Goal: Transaction & Acquisition: Purchase product/service

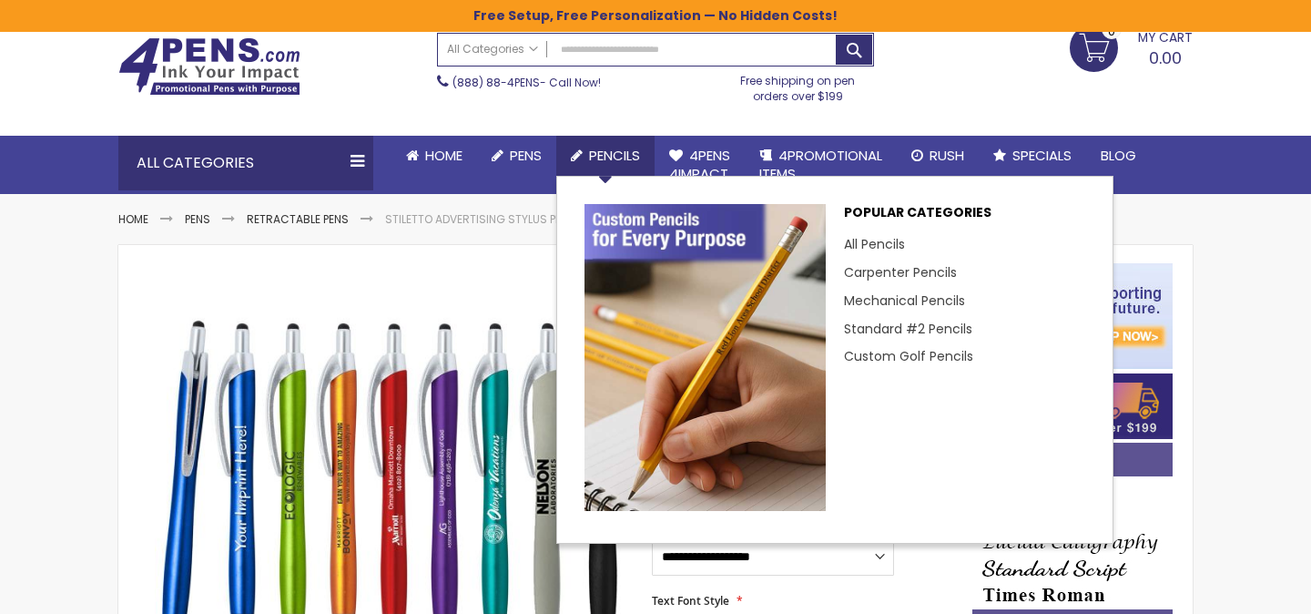
scroll to position [115, 0]
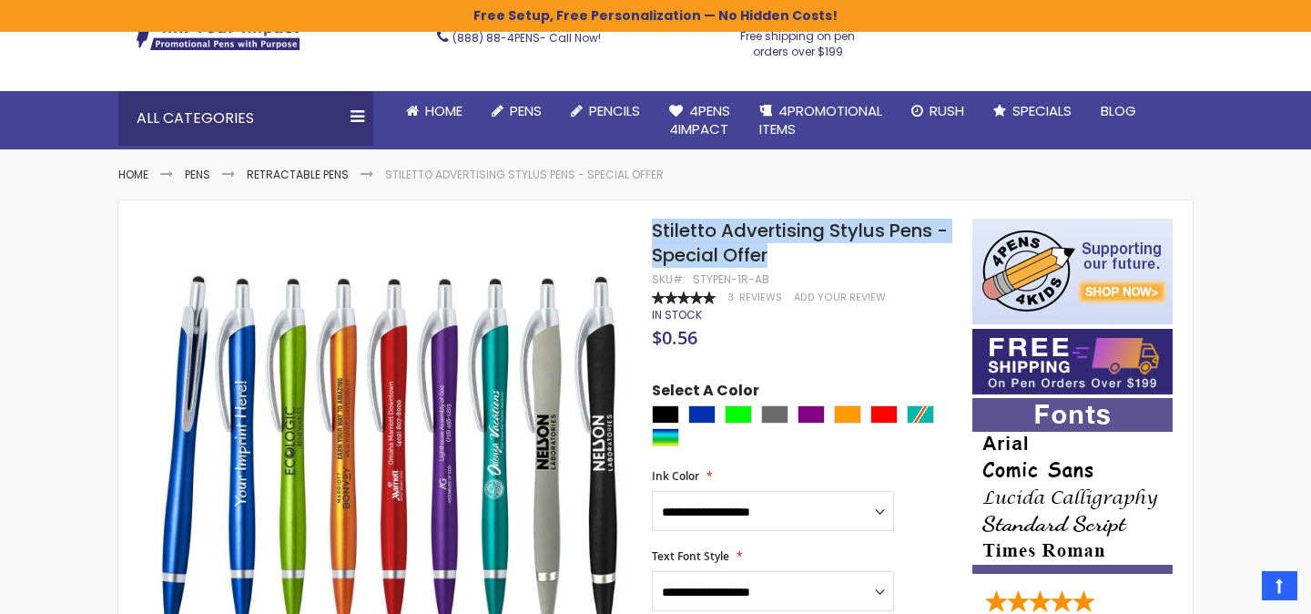
drag, startPoint x: 776, startPoint y: 249, endPoint x: 648, endPoint y: 224, distance: 130.0
copy div "Skip to the end of the images gallery Skip to the beginning of the images galle…"
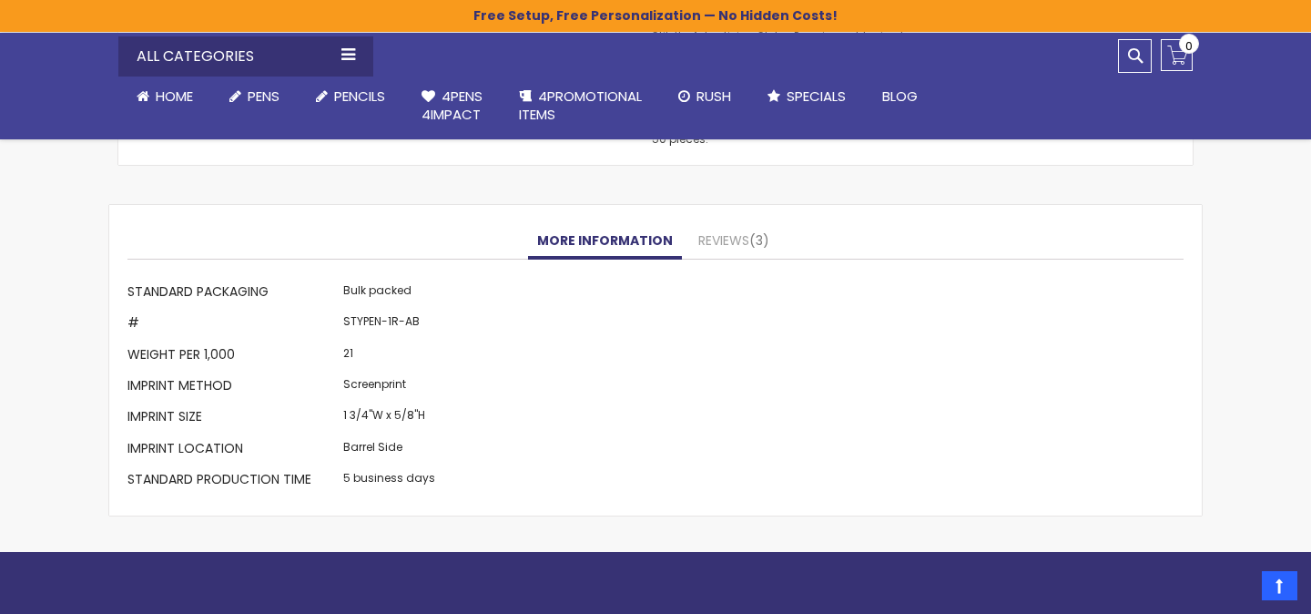
scroll to position [1768, 0]
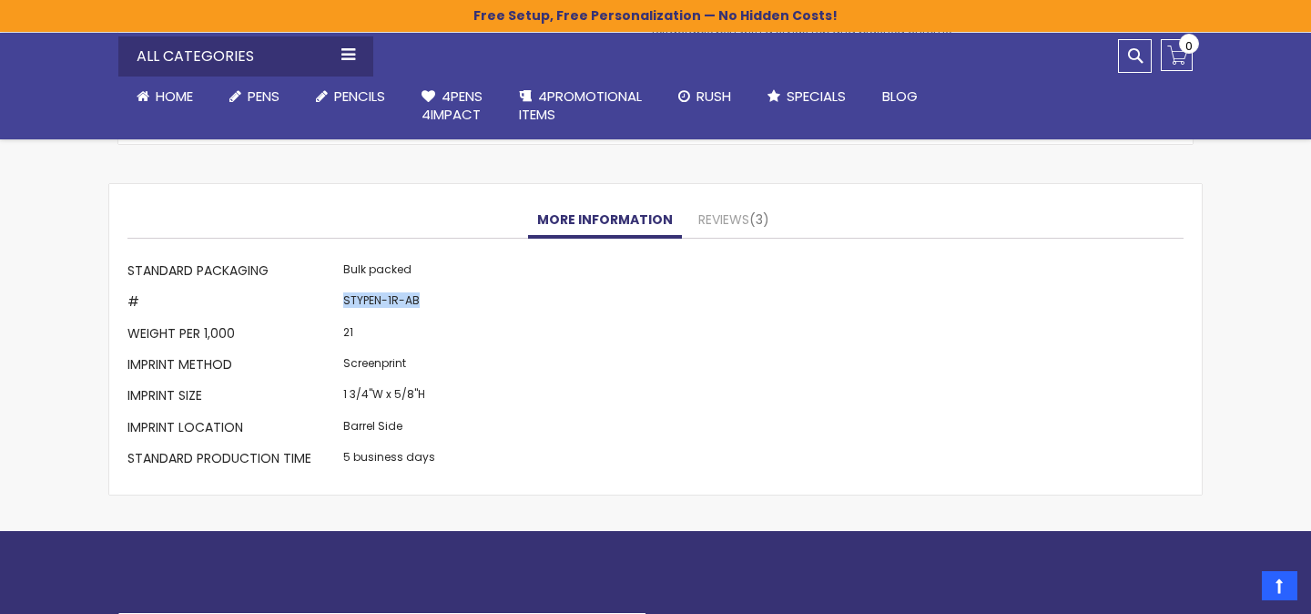
drag, startPoint x: 417, startPoint y: 301, endPoint x: 340, endPoint y: 301, distance: 76.5
click at [340, 301] on td "STYPEN-1R-AB" at bounding box center [389, 304] width 101 height 31
copy td "STYPEN-1R-AB"
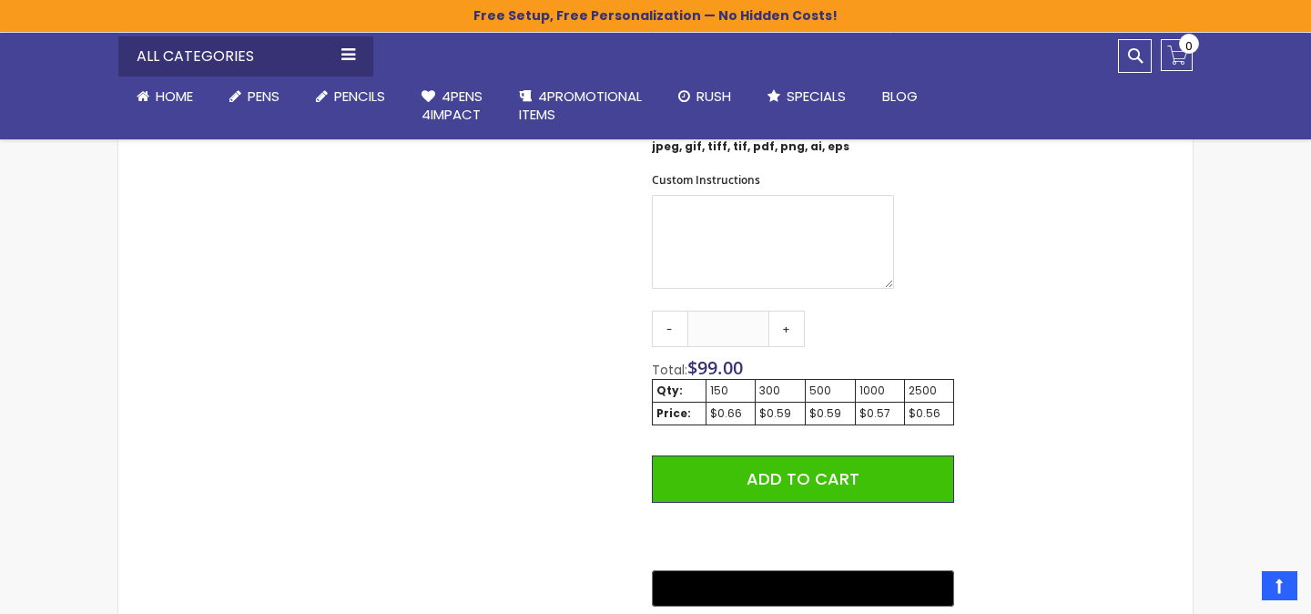
scroll to position [1019, 0]
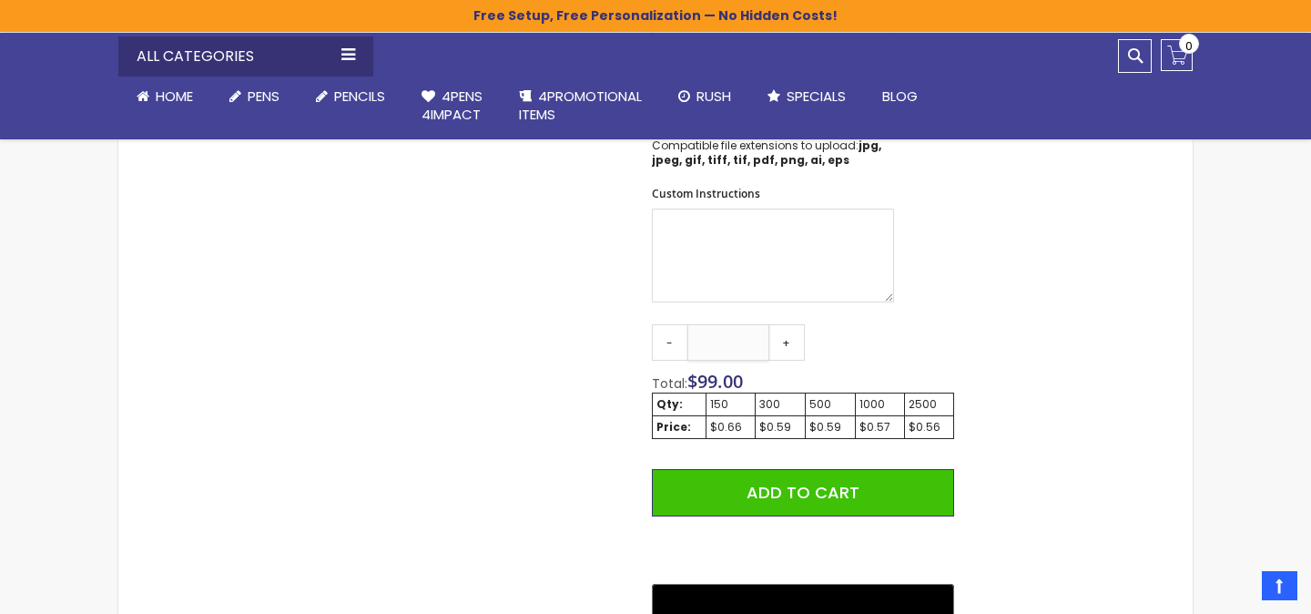
click at [726, 343] on input "***" at bounding box center [728, 342] width 82 height 36
type input "***"
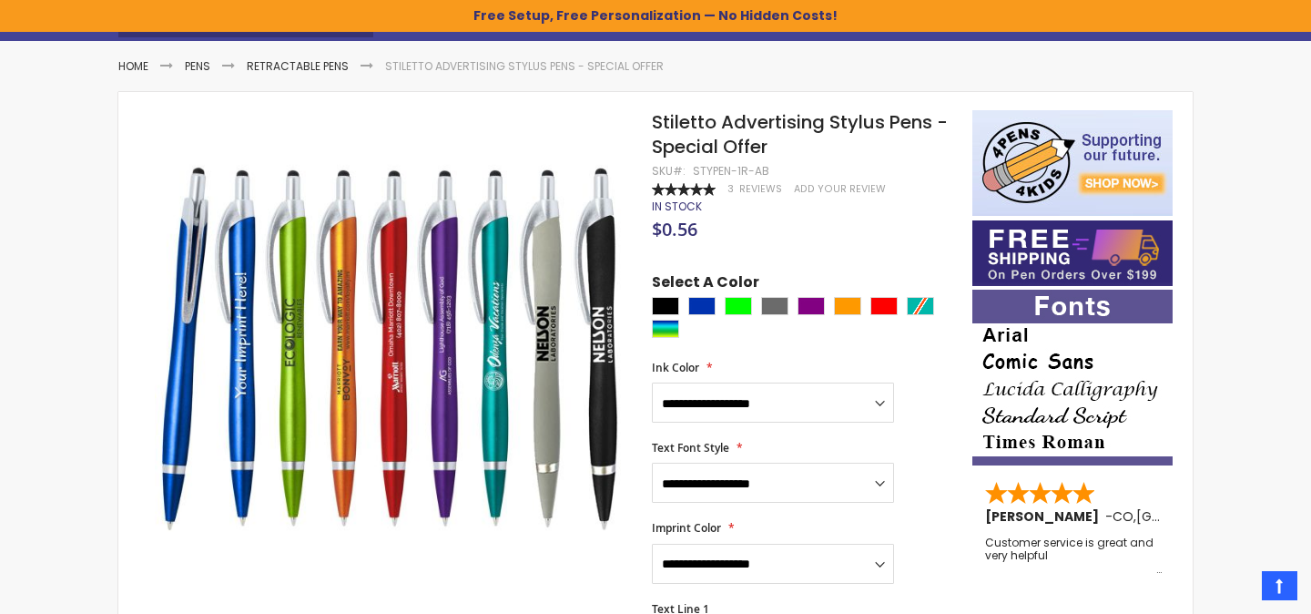
scroll to position [216, 0]
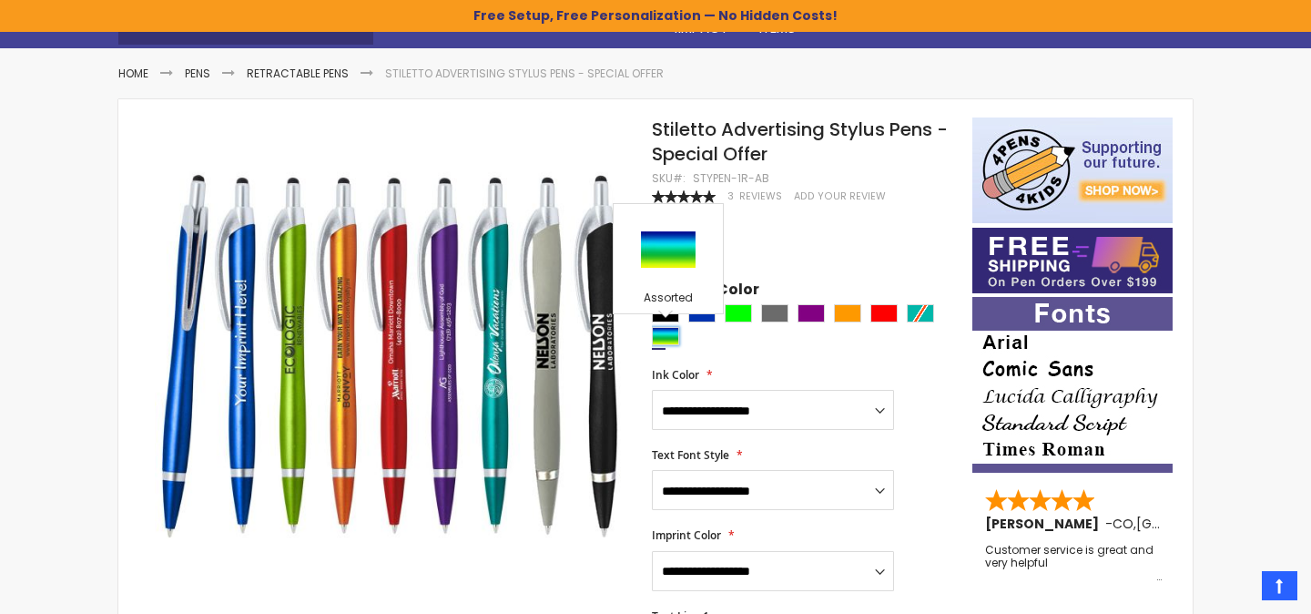
click at [675, 335] on div "Assorted" at bounding box center [665, 336] width 27 height 18
type input "****"
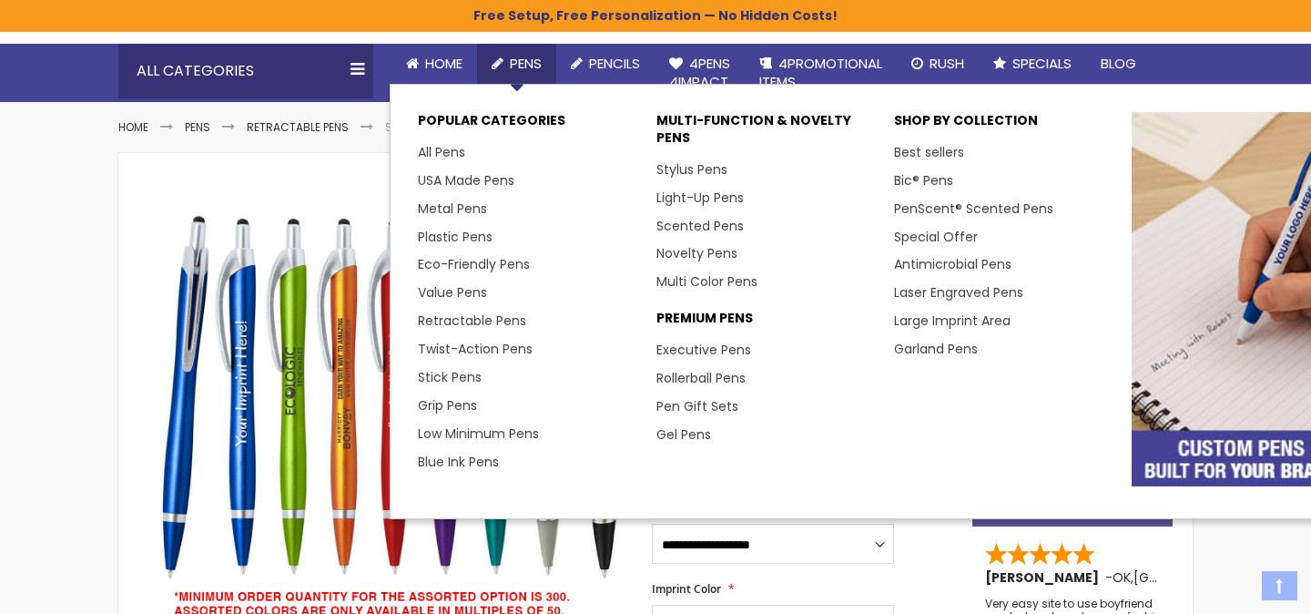
scroll to position [190, 0]
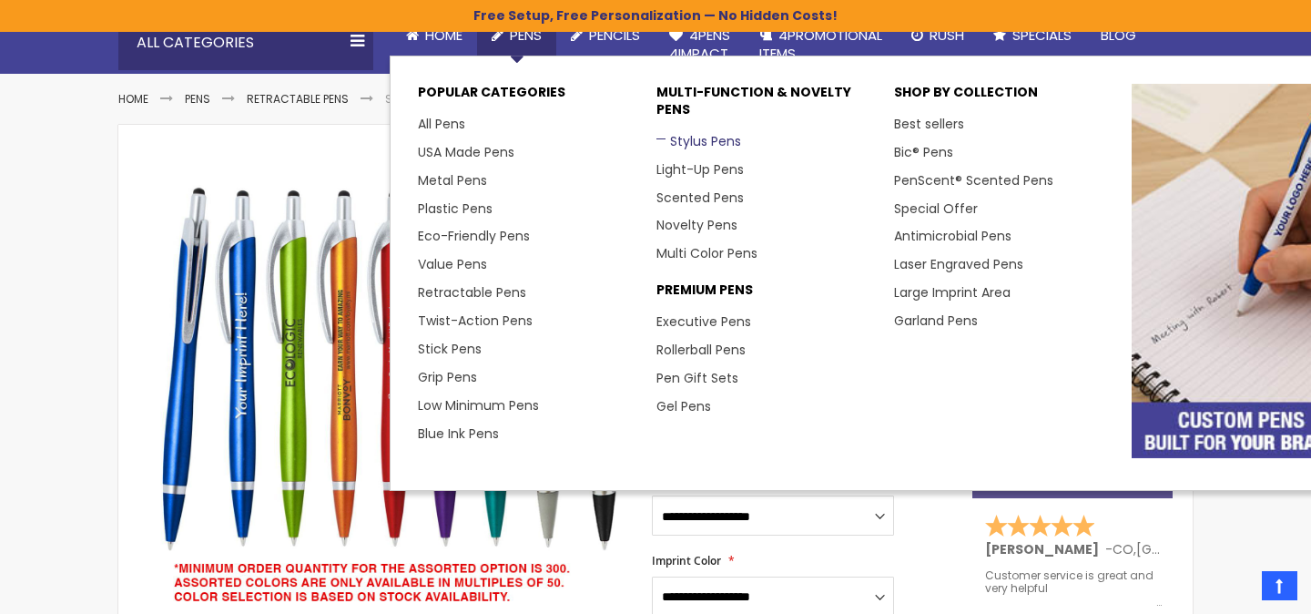
click at [702, 141] on link "Stylus Pens" at bounding box center [698, 141] width 85 height 18
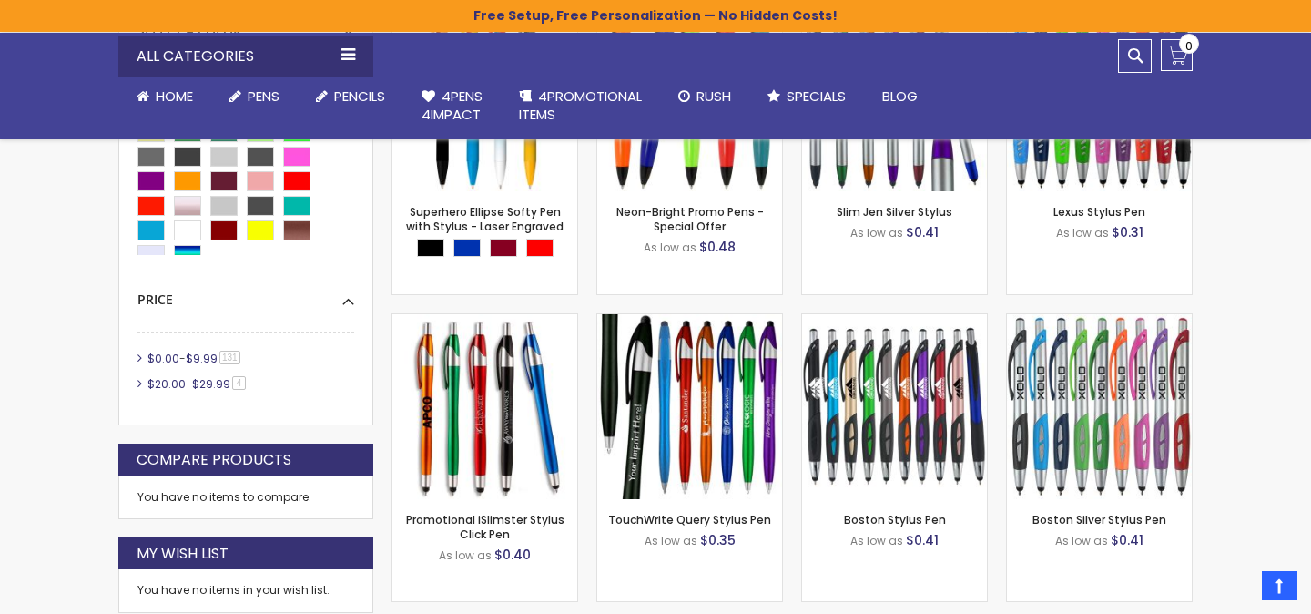
scroll to position [628, 0]
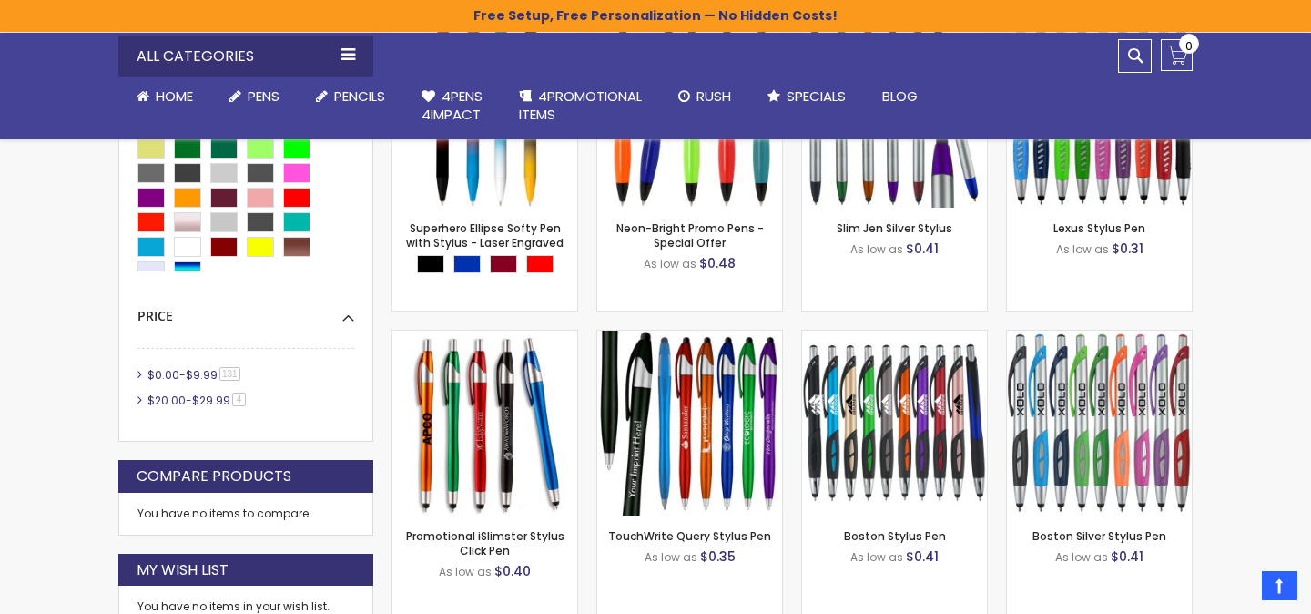
click at [180, 372] on link "$0.00 - $9.99 131 item" at bounding box center [195, 374] width 104 height 15
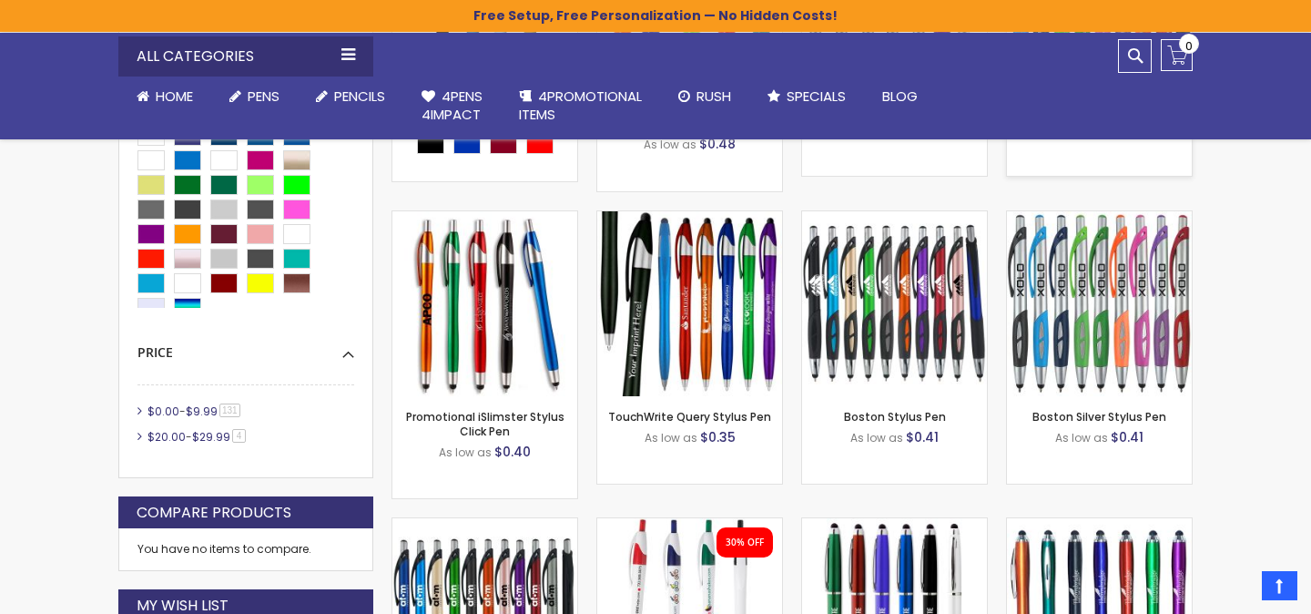
scroll to position [777, 0]
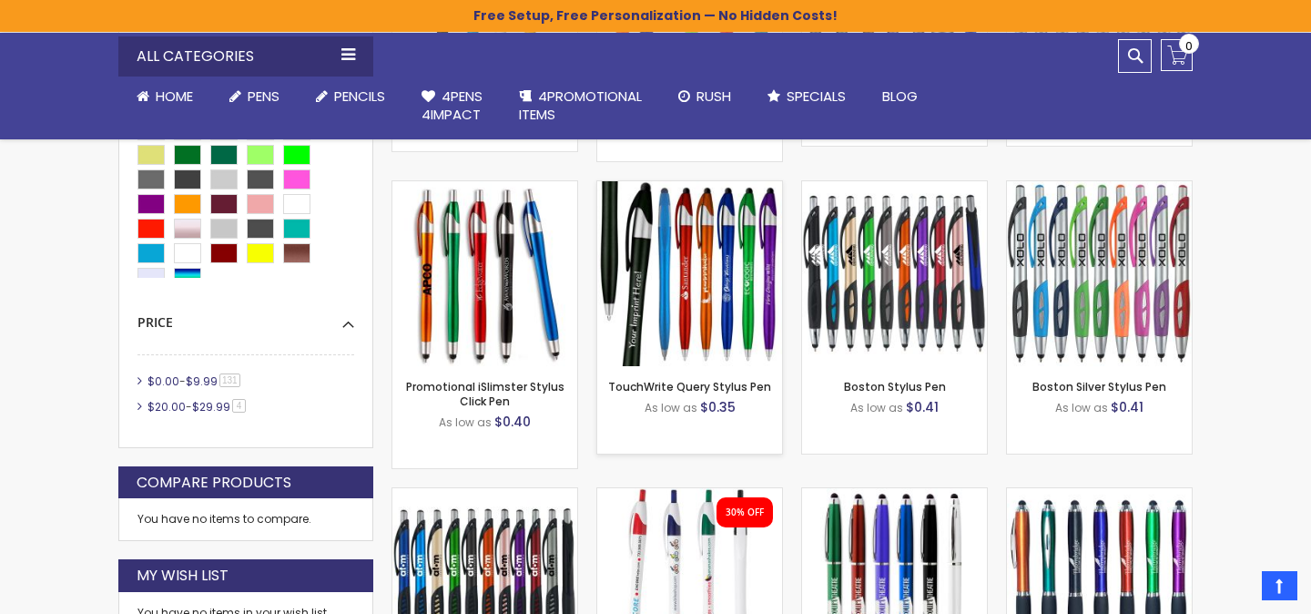
click at [705, 266] on img at bounding box center [689, 273] width 185 height 185
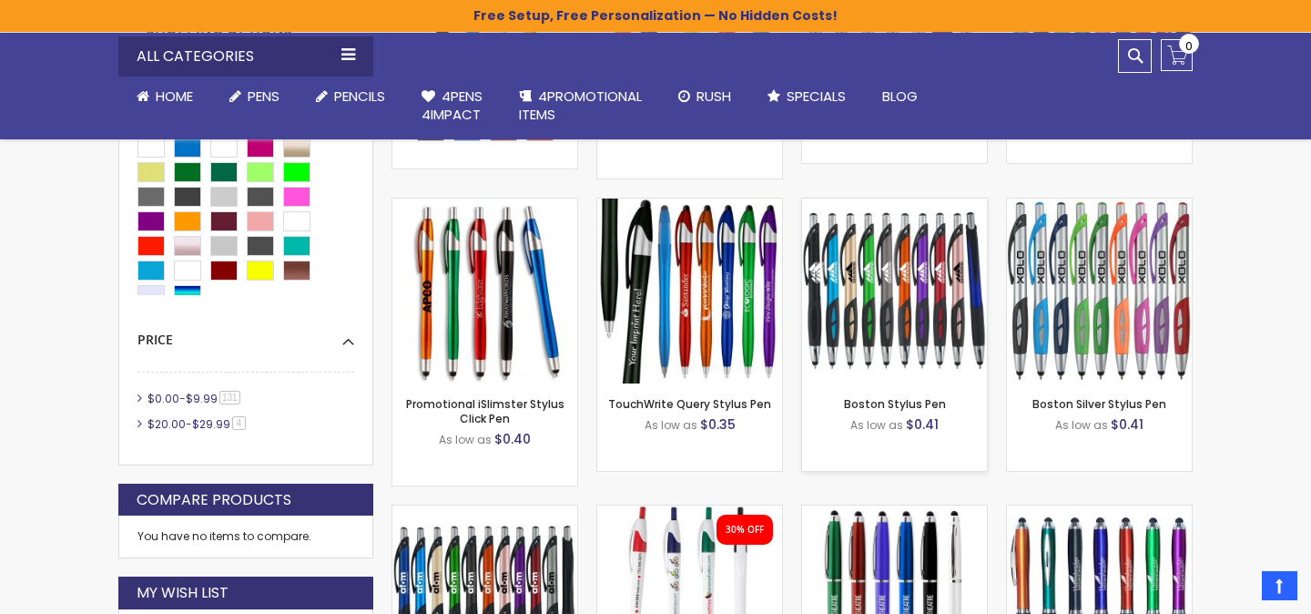
click at [918, 311] on img at bounding box center [894, 290] width 185 height 185
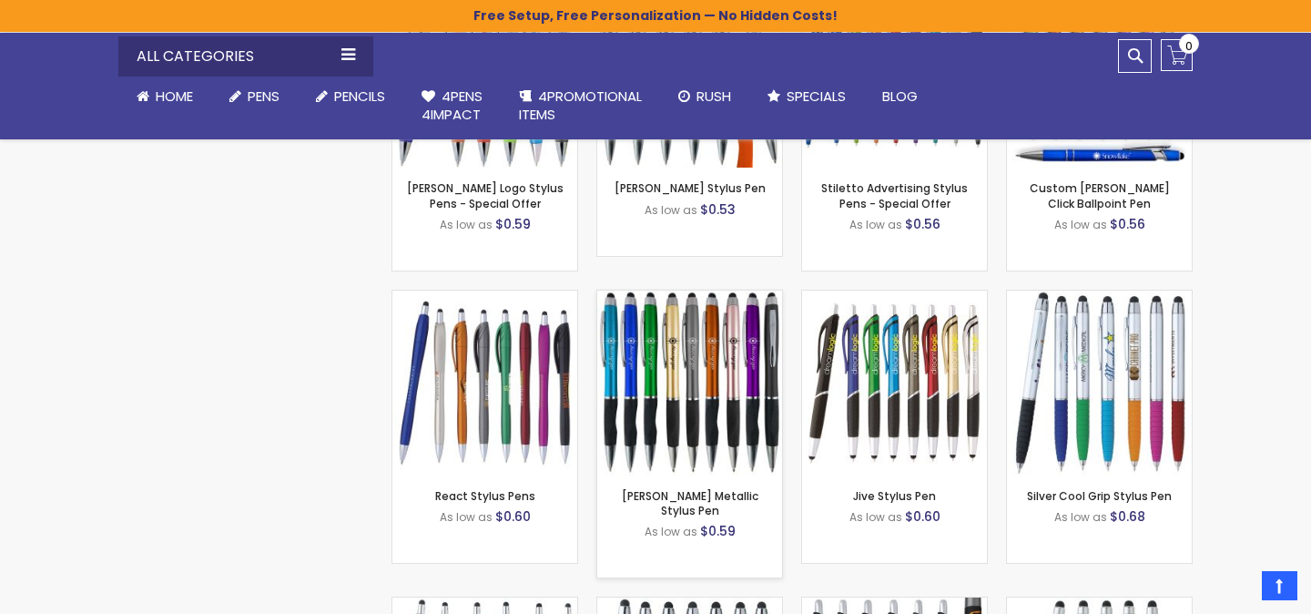
scroll to position [1610, 0]
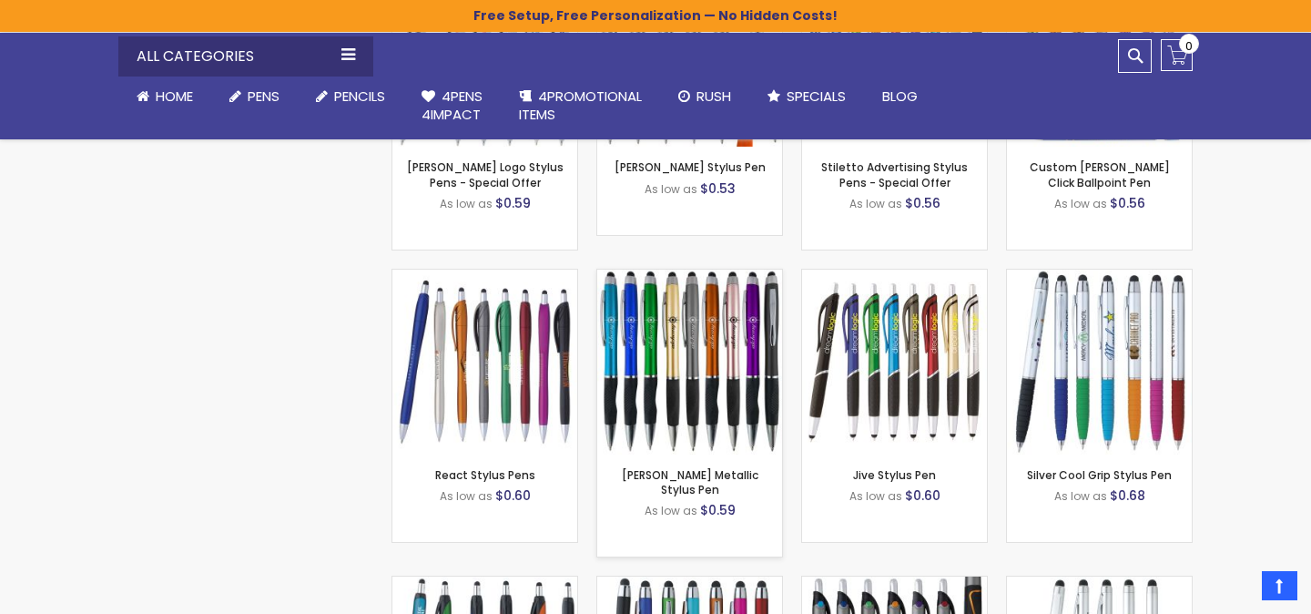
click at [707, 371] on img at bounding box center [689, 361] width 185 height 185
click at [524, 390] on img at bounding box center [484, 361] width 185 height 185
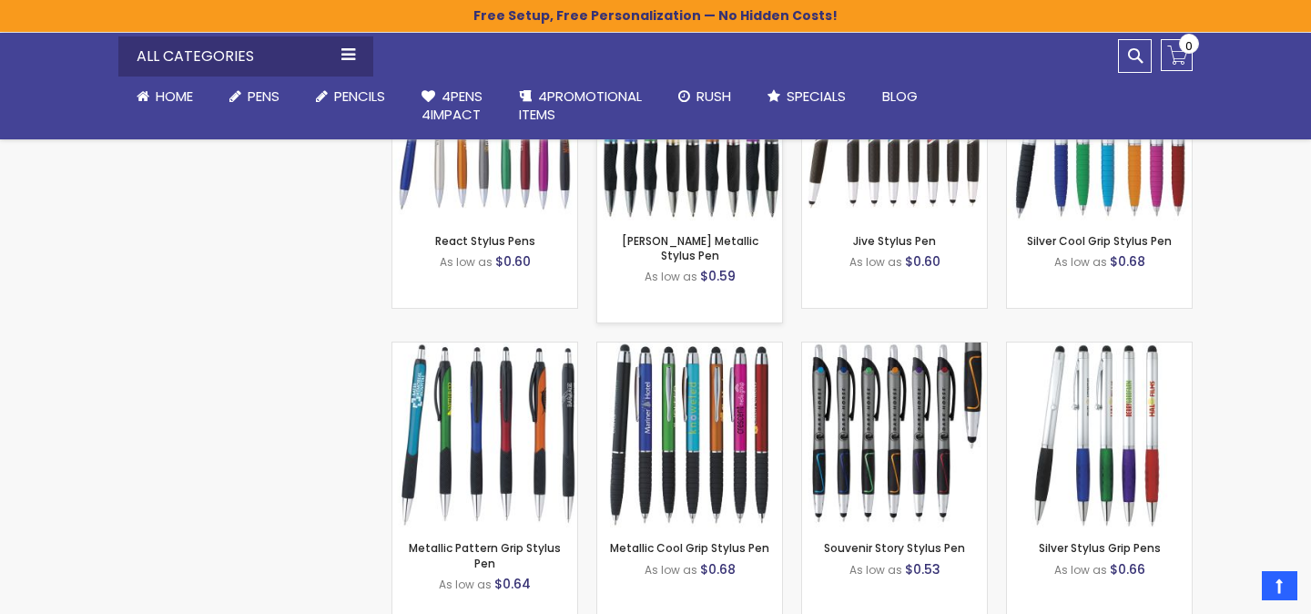
scroll to position [1851, 0]
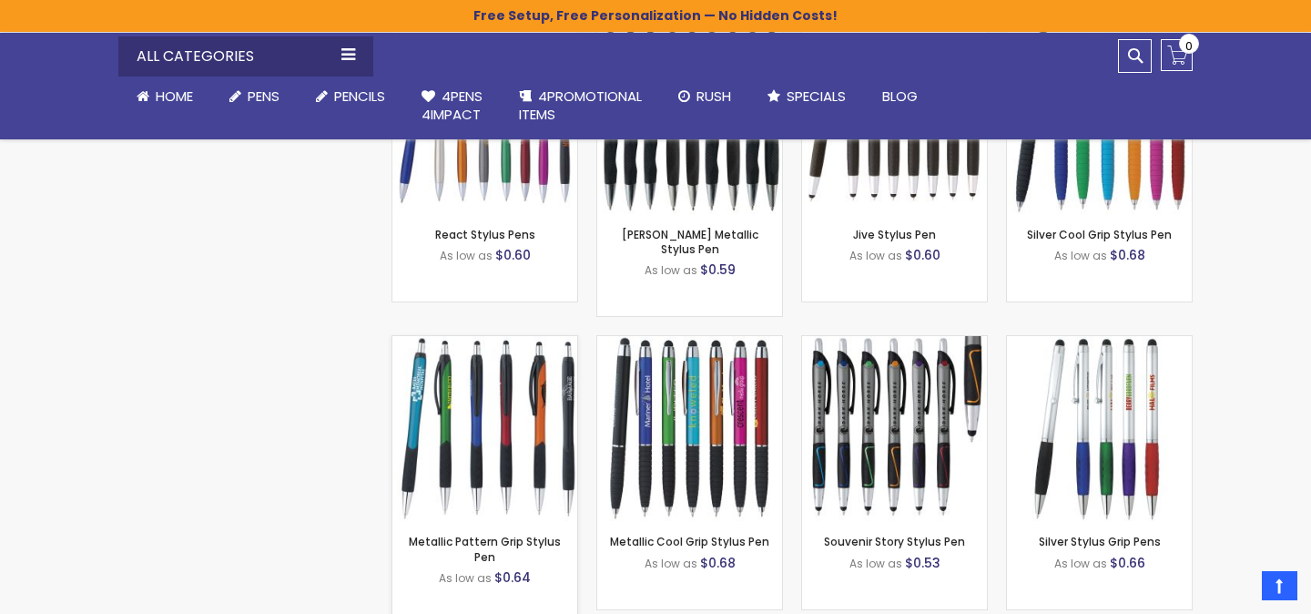
click at [509, 389] on img at bounding box center [484, 428] width 185 height 185
click at [667, 379] on img at bounding box center [689, 428] width 185 height 185
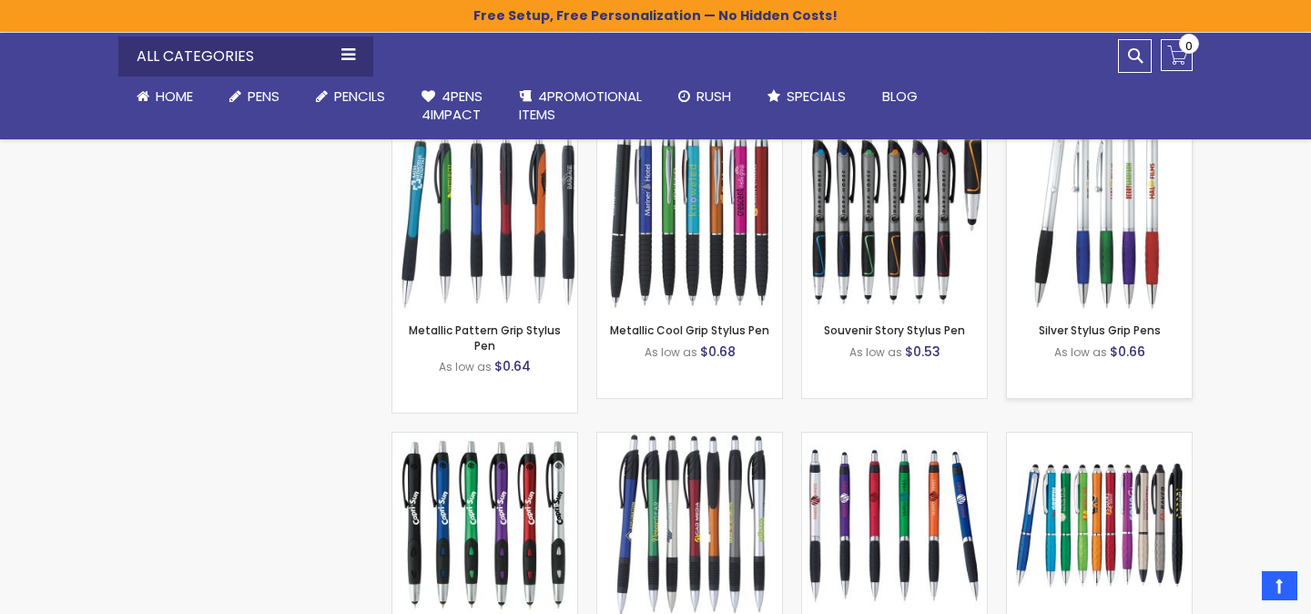
scroll to position [2056, 0]
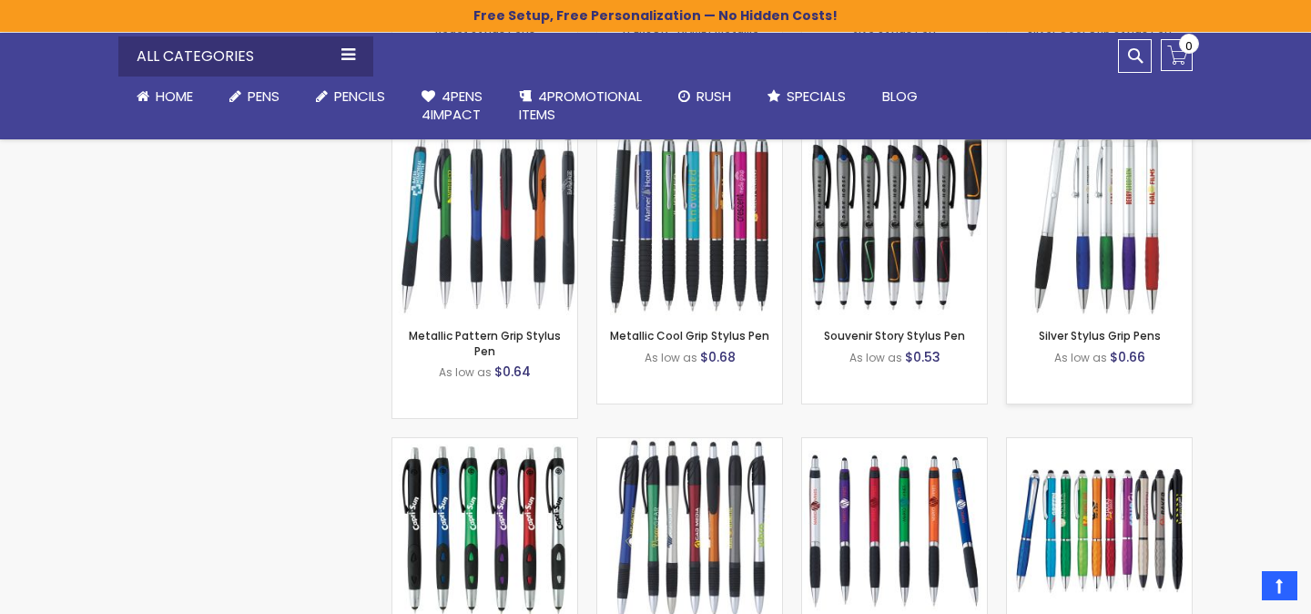
click at [1125, 223] on img at bounding box center [1099, 222] width 185 height 185
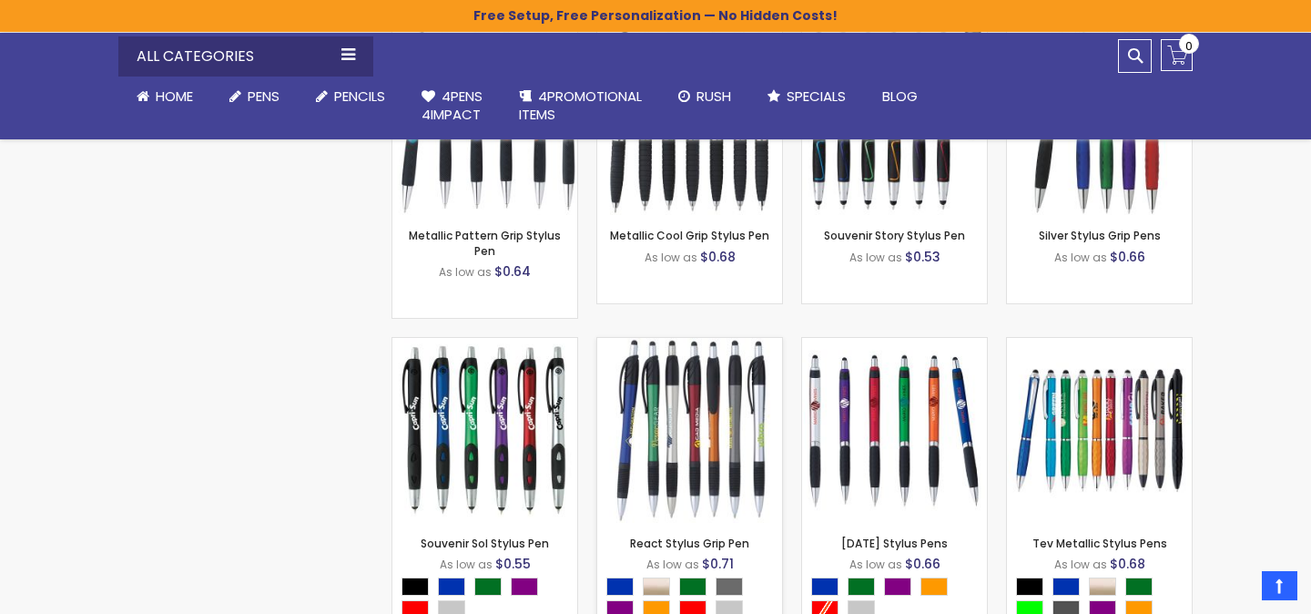
scroll to position [2195, 0]
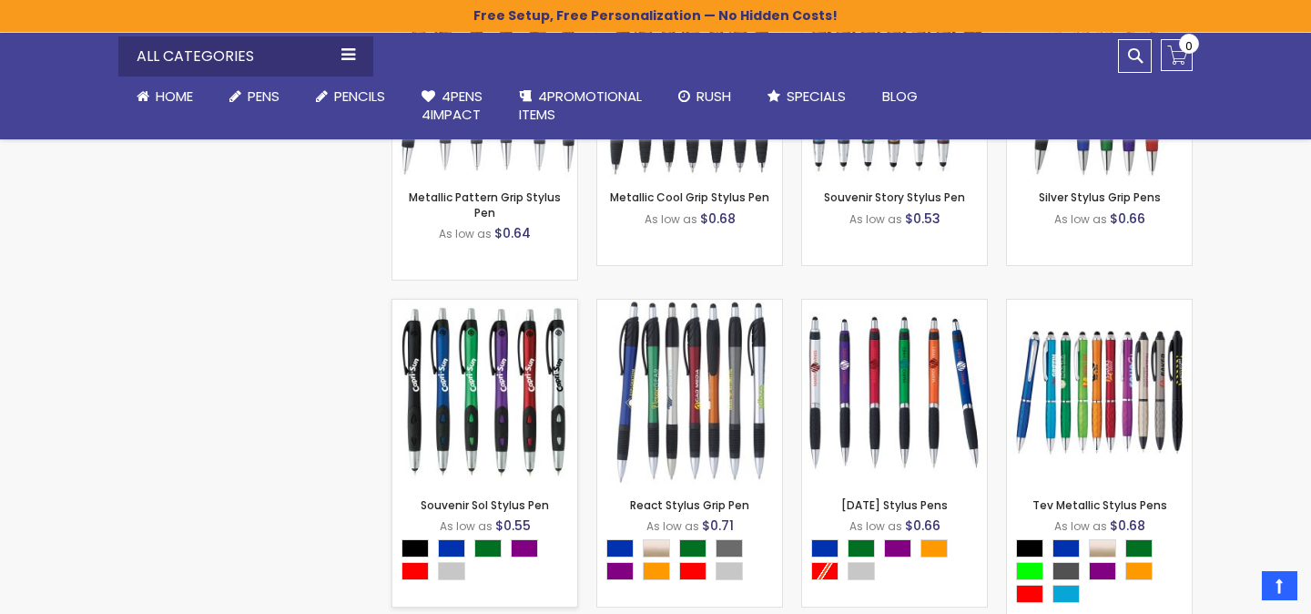
click at [515, 397] on img at bounding box center [484, 391] width 185 height 185
click at [715, 376] on img at bounding box center [689, 391] width 185 height 185
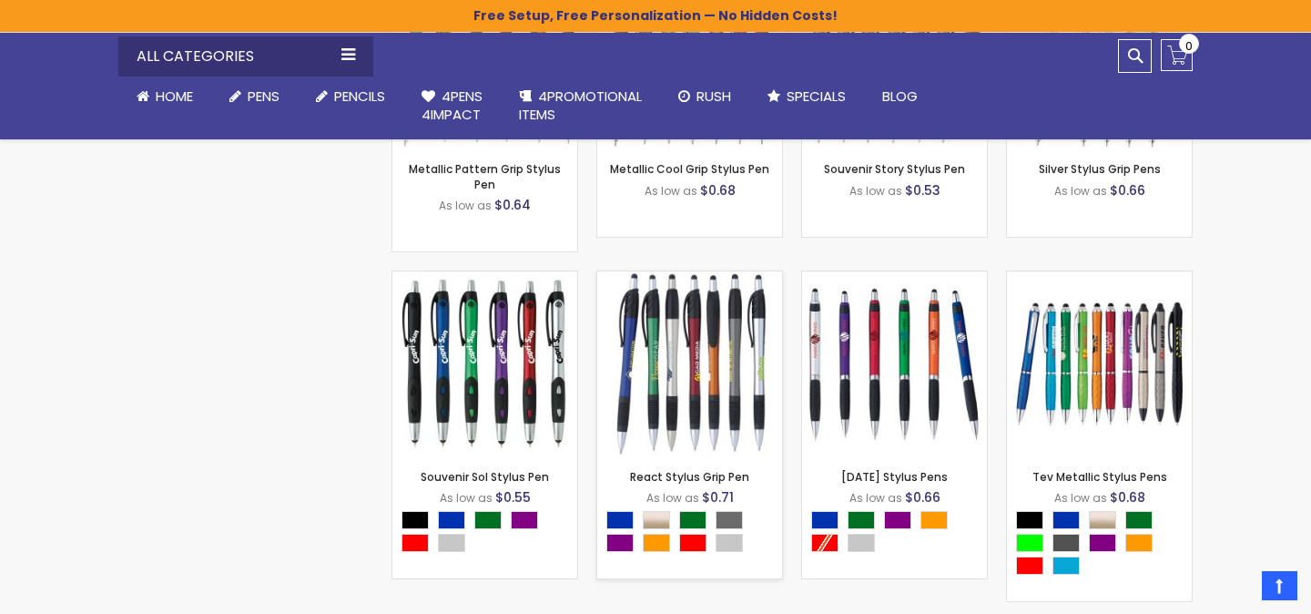
scroll to position [2249, 0]
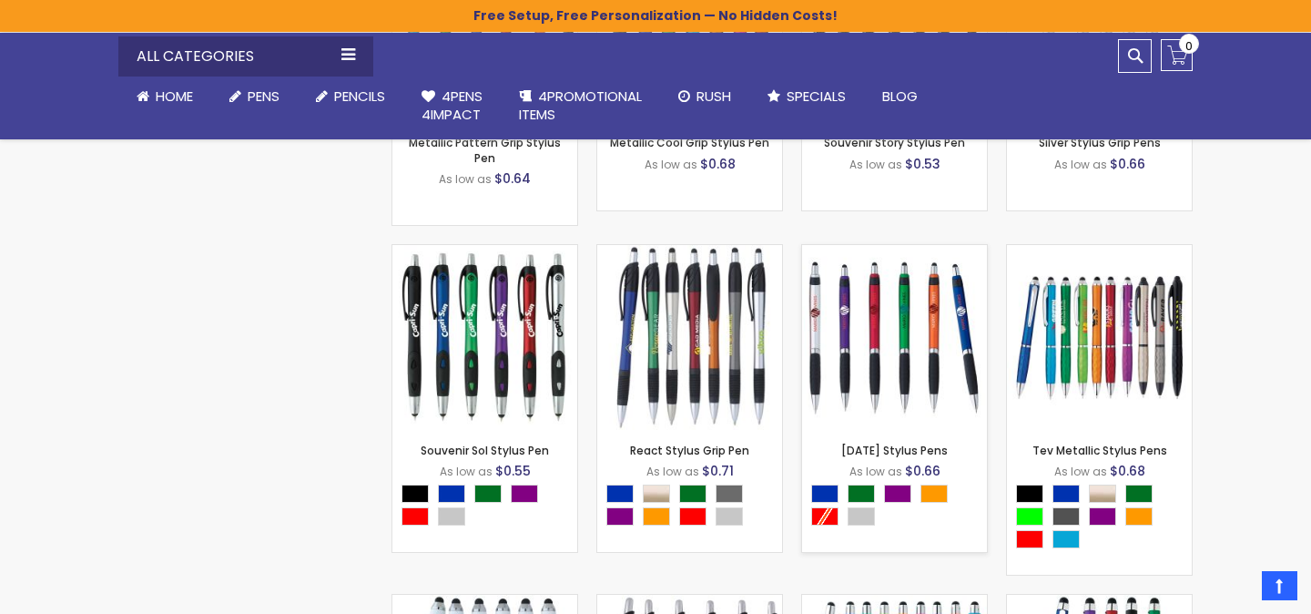
click at [927, 291] on img at bounding box center [894, 337] width 185 height 185
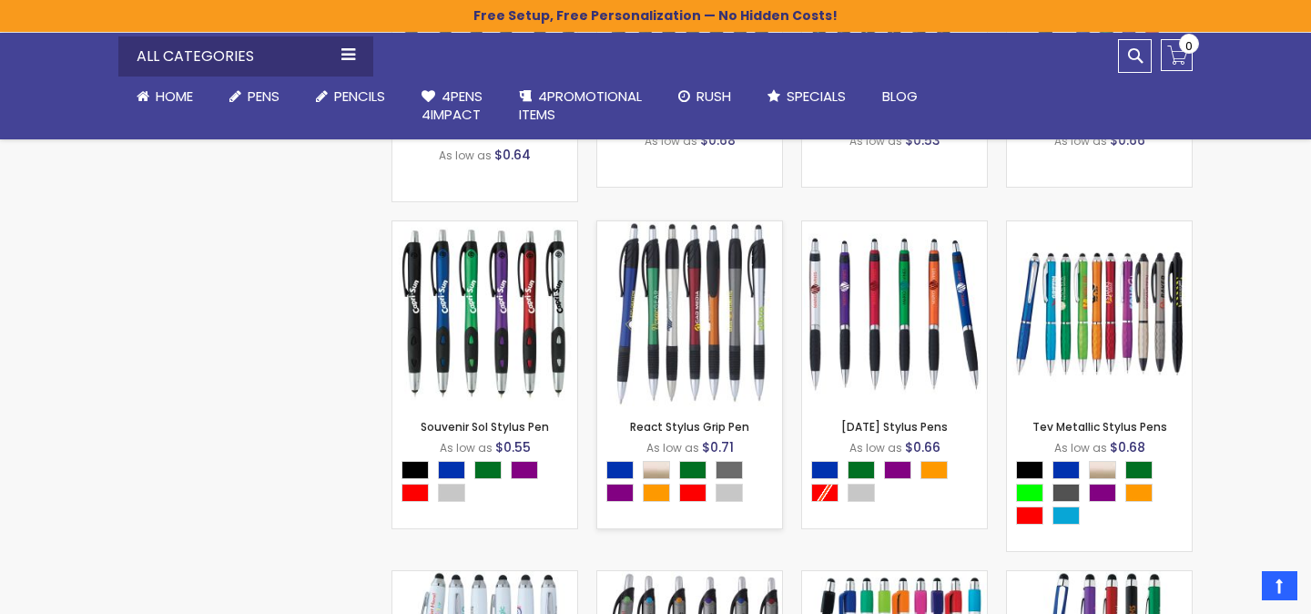
scroll to position [2294, 0]
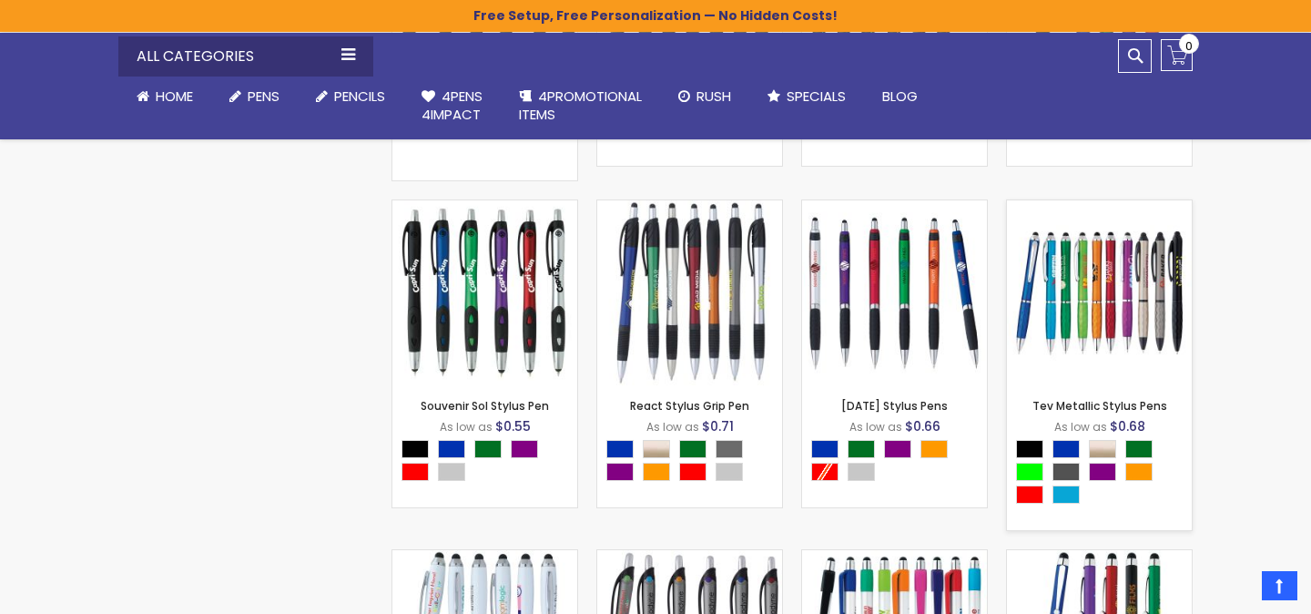
click at [1134, 269] on img at bounding box center [1099, 292] width 185 height 185
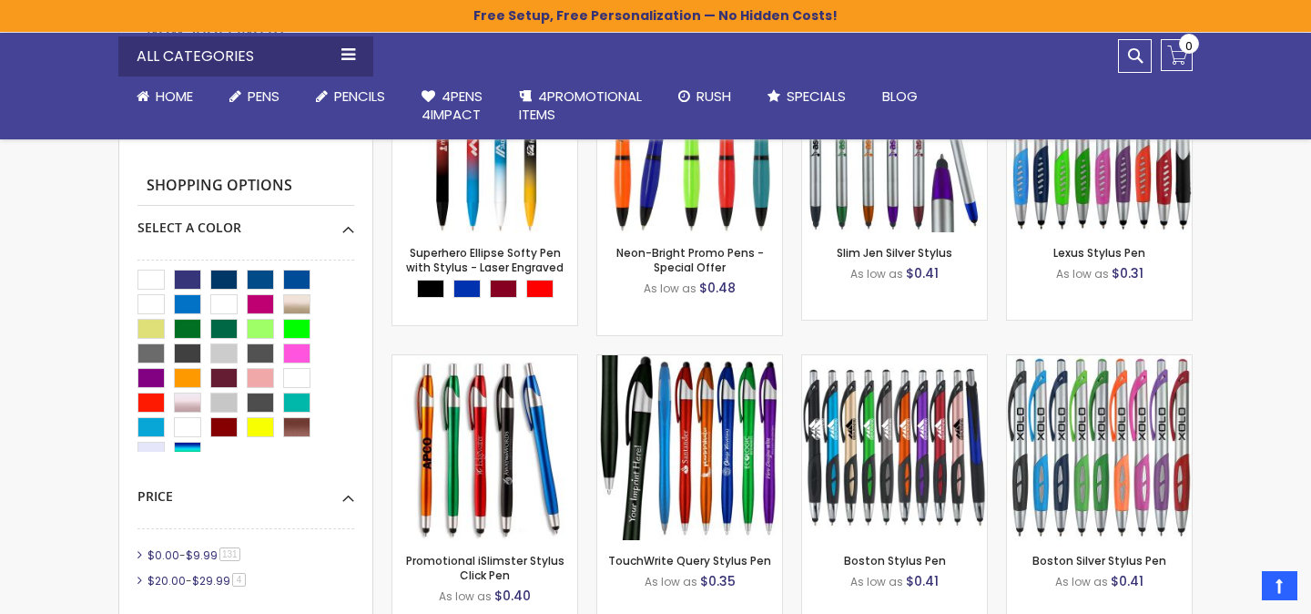
scroll to position [15, 0]
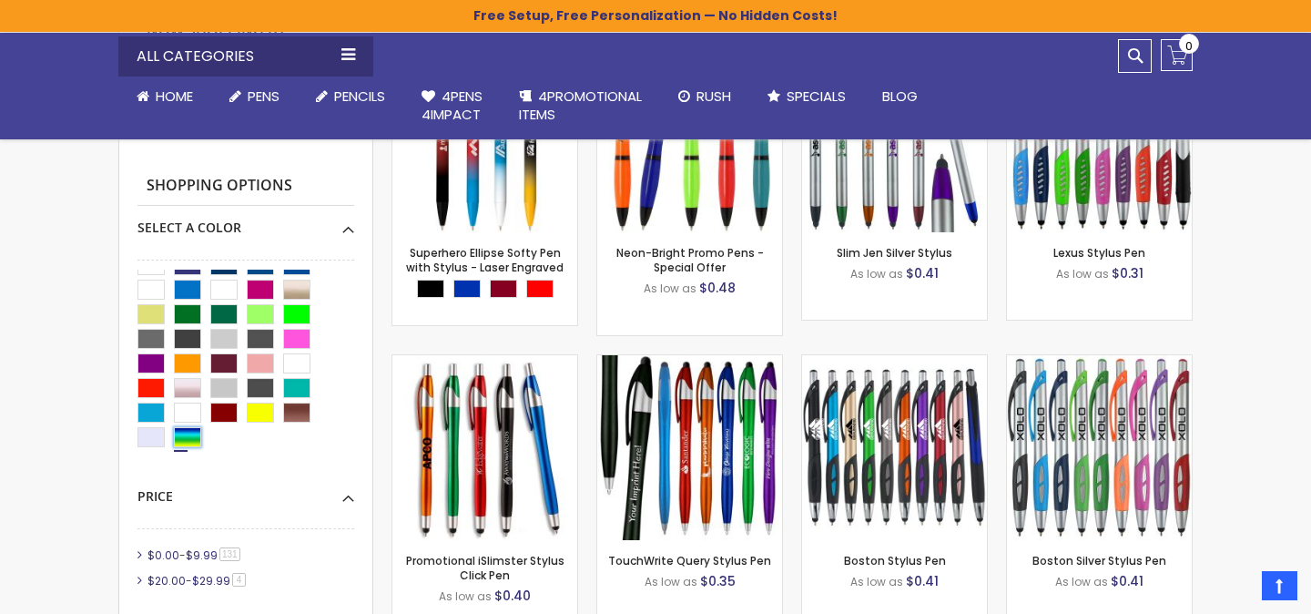
click at [188, 431] on div "Assorted" at bounding box center [187, 437] width 27 height 20
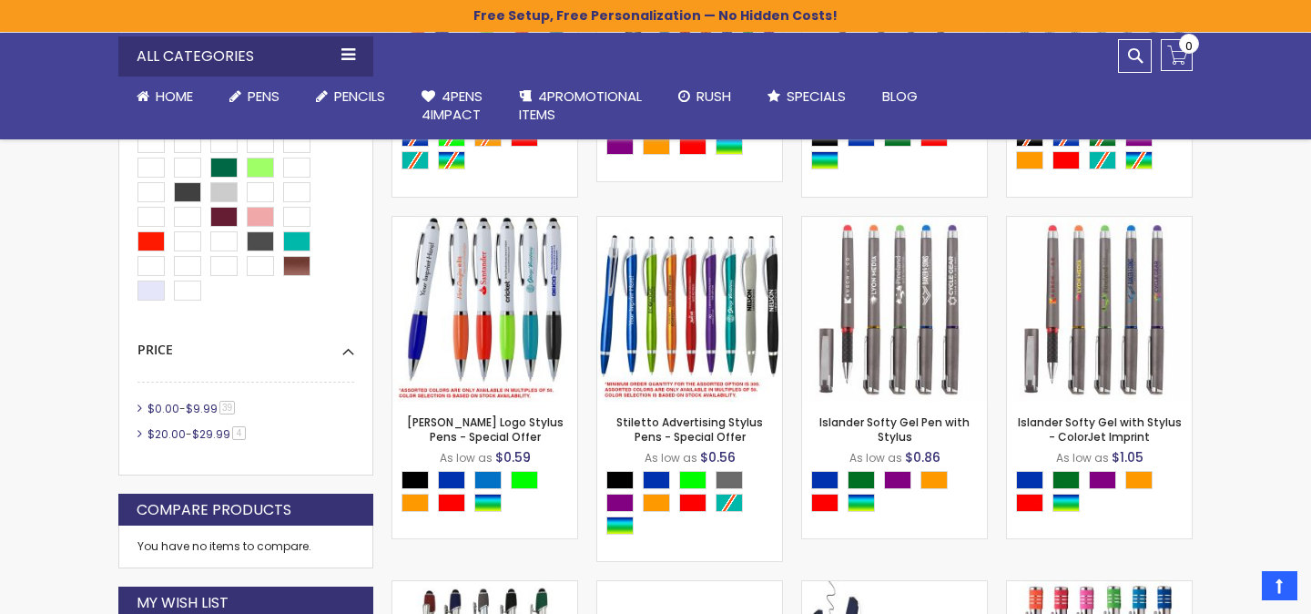
scroll to position [778, 0]
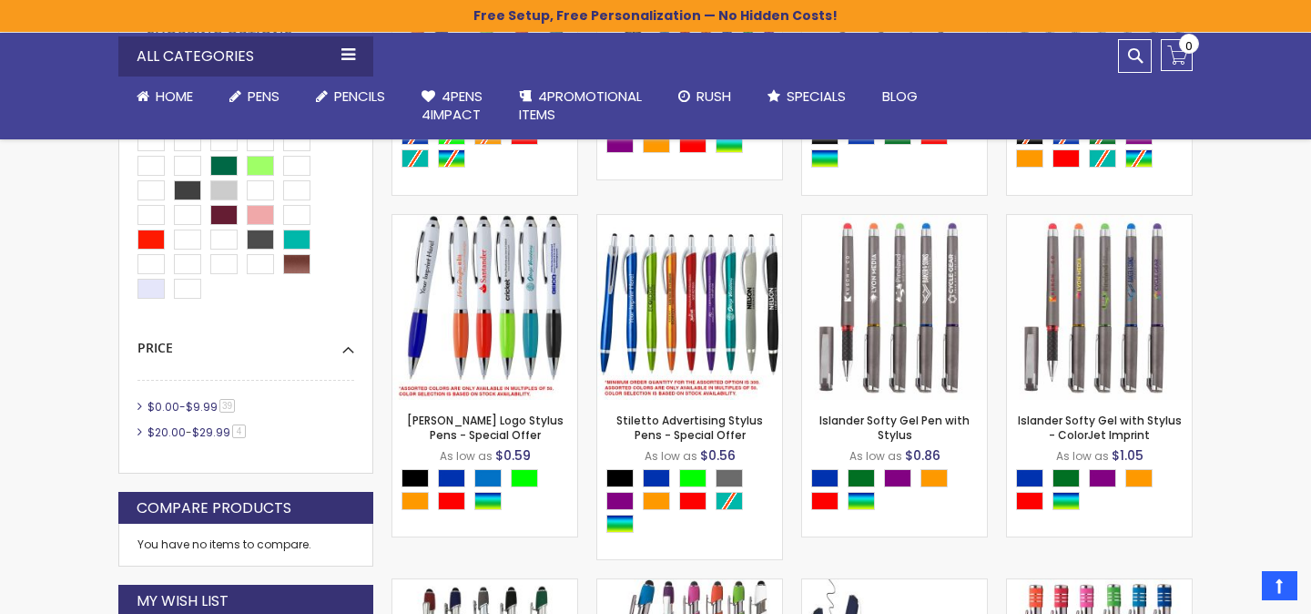
click at [178, 406] on link "$0.00 - $9.99 39 item" at bounding box center [192, 406] width 98 height 15
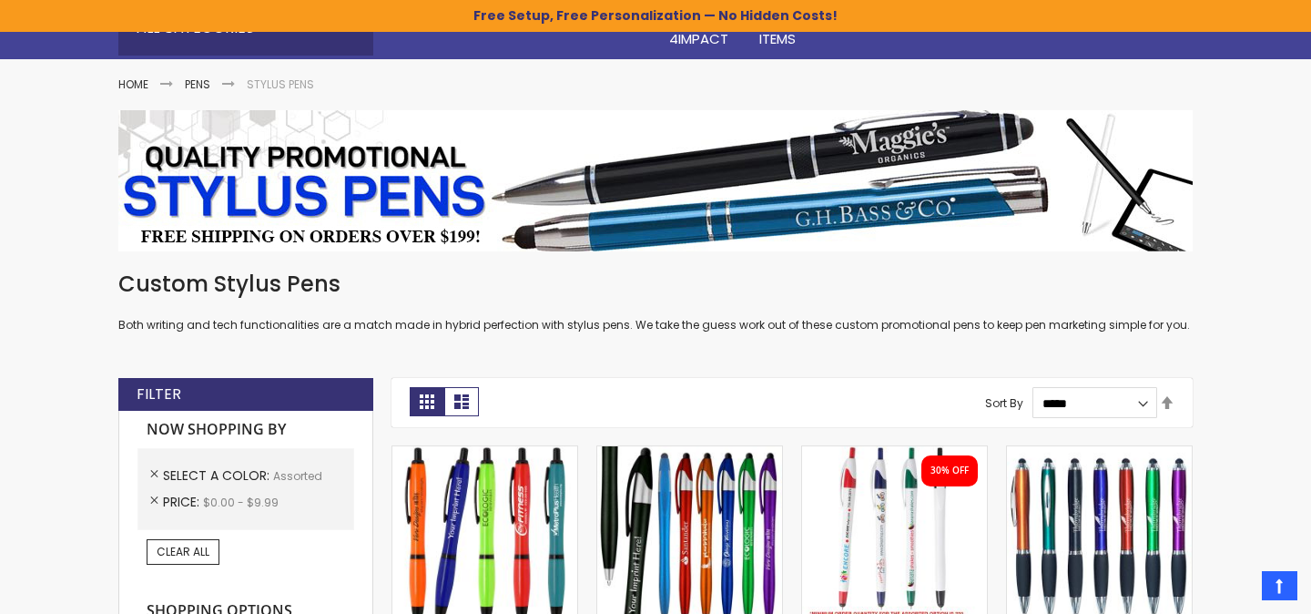
scroll to position [211, 0]
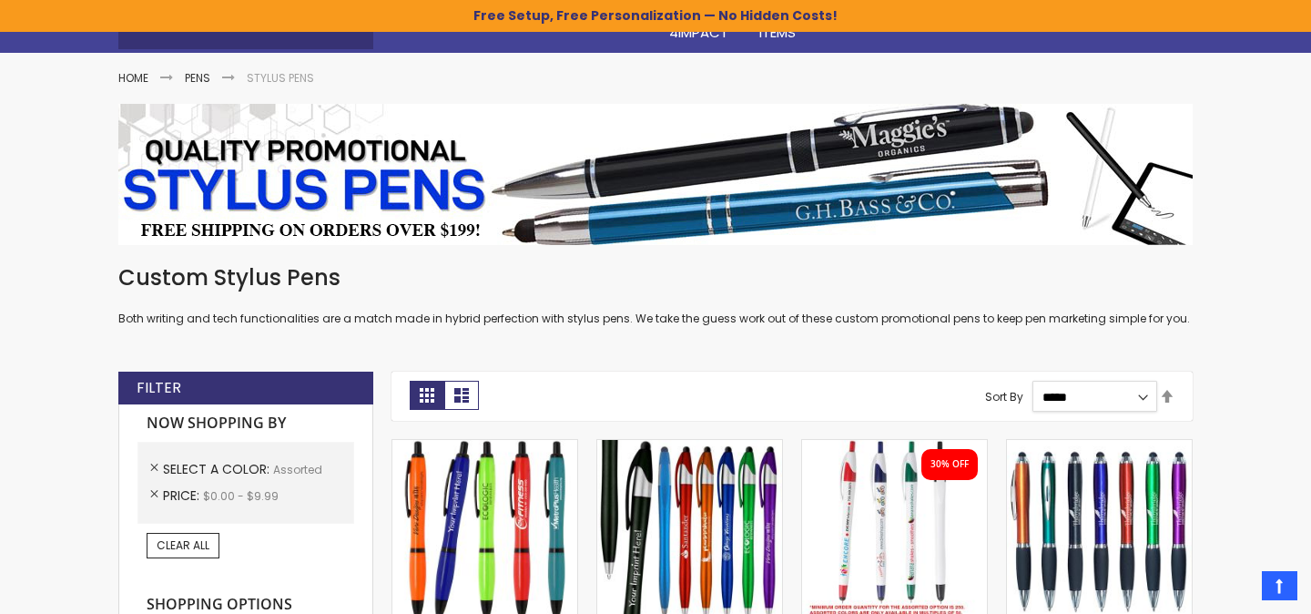
click at [1098, 391] on select "**********" at bounding box center [1095, 395] width 126 height 31
click at [1032, 380] on select "**********" at bounding box center [1095, 395] width 126 height 31
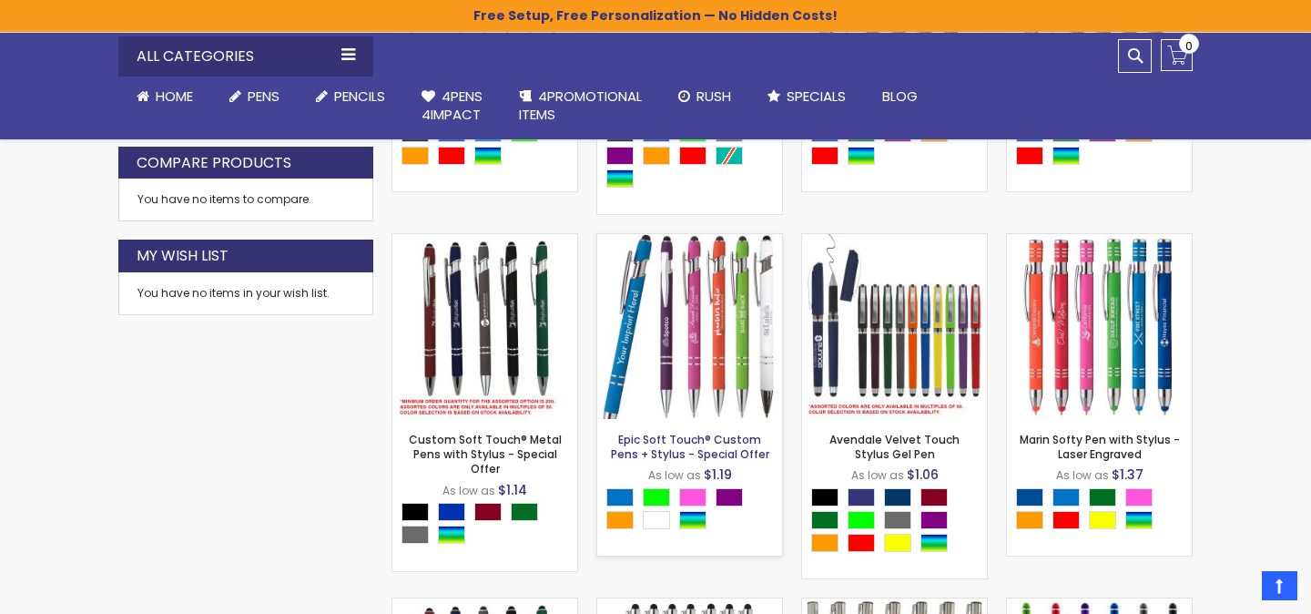
scroll to position [1122, 0]
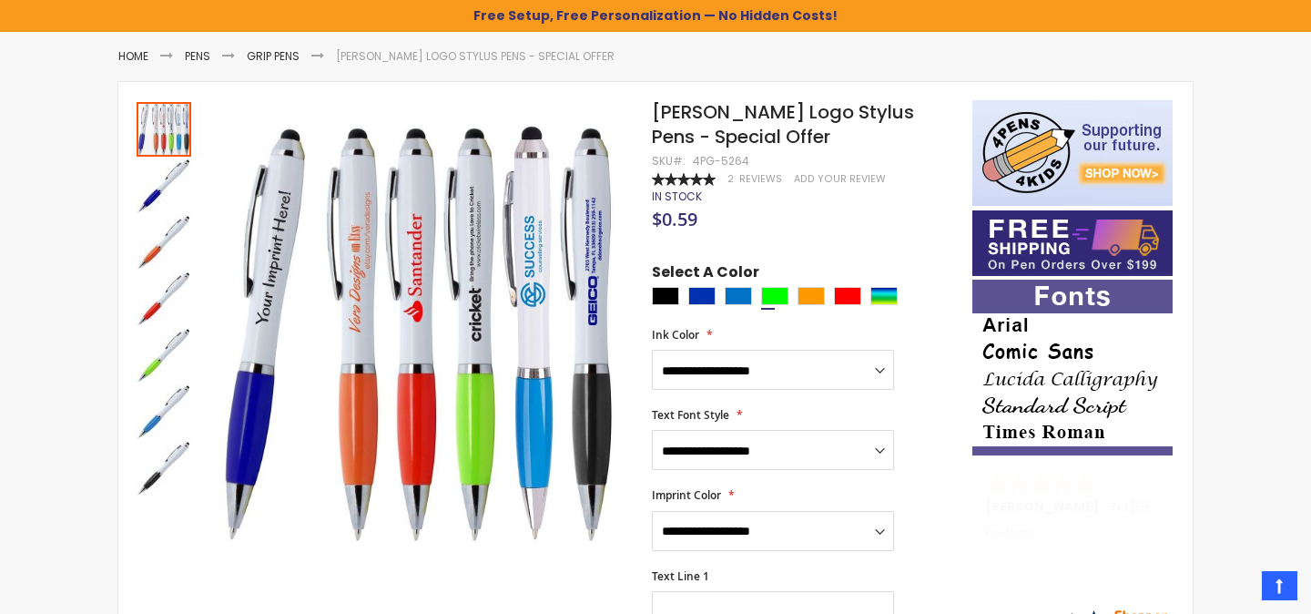
scroll to position [228, 0]
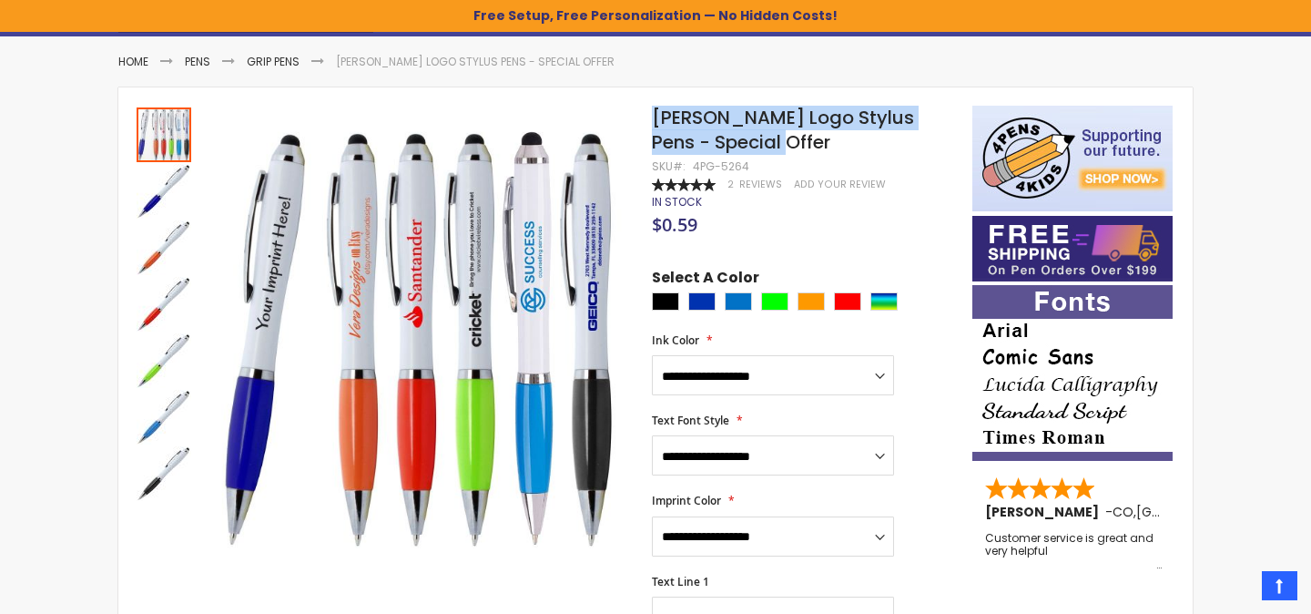
drag, startPoint x: 780, startPoint y: 145, endPoint x: 656, endPoint y: 117, distance: 127.0
click at [656, 117] on h1 "[PERSON_NAME] Logo Stylus Pens - Special Offer" at bounding box center [803, 130] width 302 height 49
copy span "[PERSON_NAME] Logo Stylus Pens - Special Offer"
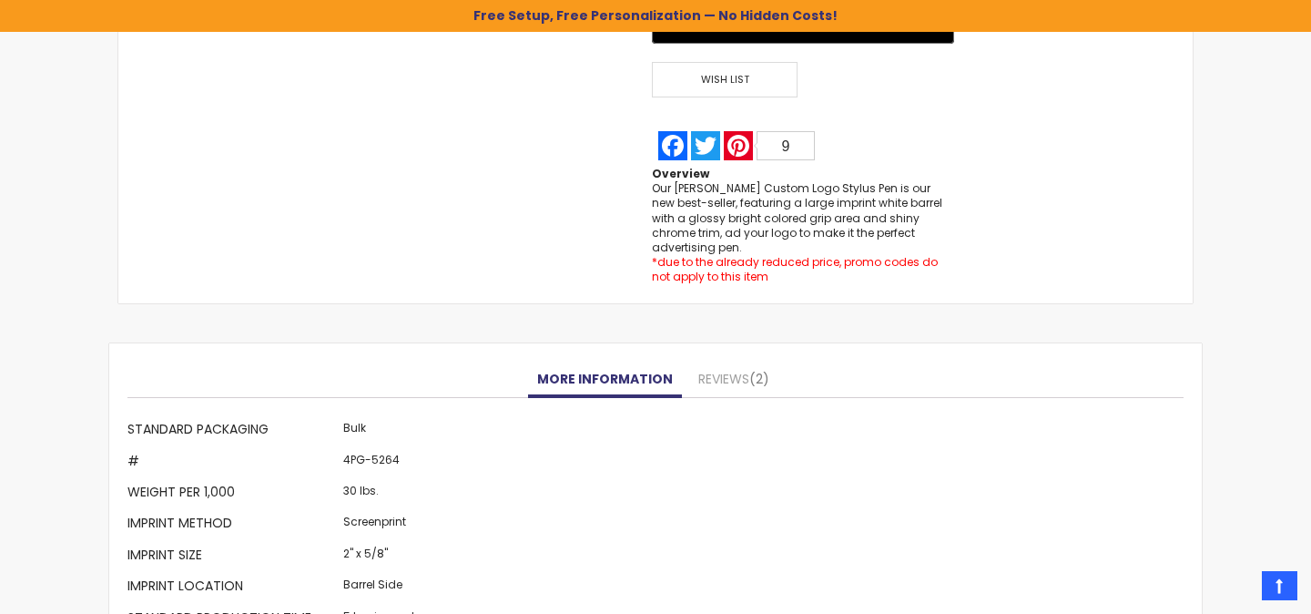
scroll to position [1617, 0]
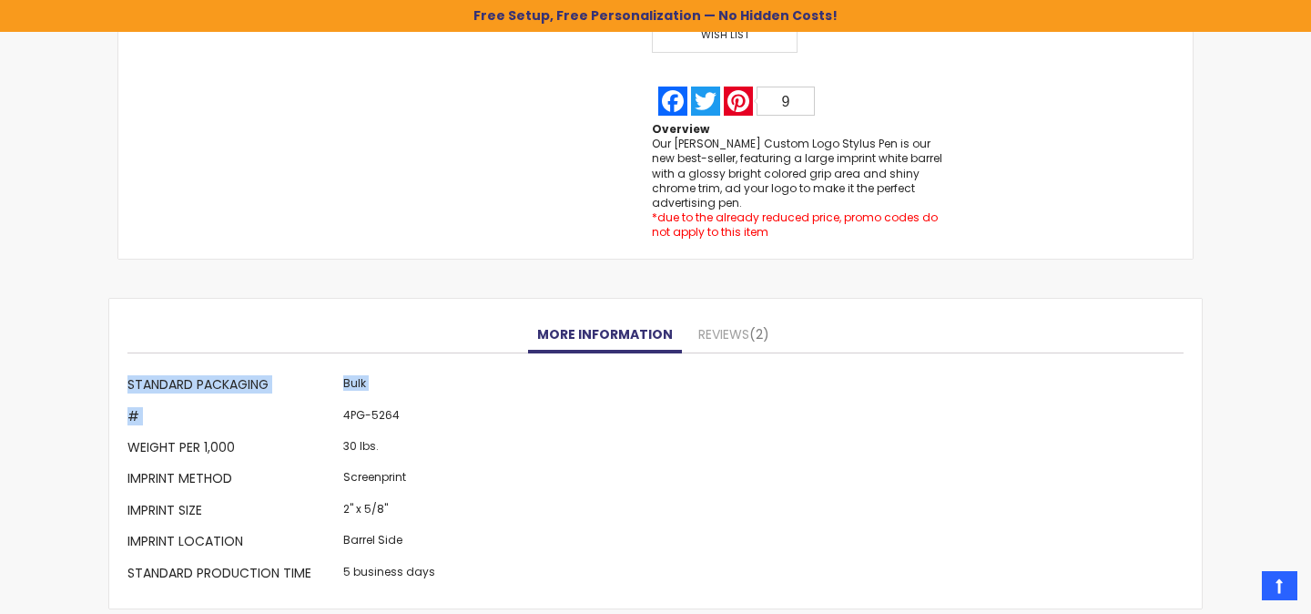
drag, startPoint x: 342, startPoint y: 401, endPoint x: 440, endPoint y: 400, distance: 97.4
click at [440, 400] on div "More Information Standard Packaging Bulk # 4PG-5264 Weight per 1,000 30 lbs. Im…" at bounding box center [655, 480] width 1056 height 219
click at [398, 402] on td "4PG-5264" at bounding box center [389, 417] width 101 height 31
drag, startPoint x: 397, startPoint y: 401, endPoint x: 344, endPoint y: 401, distance: 52.8
click at [343, 402] on td "4PG-5264" at bounding box center [389, 417] width 101 height 31
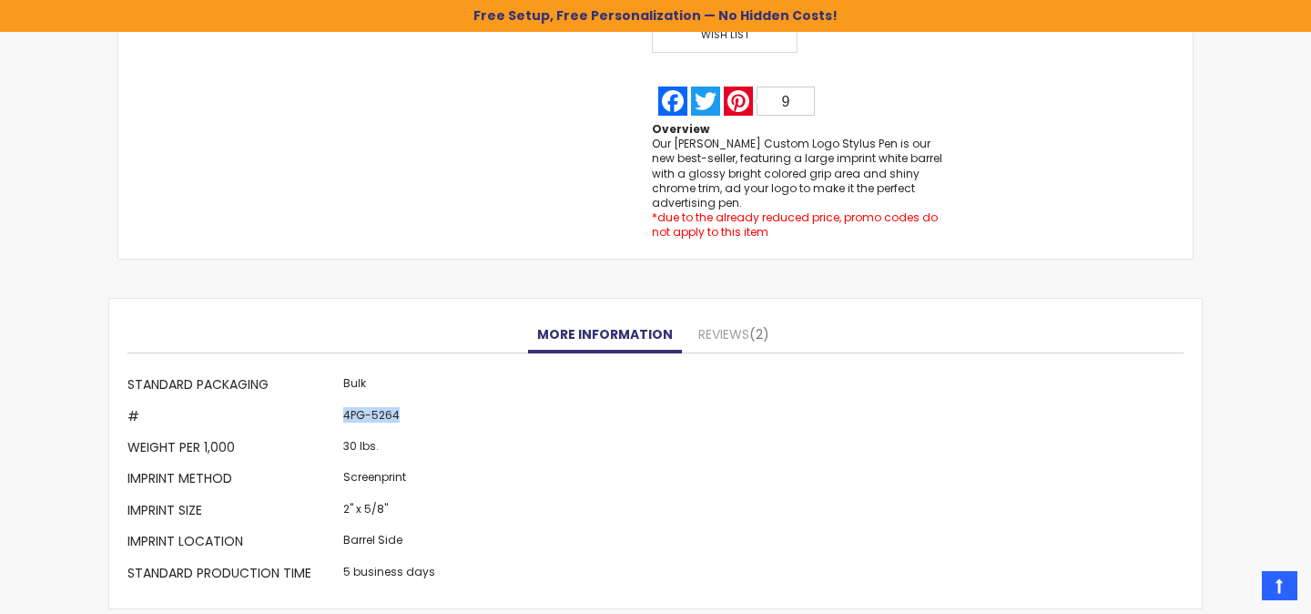
copy td "4PG-5264"
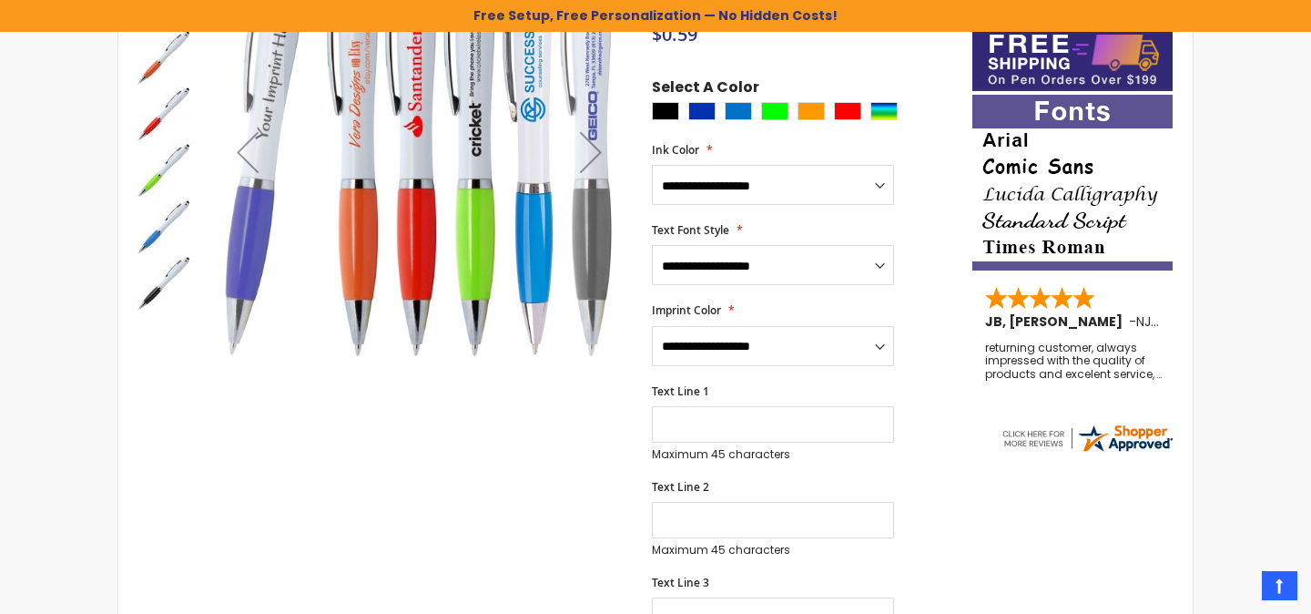
scroll to position [0, 0]
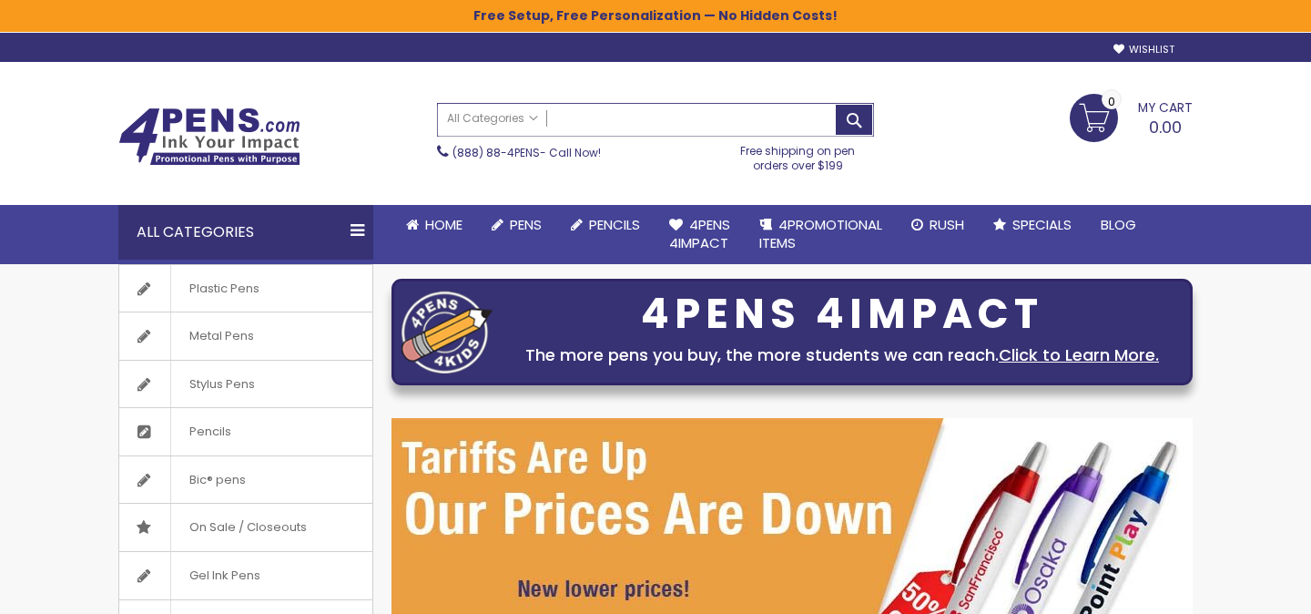
click at [582, 123] on input "Search" at bounding box center [655, 120] width 435 height 32
paste input "**********"
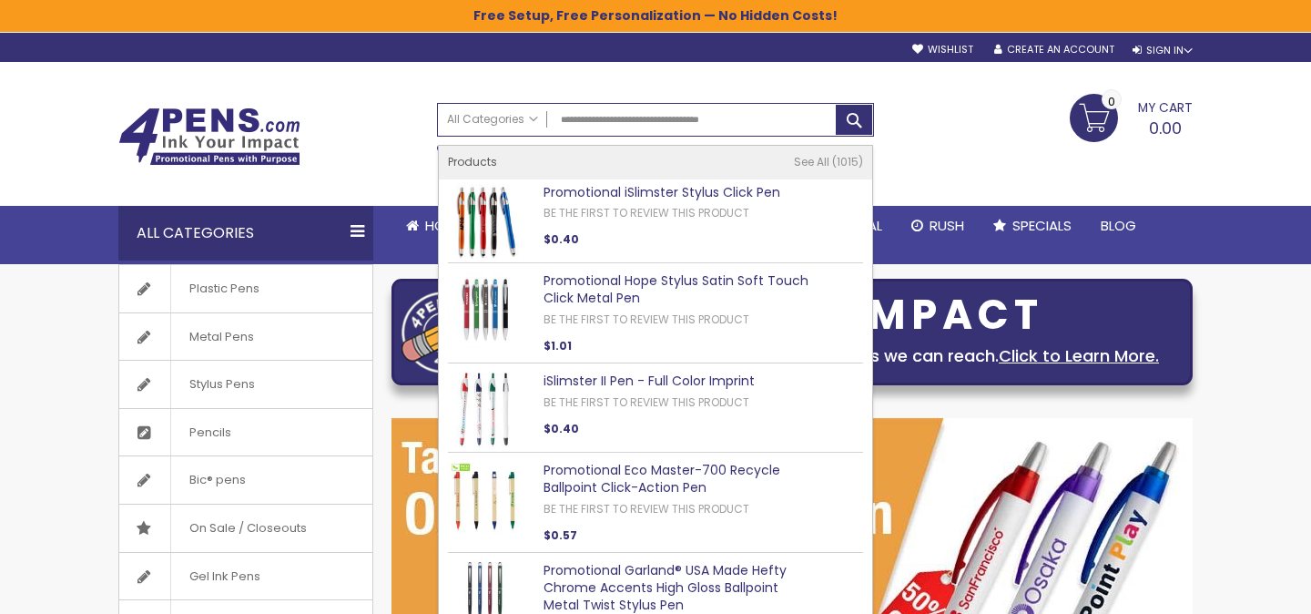
type input "**********"
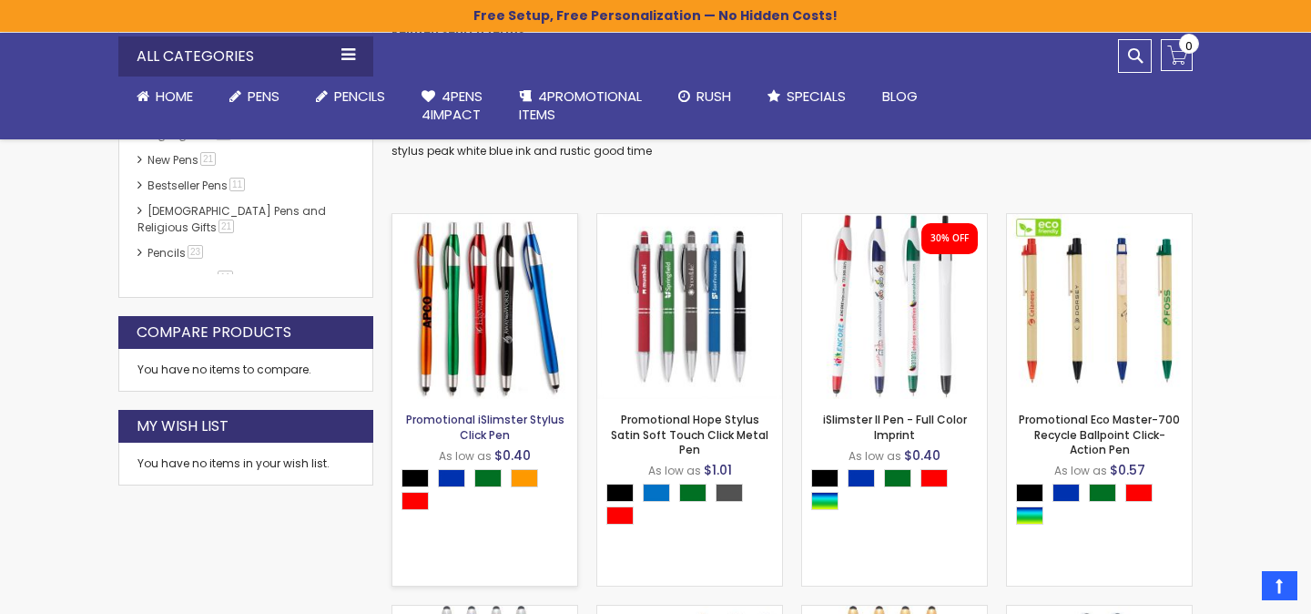
scroll to position [390, 0]
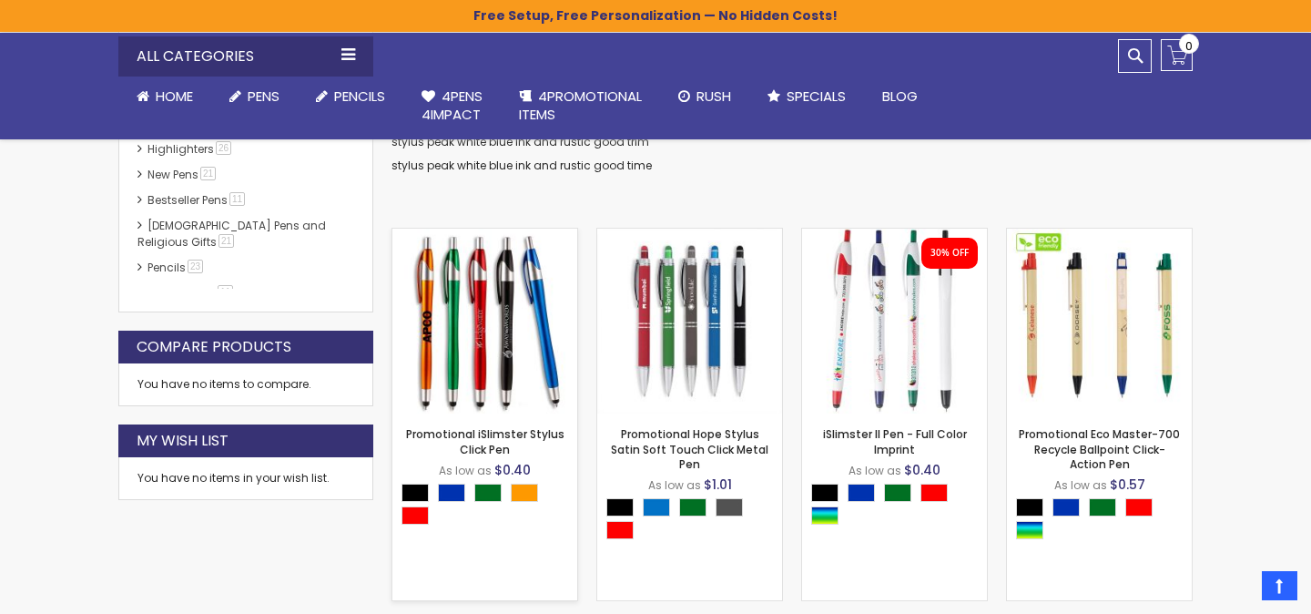
click at [482, 302] on img at bounding box center [484, 320] width 185 height 185
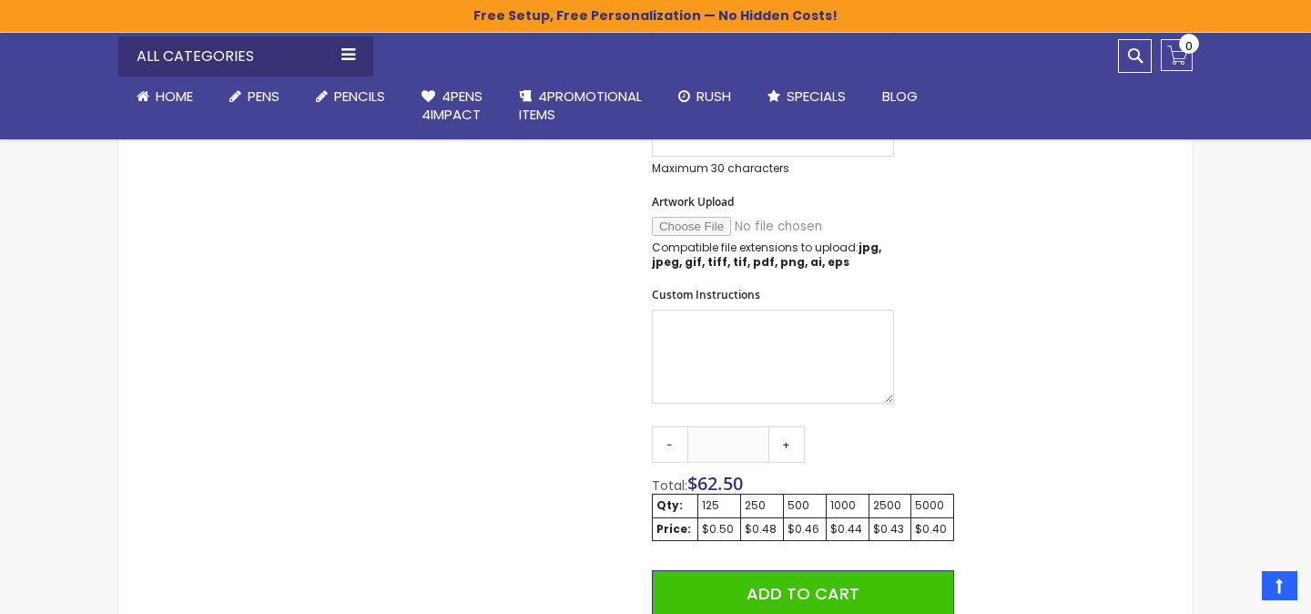
scroll to position [805, 0]
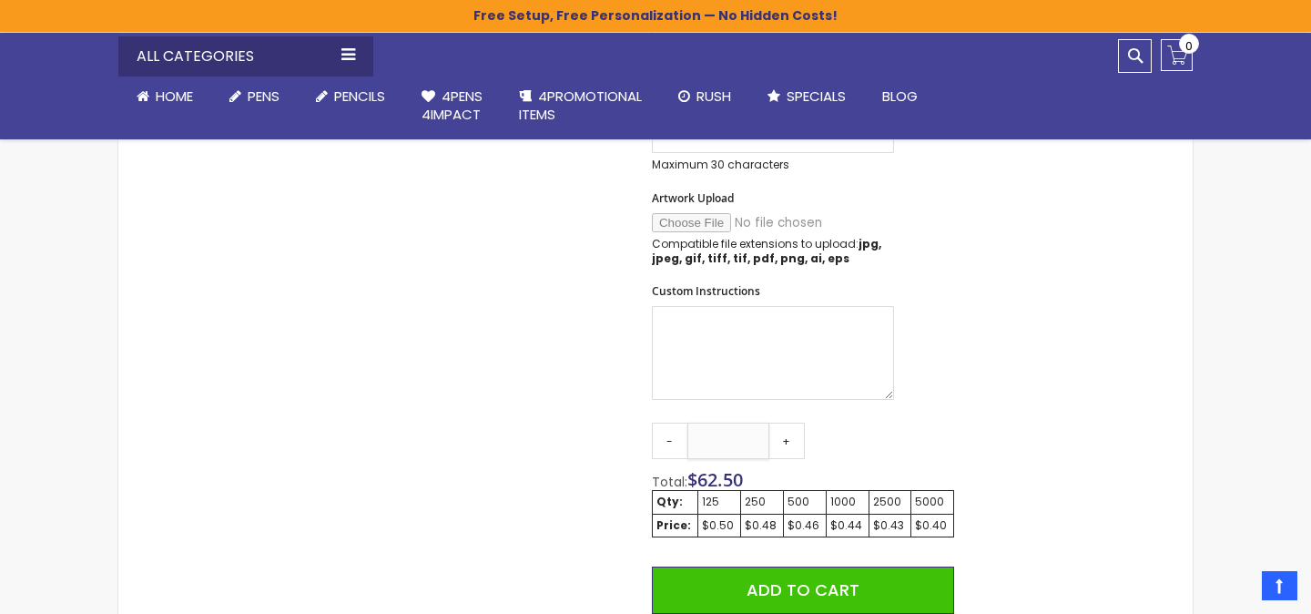
click at [728, 441] on input "***" at bounding box center [728, 440] width 82 height 36
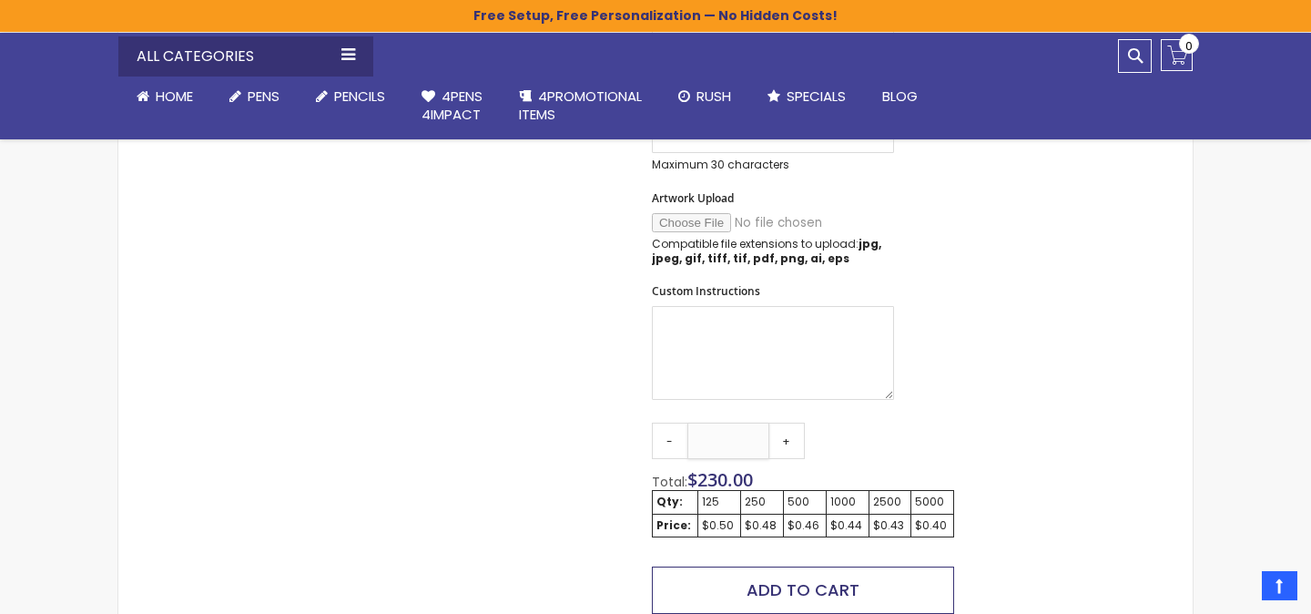
type input "***"
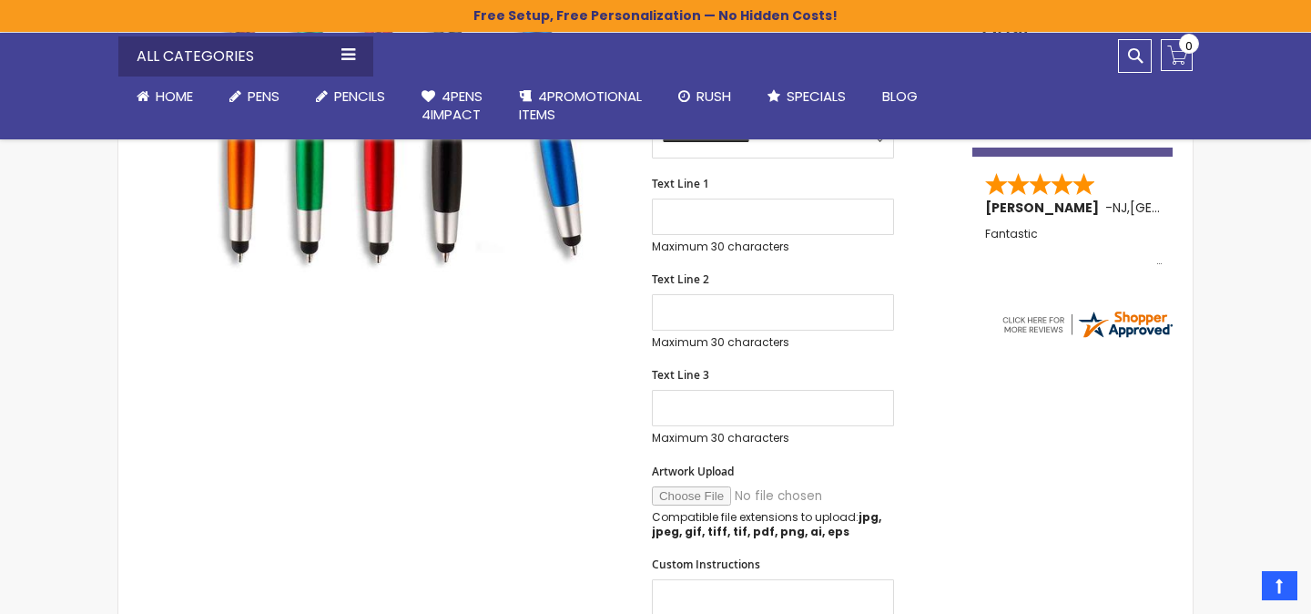
scroll to position [0, 0]
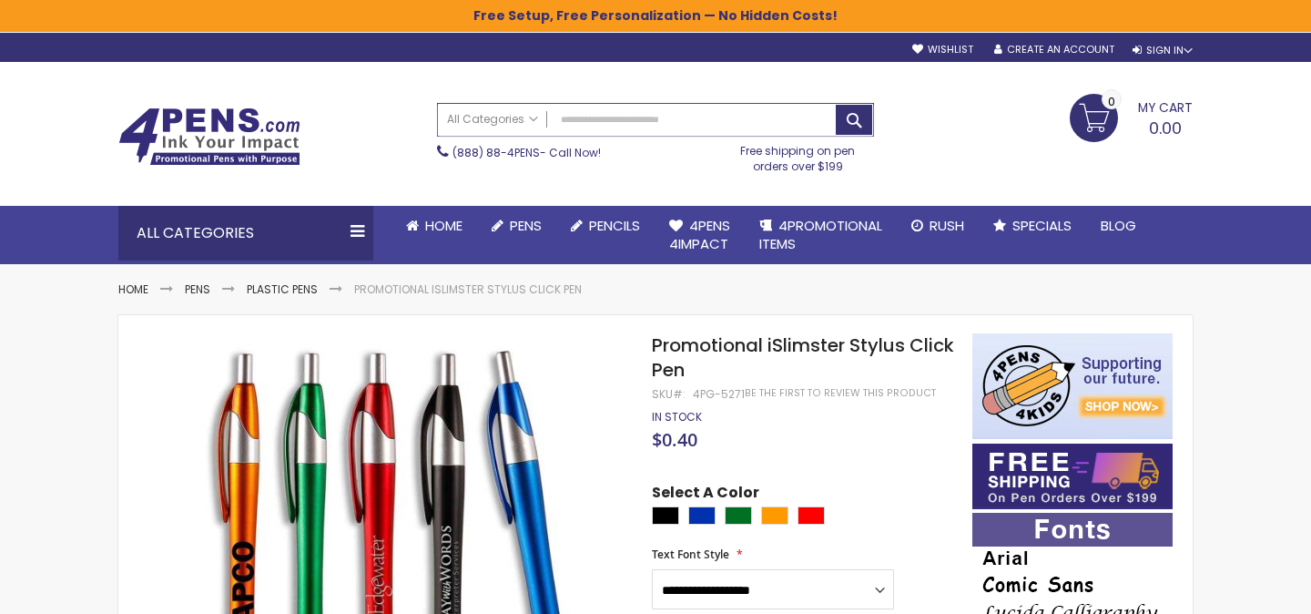
click at [626, 124] on input "Search" at bounding box center [655, 120] width 435 height 32
paste input "**********"
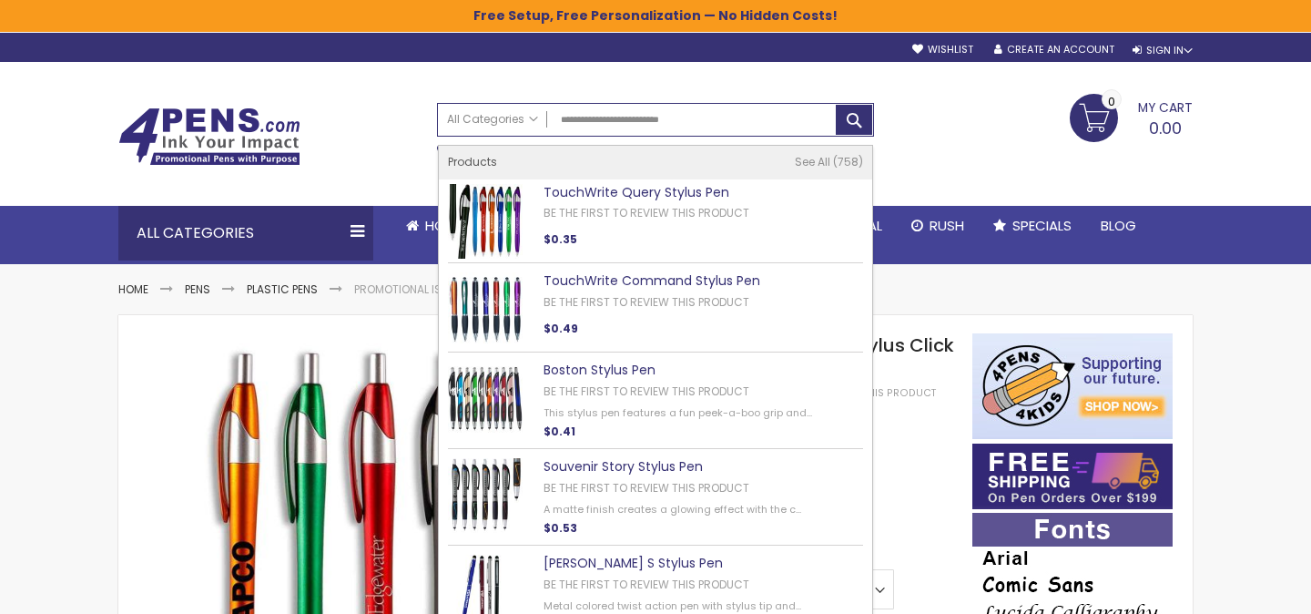
type input "**********"
click at [624, 193] on link "TouchWrite Query Stylus Pen" at bounding box center [636, 192] width 186 height 18
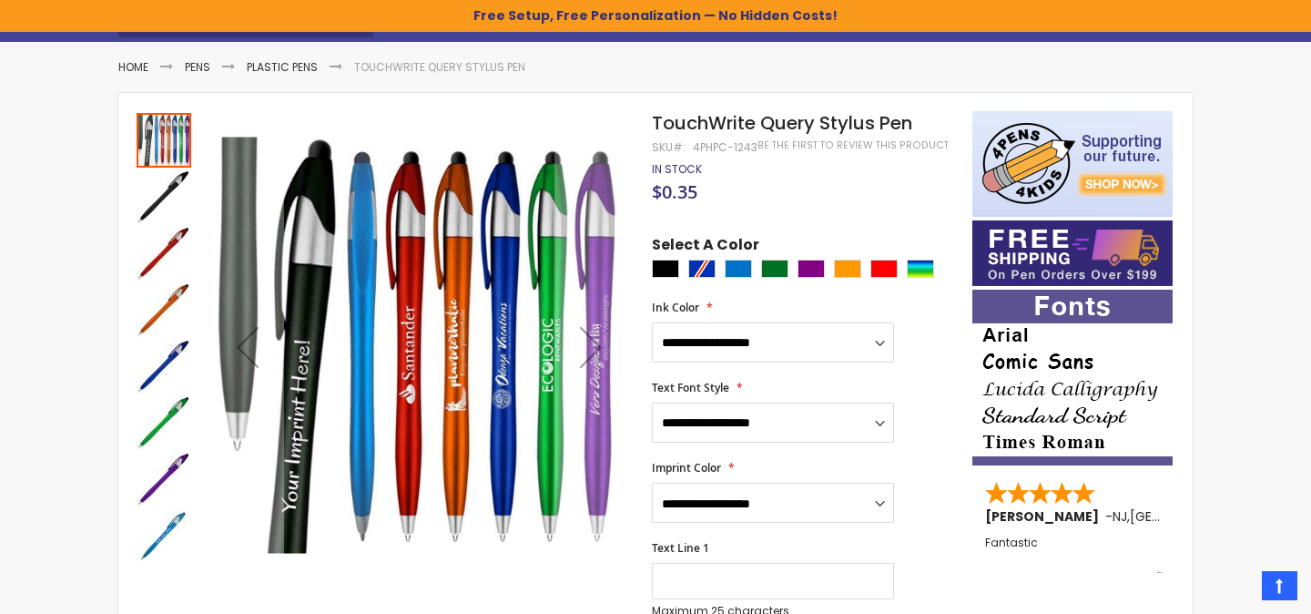
scroll to position [223, 0]
click at [918, 269] on div "Assorted" at bounding box center [920, 268] width 27 height 18
type input "****"
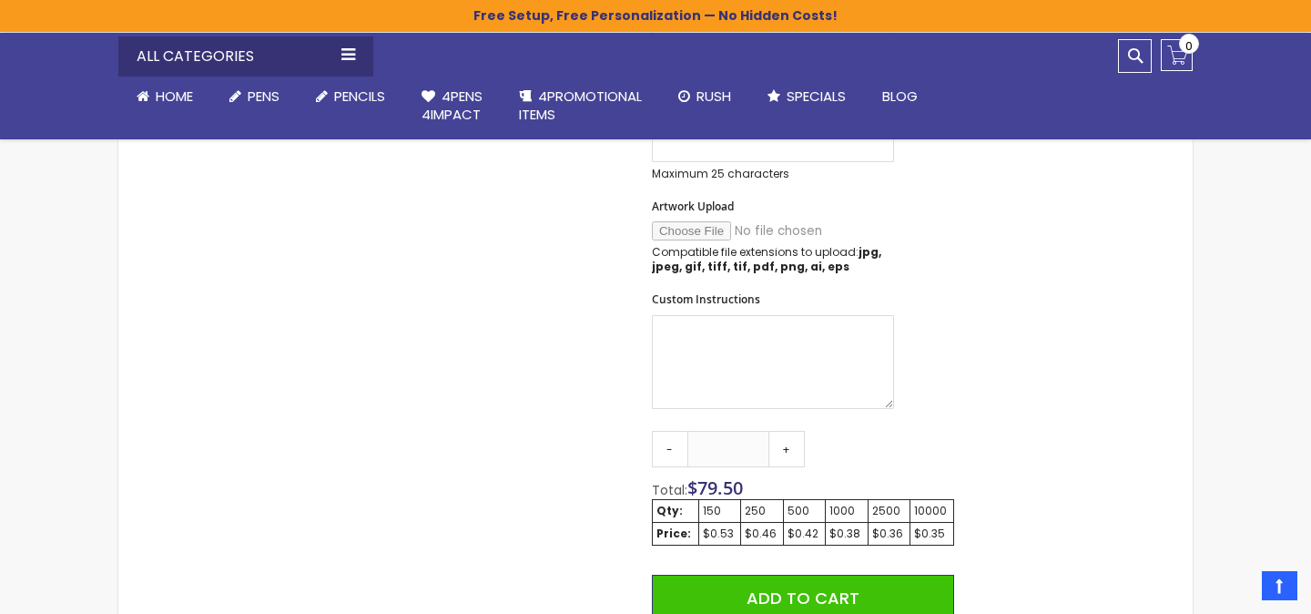
scroll to position [905, 0]
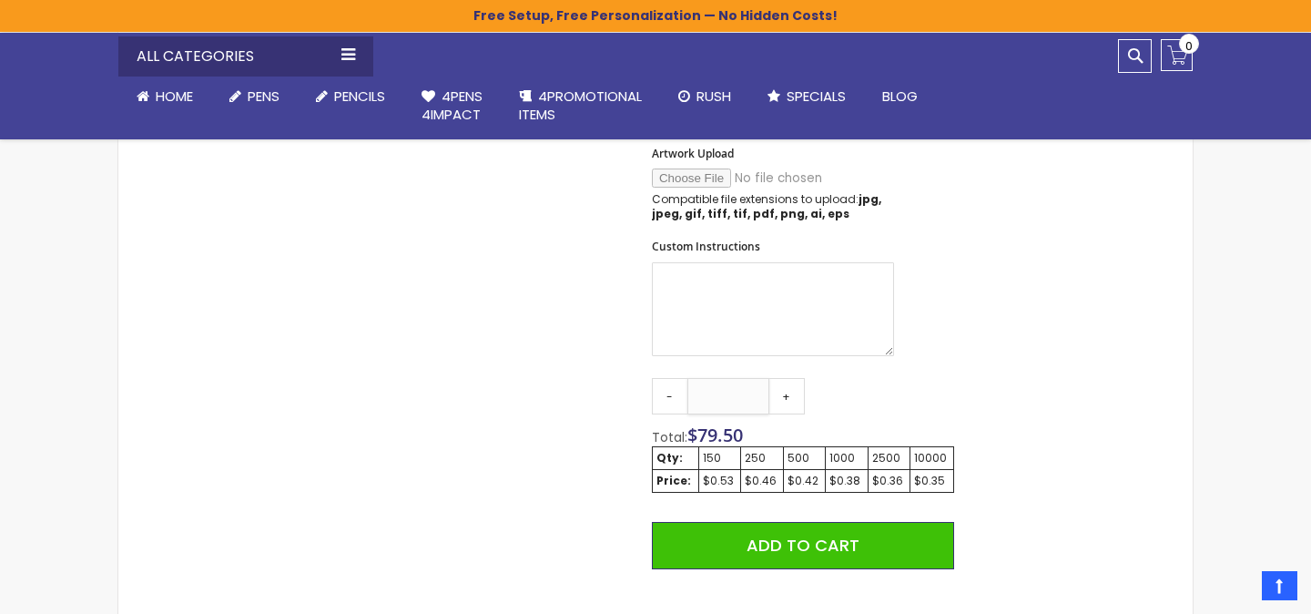
click at [721, 401] on input "***" at bounding box center [728, 396] width 82 height 36
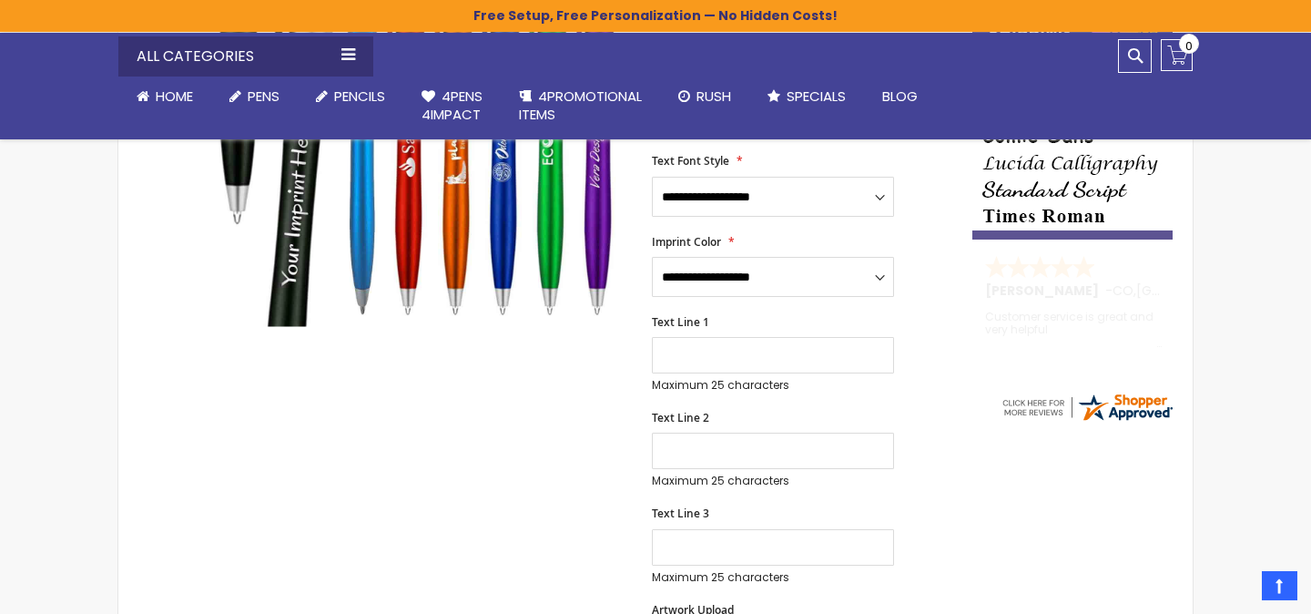
scroll to position [517, 0]
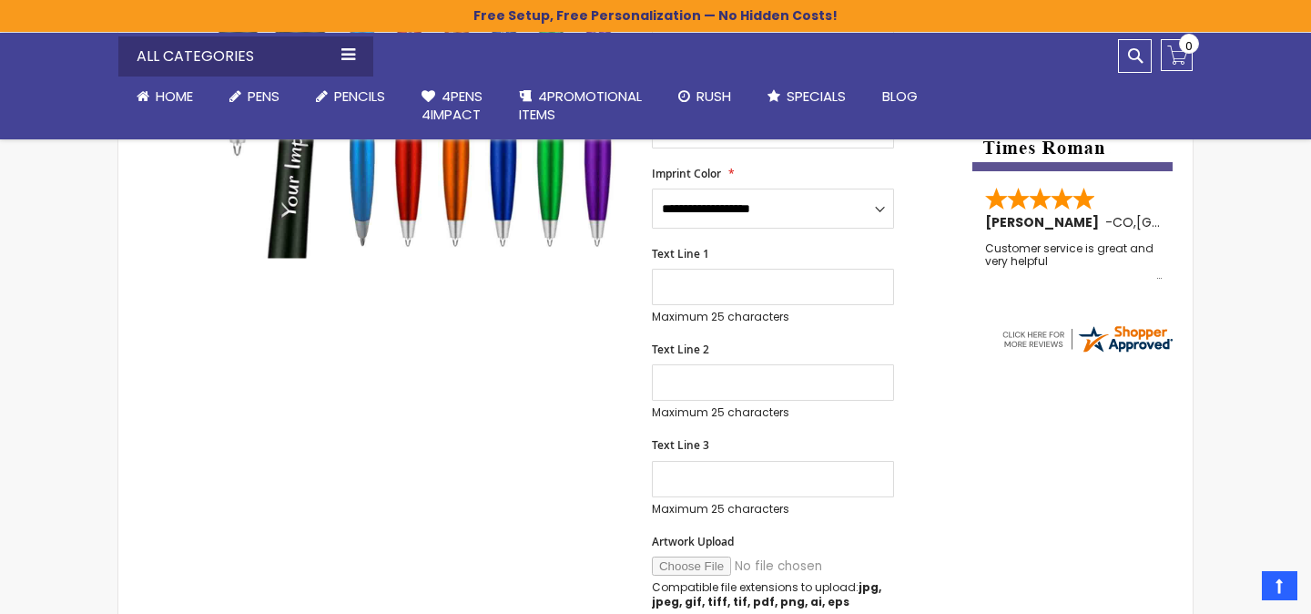
type input "***"
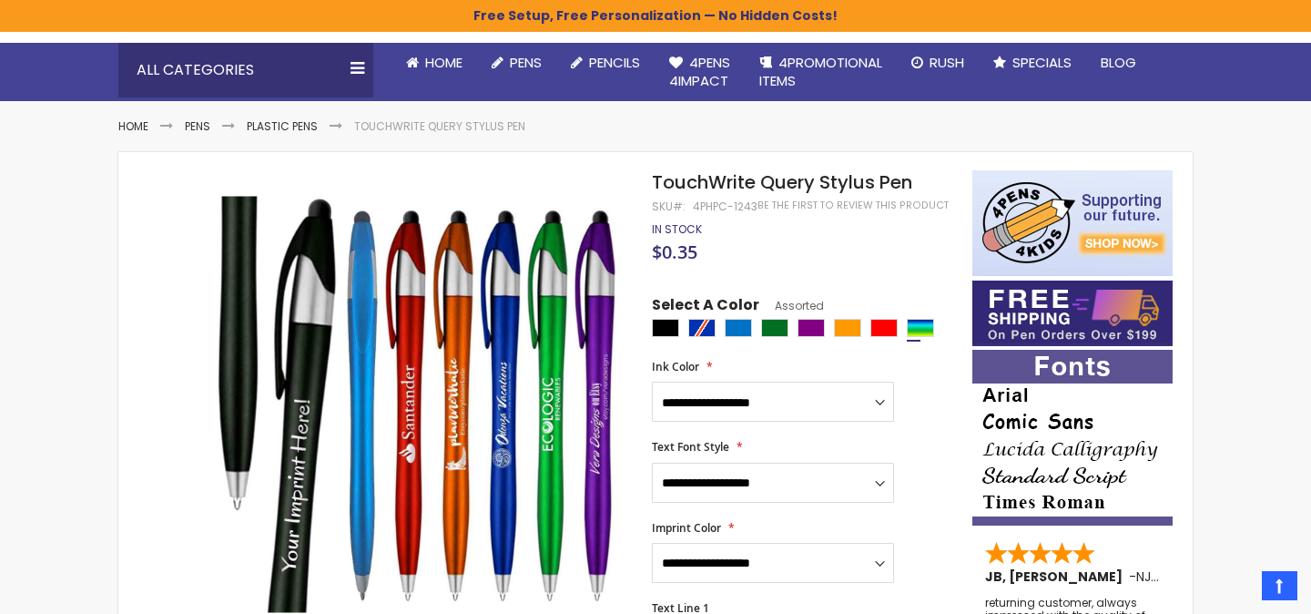
scroll to position [70, 0]
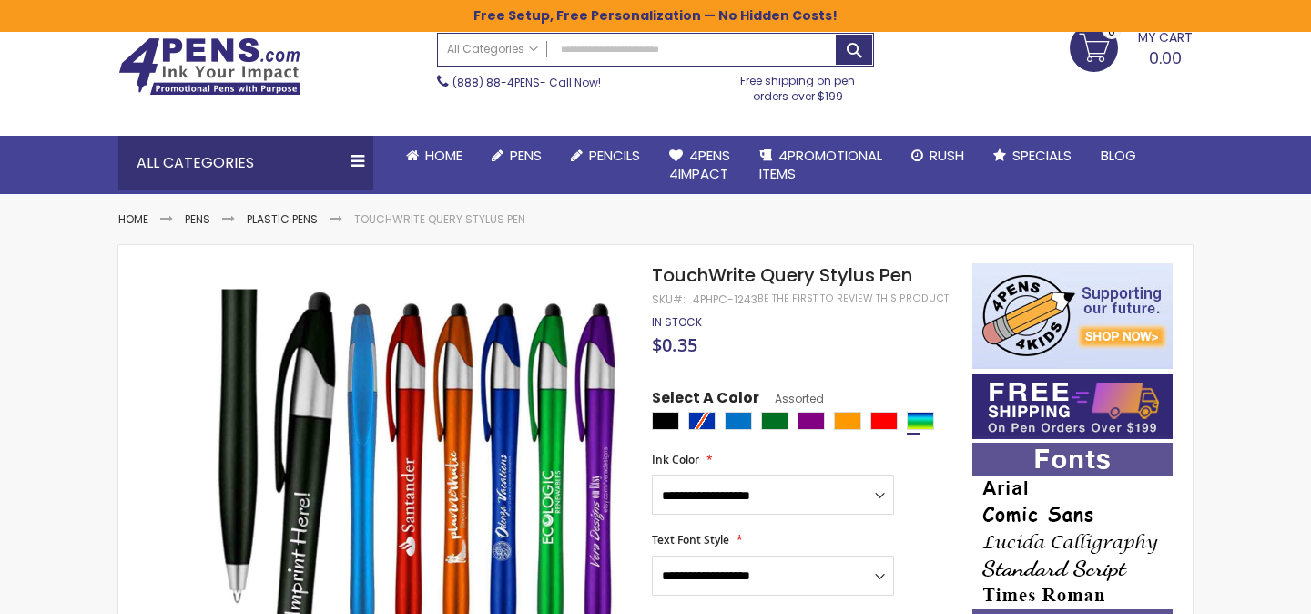
click at [901, 274] on span "TouchWrite Query Stylus Pen" at bounding box center [782, 274] width 260 height 25
drag, startPoint x: 917, startPoint y: 274, endPoint x: 646, endPoint y: 275, distance: 270.3
copy div "Skip to the end of the images gallery Skip to the beginning of the images galle…"
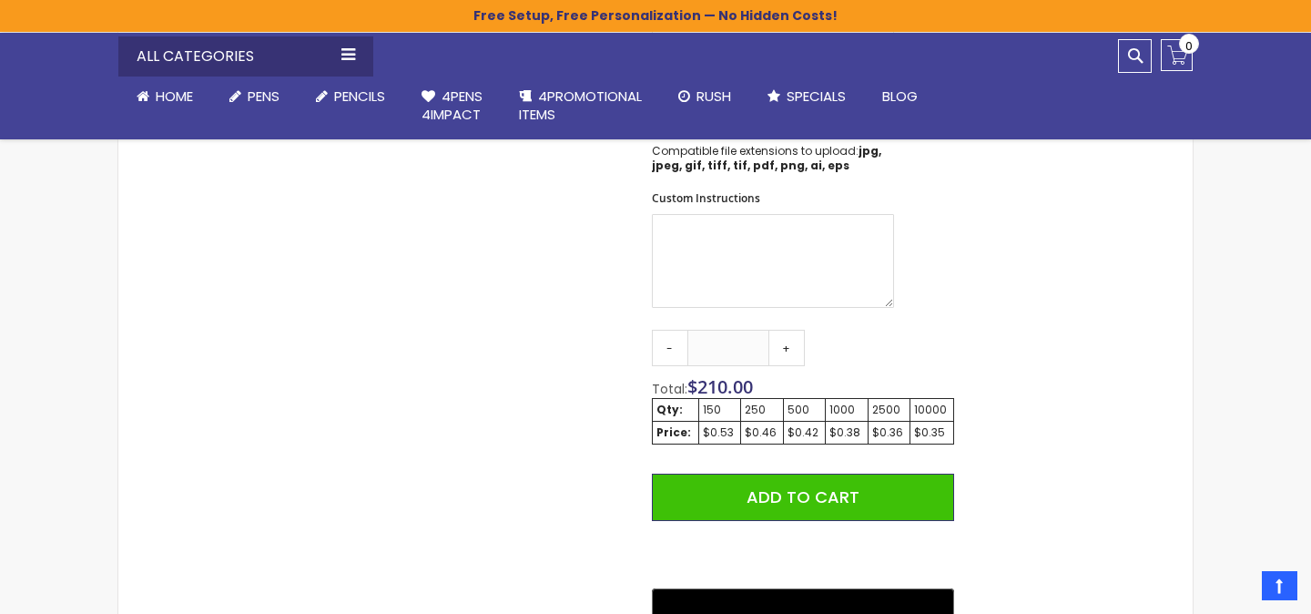
scroll to position [979, 0]
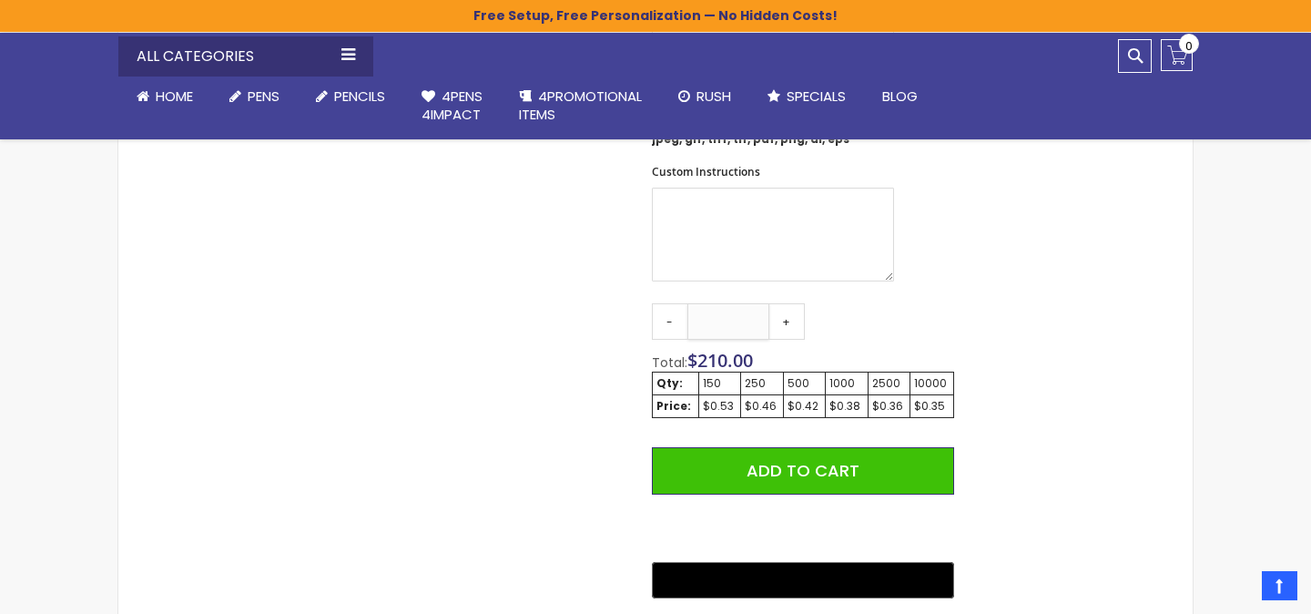
click at [717, 320] on input "***" at bounding box center [728, 321] width 82 height 36
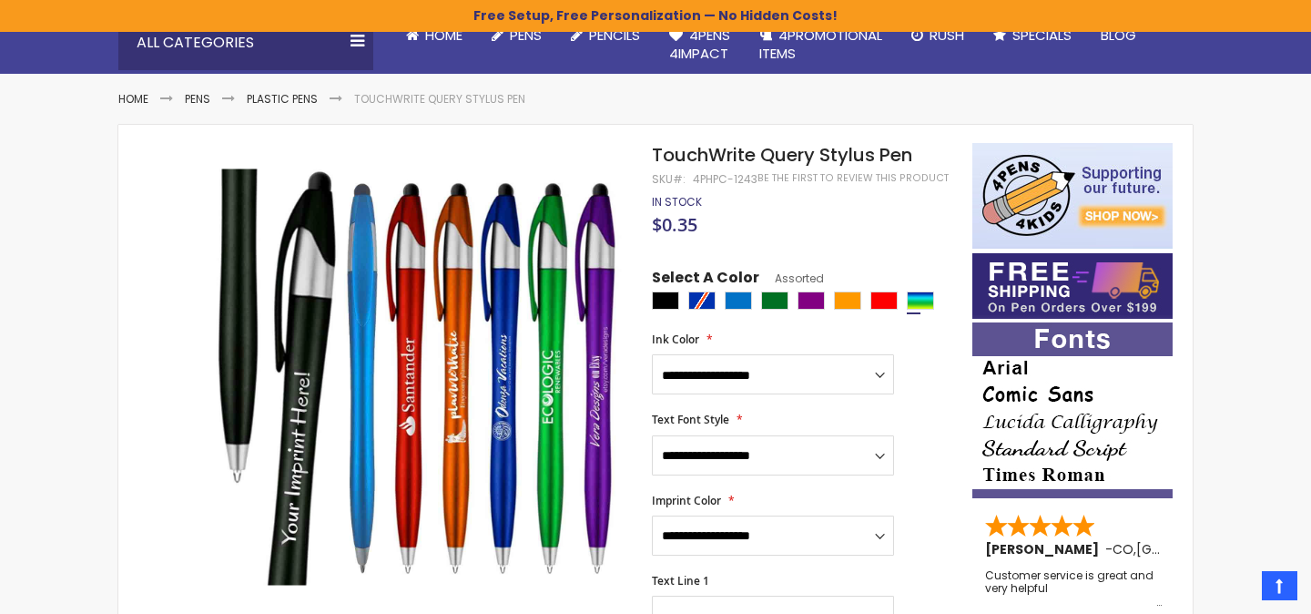
scroll to position [193, 0]
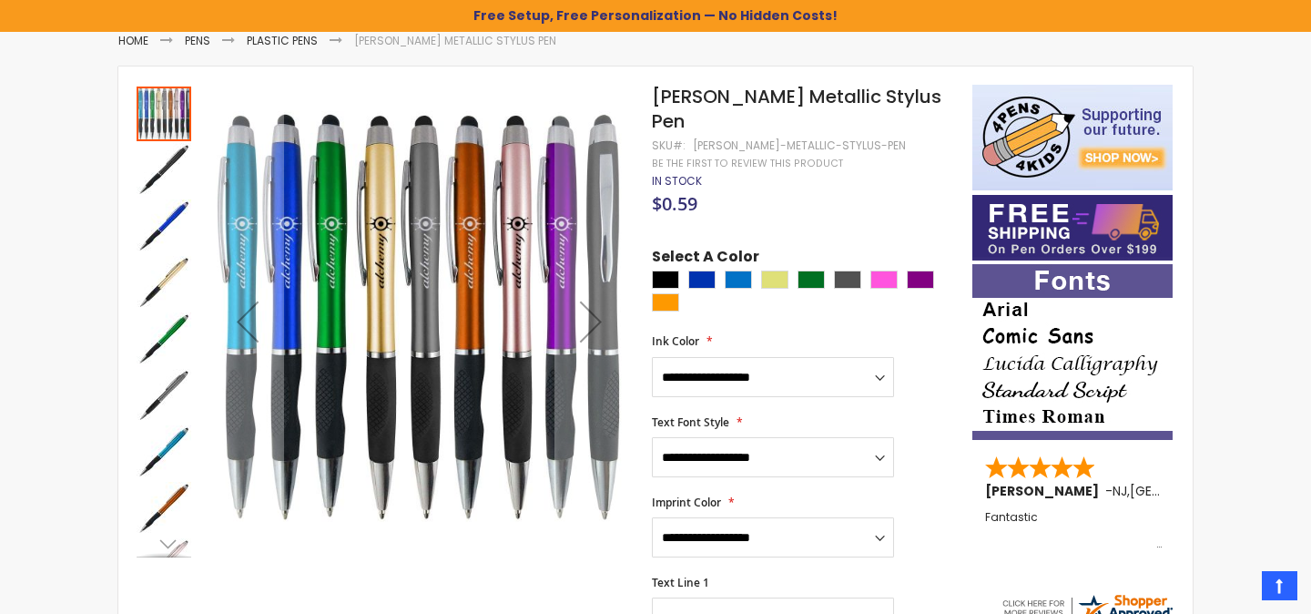
scroll to position [228, 0]
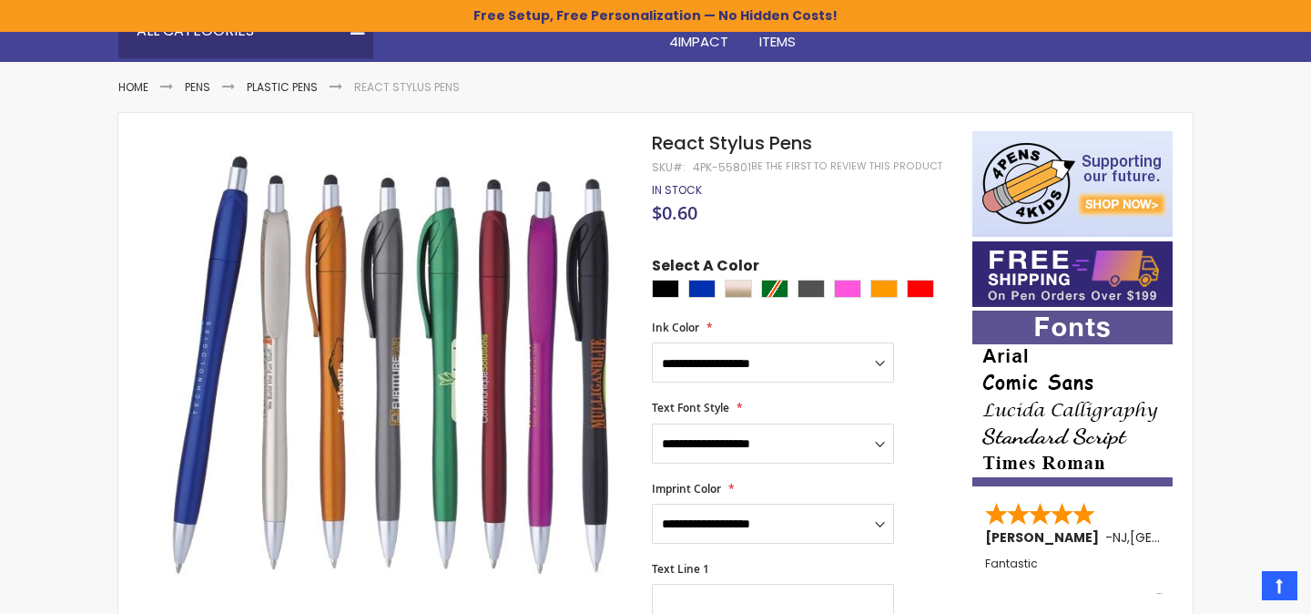
scroll to position [202, 0]
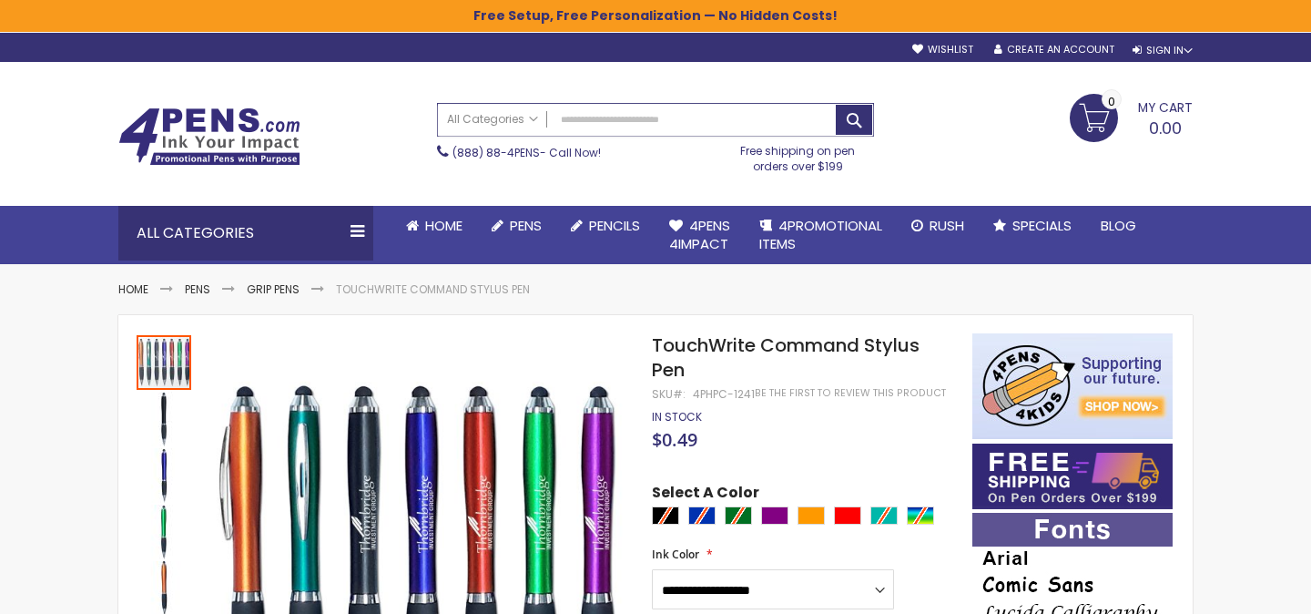
click at [629, 110] on input "Search" at bounding box center [655, 120] width 435 height 32
paste input "**********"
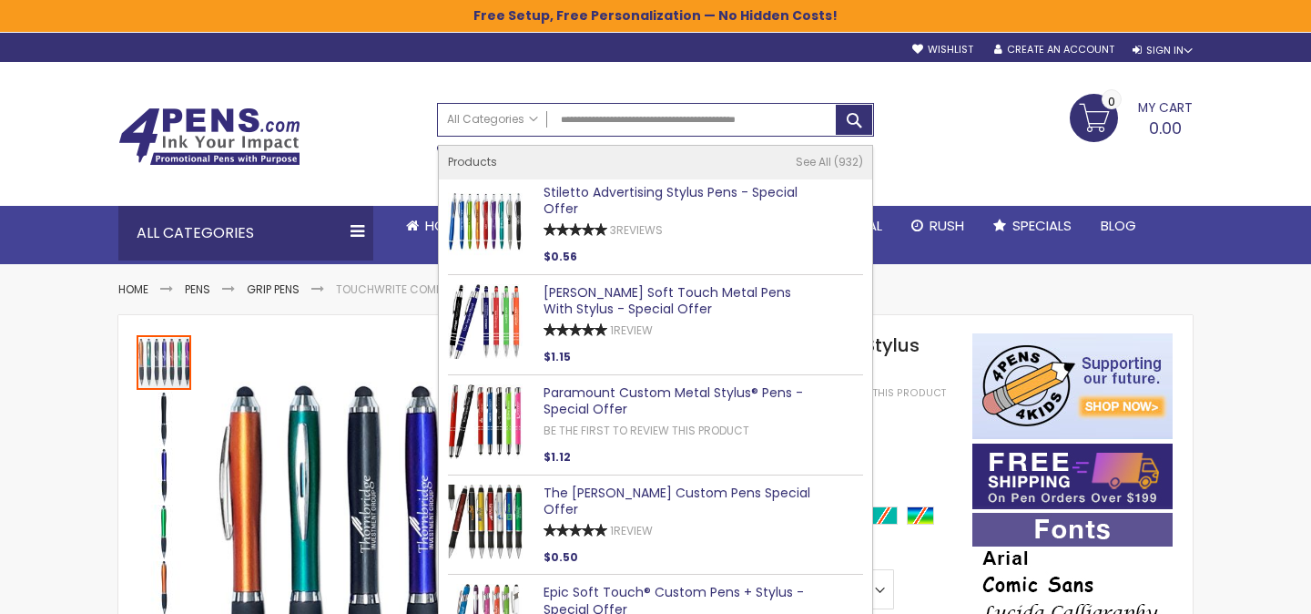
click at [653, 205] on div "Stiletto Advertising Stylus Pens - Special Offer" at bounding box center [677, 201] width 269 height 35
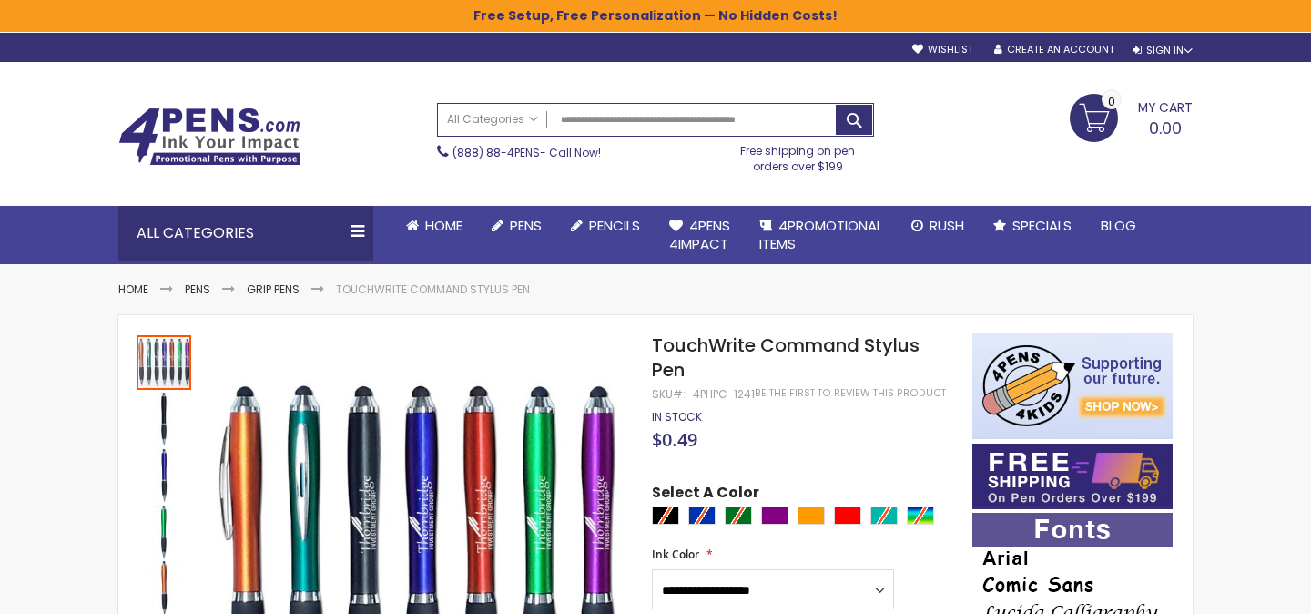
click at [640, 194] on div "Toggle Nav Search All Categories All Categories Pens Plastic Pens Metal Pens Gr…" at bounding box center [655, 133] width 1092 height 143
click at [731, 127] on input "**********" at bounding box center [655, 120] width 435 height 32
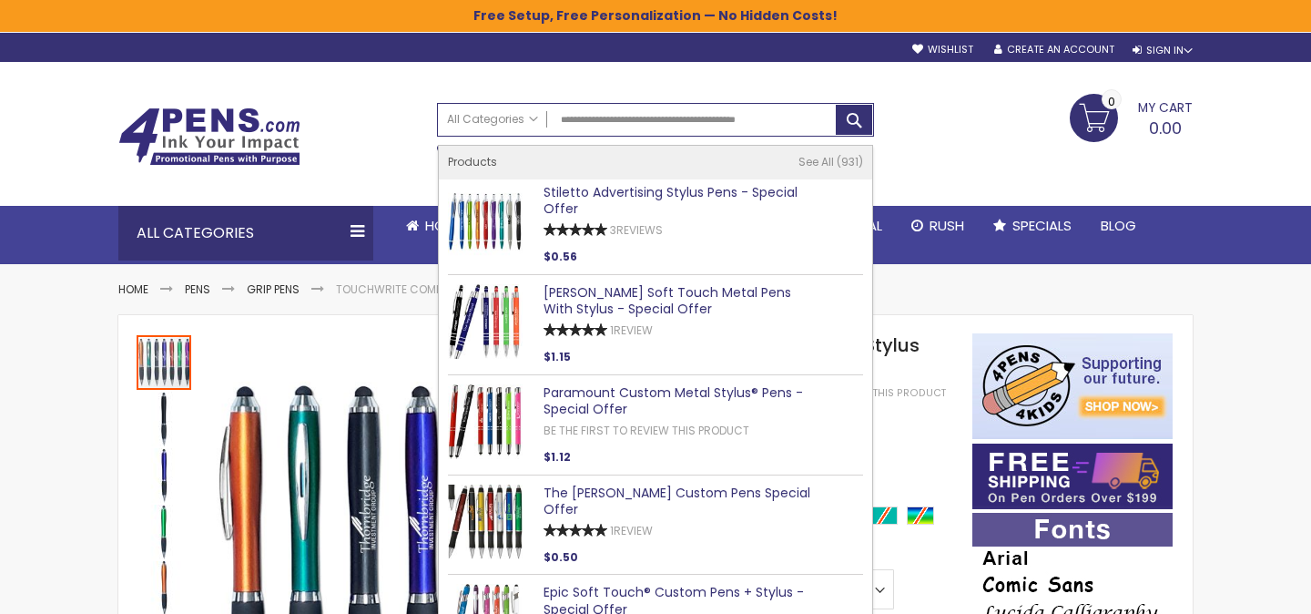
click at [730, 189] on link "Stiletto Advertising Stylus Pens - Special Offer" at bounding box center [670, 200] width 254 height 35
type input "**********"
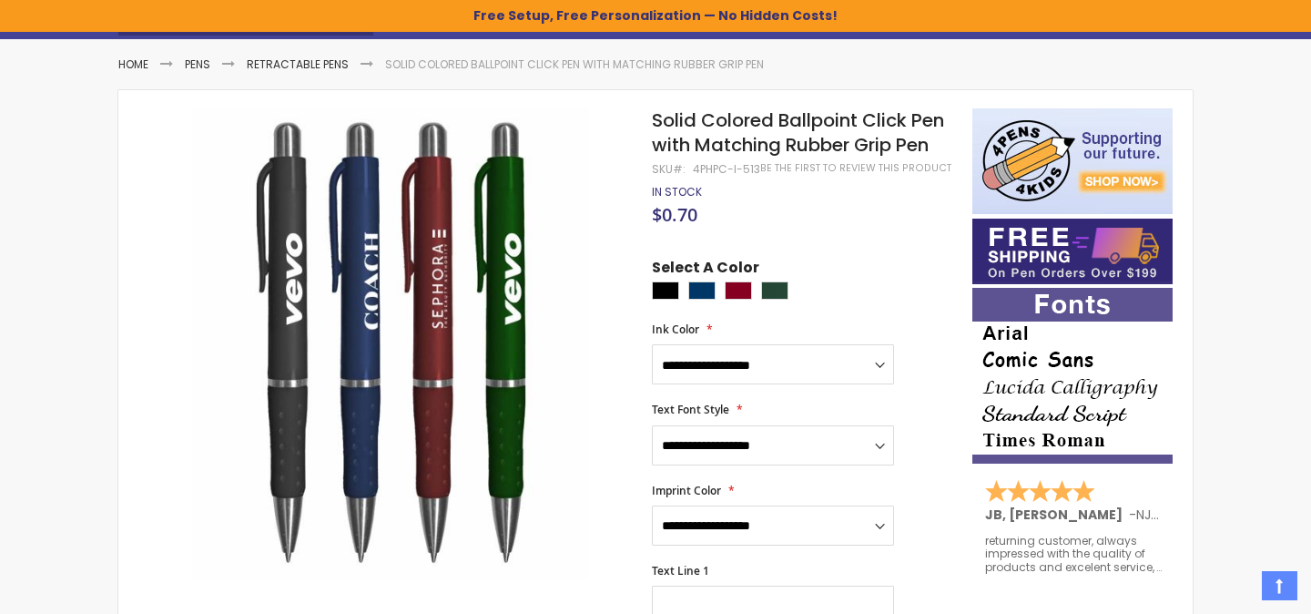
scroll to position [269, 0]
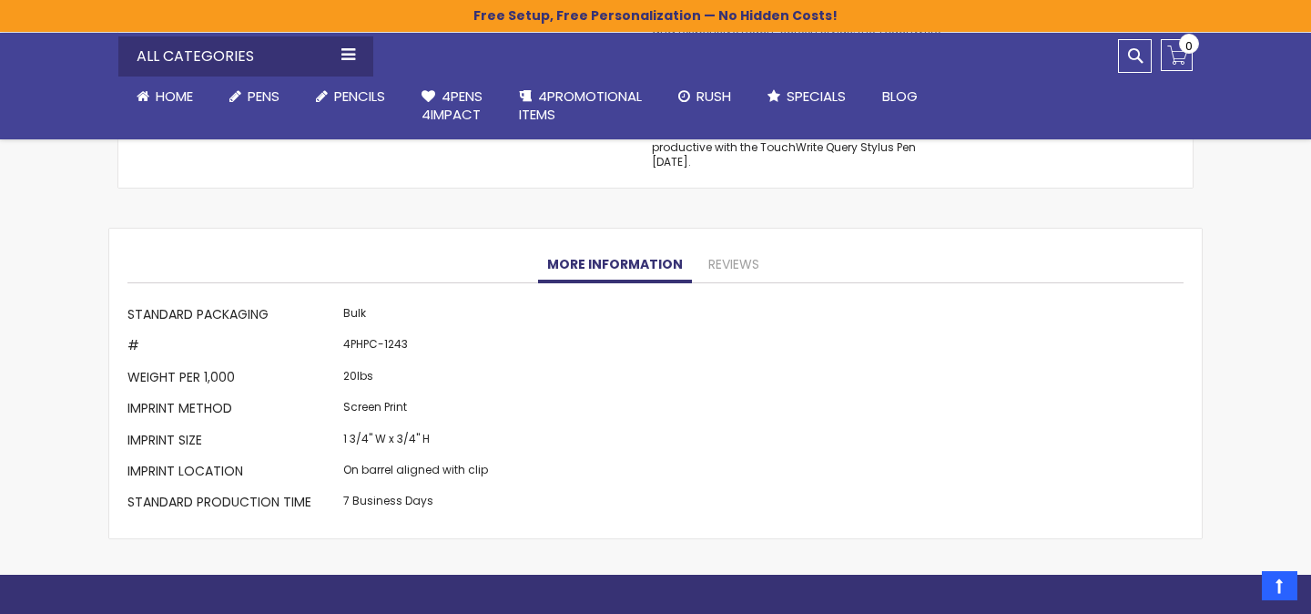
scroll to position [1792, 0]
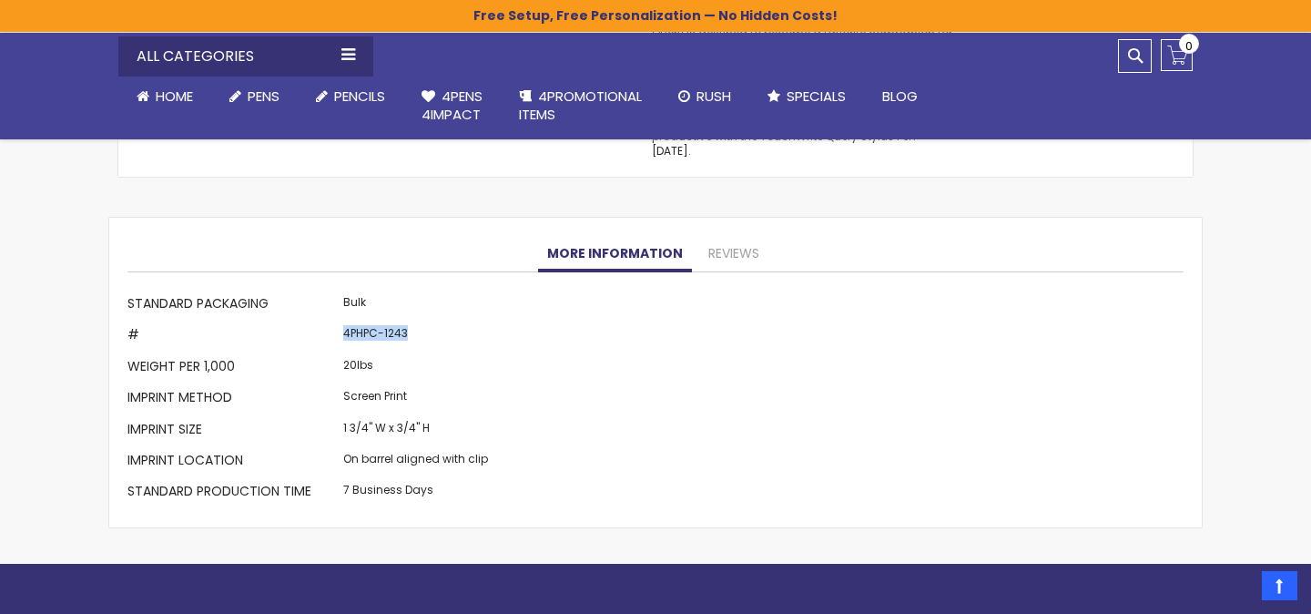
drag, startPoint x: 413, startPoint y: 319, endPoint x: 335, endPoint y: 319, distance: 78.3
click at [335, 321] on tr "# 4PHPC-1243" at bounding box center [309, 336] width 365 height 31
copy tr "4PHPC-1243"
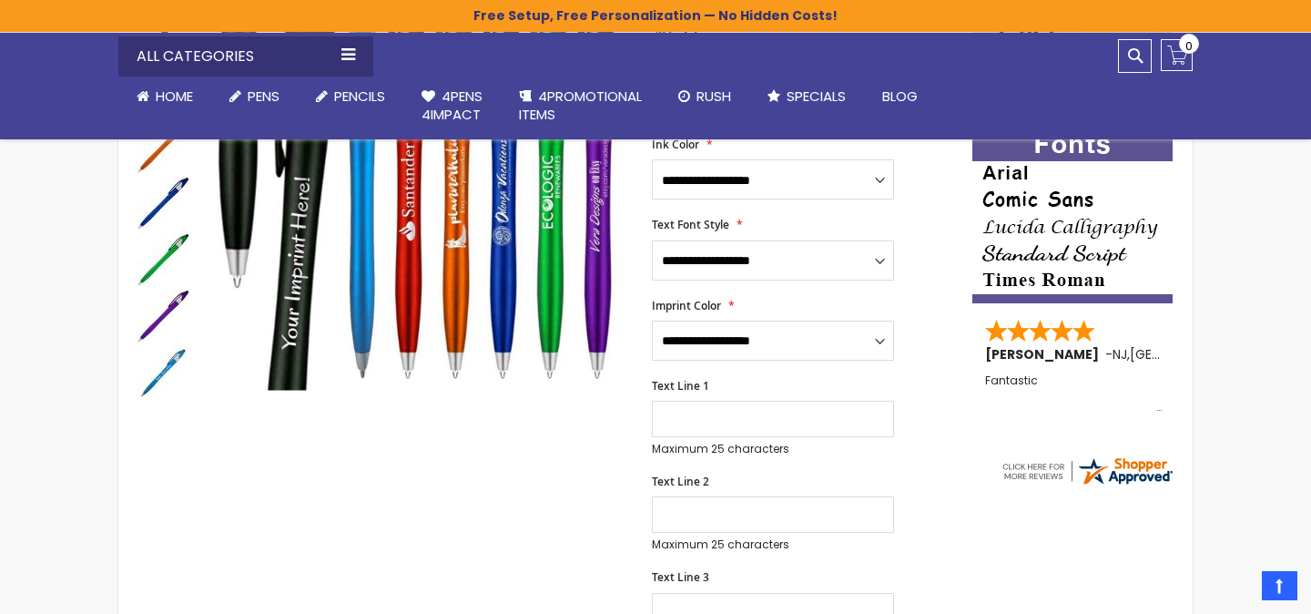
scroll to position [418, 0]
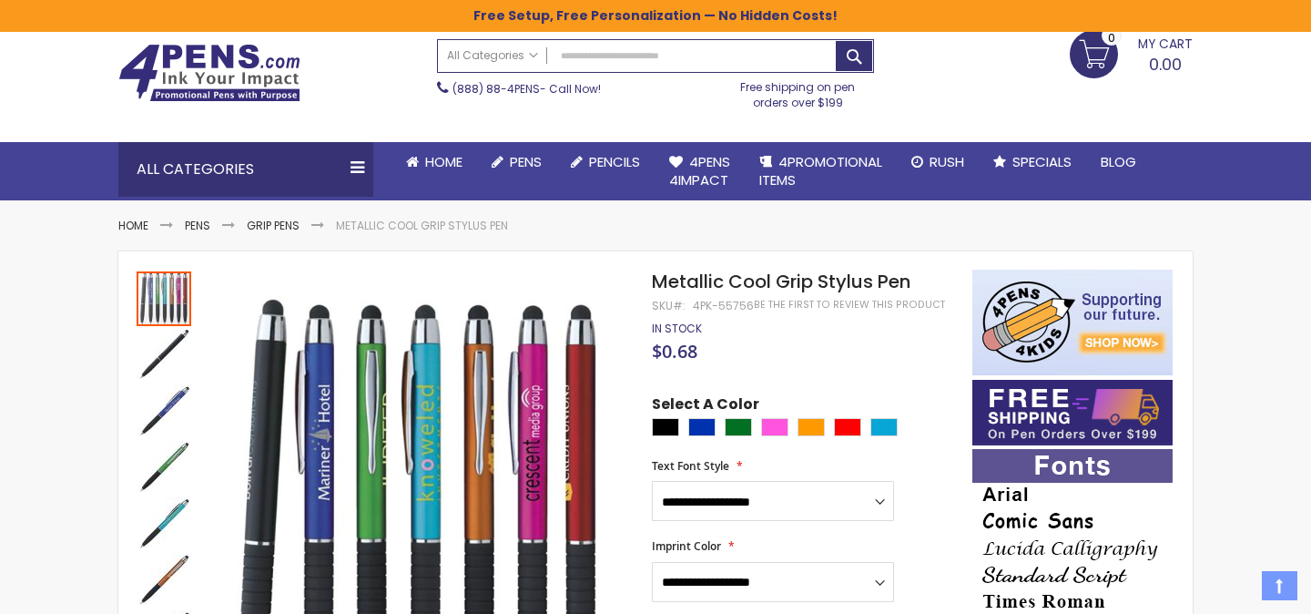
scroll to position [64, 0]
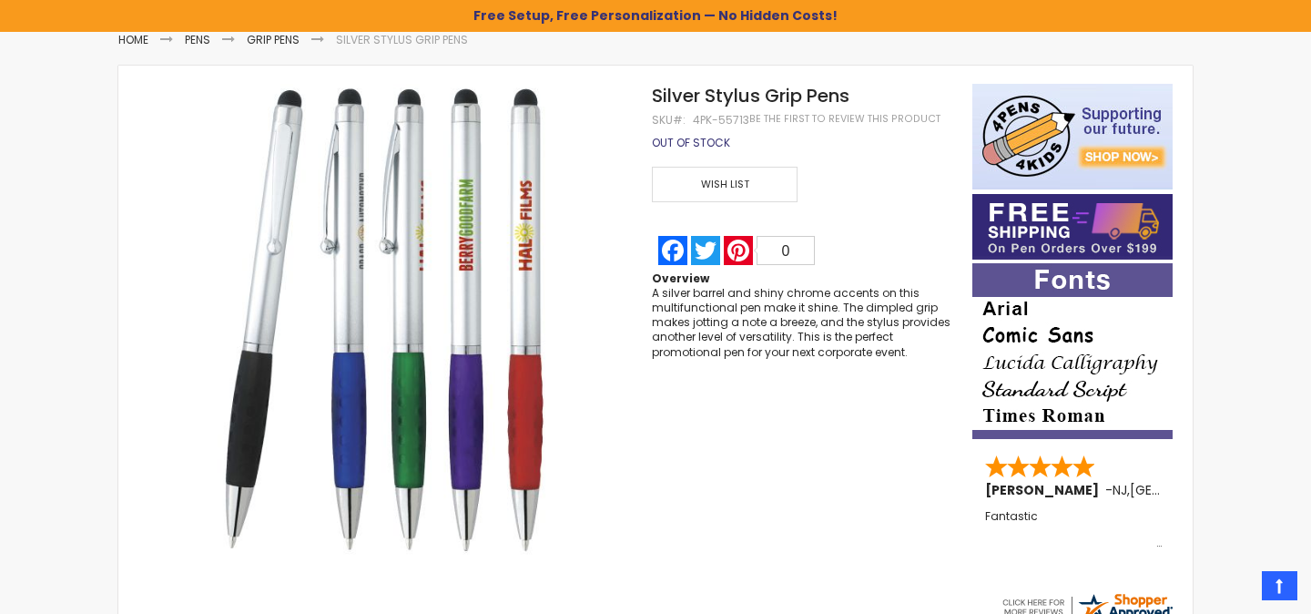
scroll to position [171, 0]
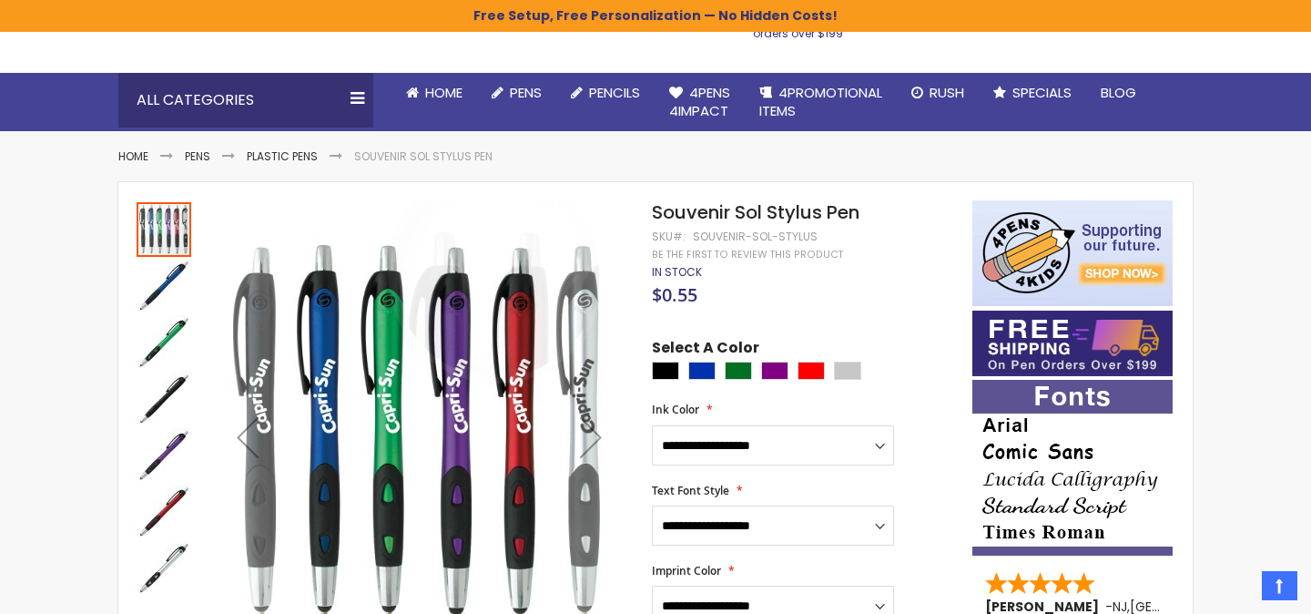
scroll to position [40, 0]
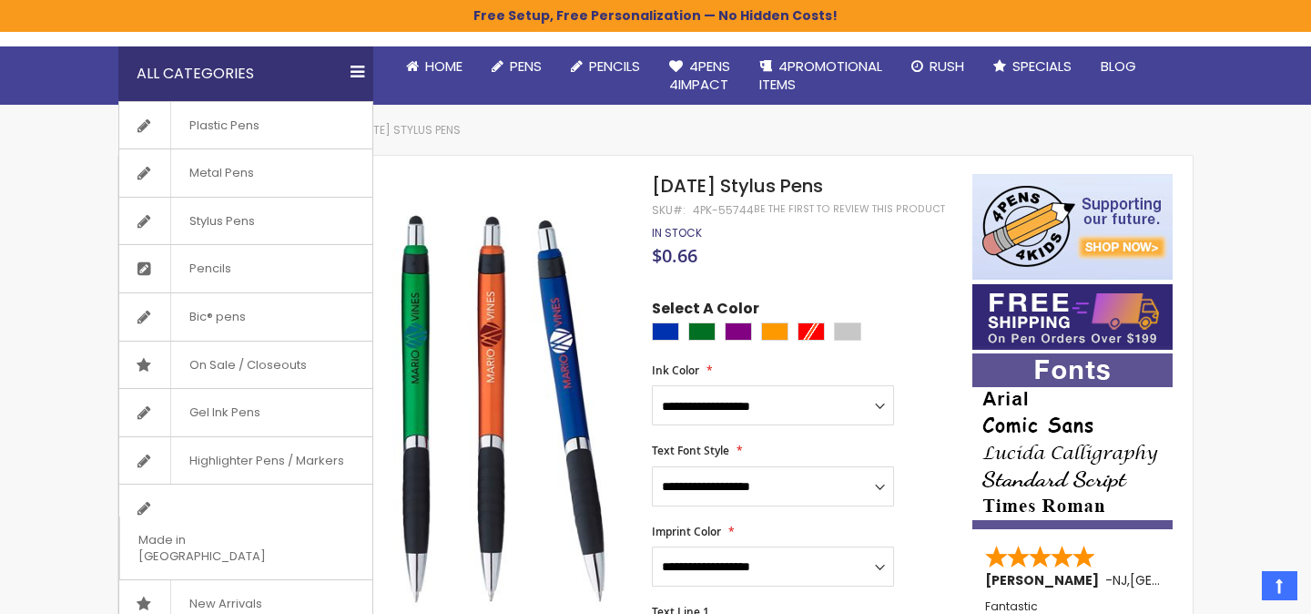
scroll to position [193, 0]
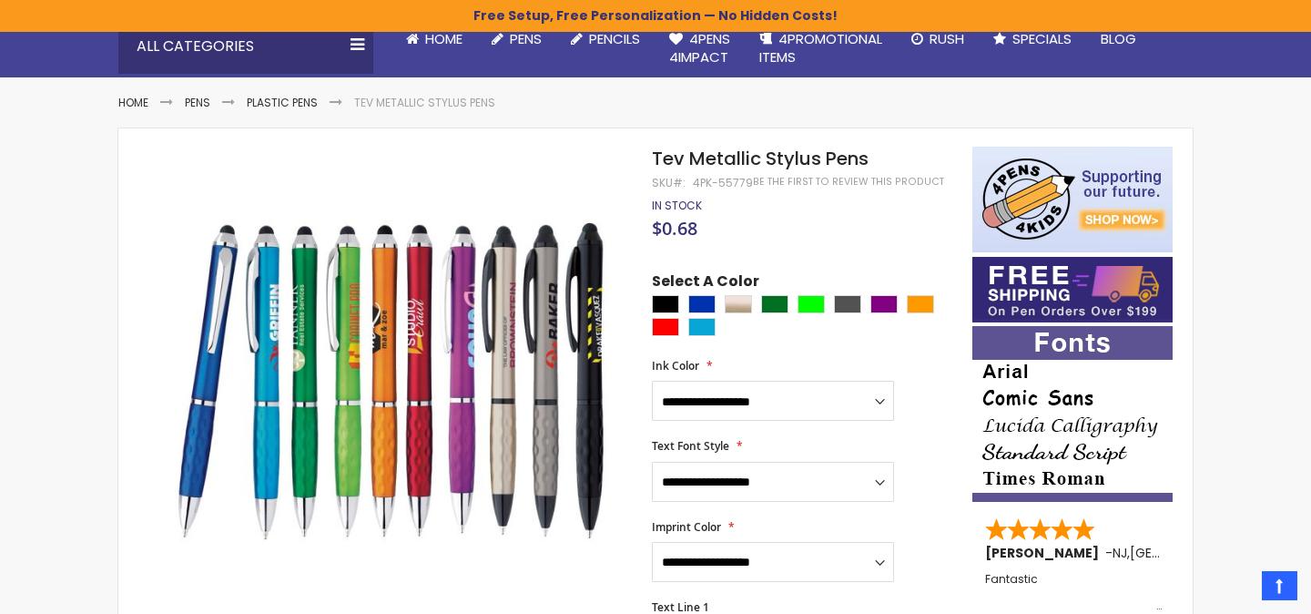
scroll to position [187, 0]
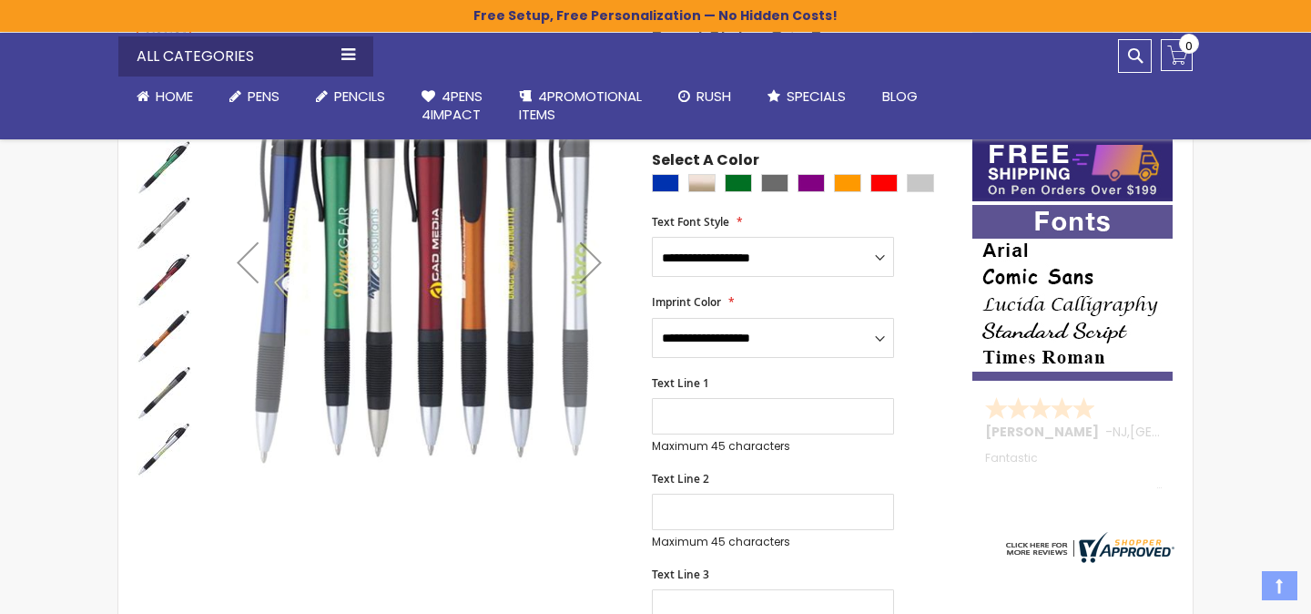
scroll to position [322, 0]
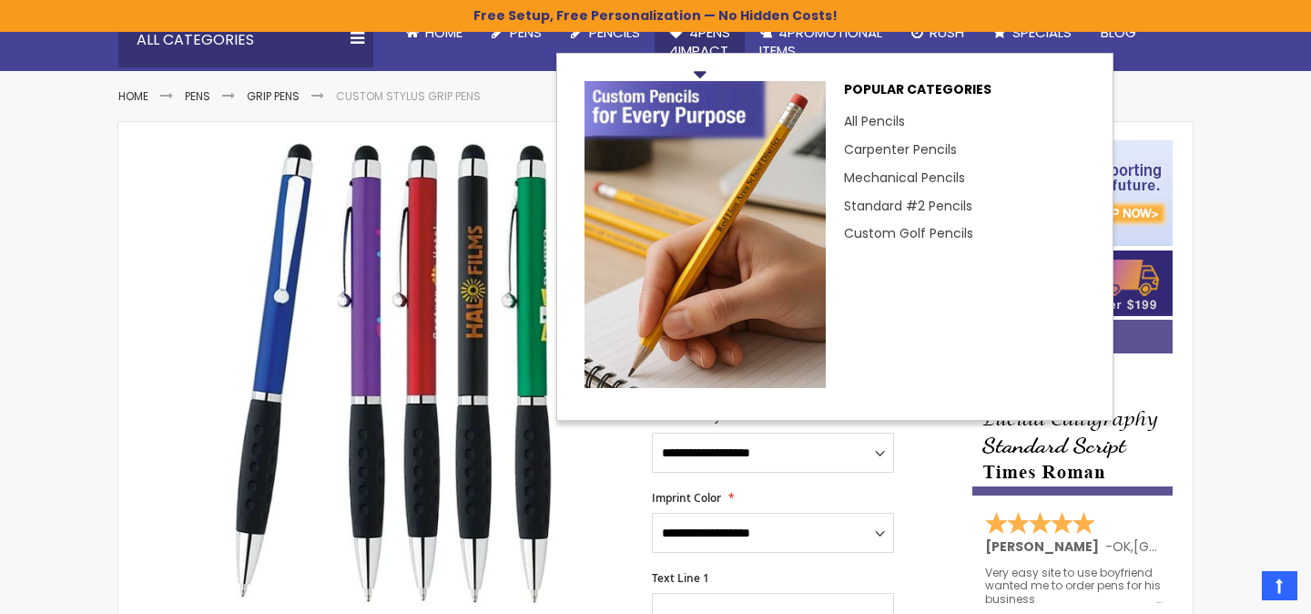
scroll to position [200, 0]
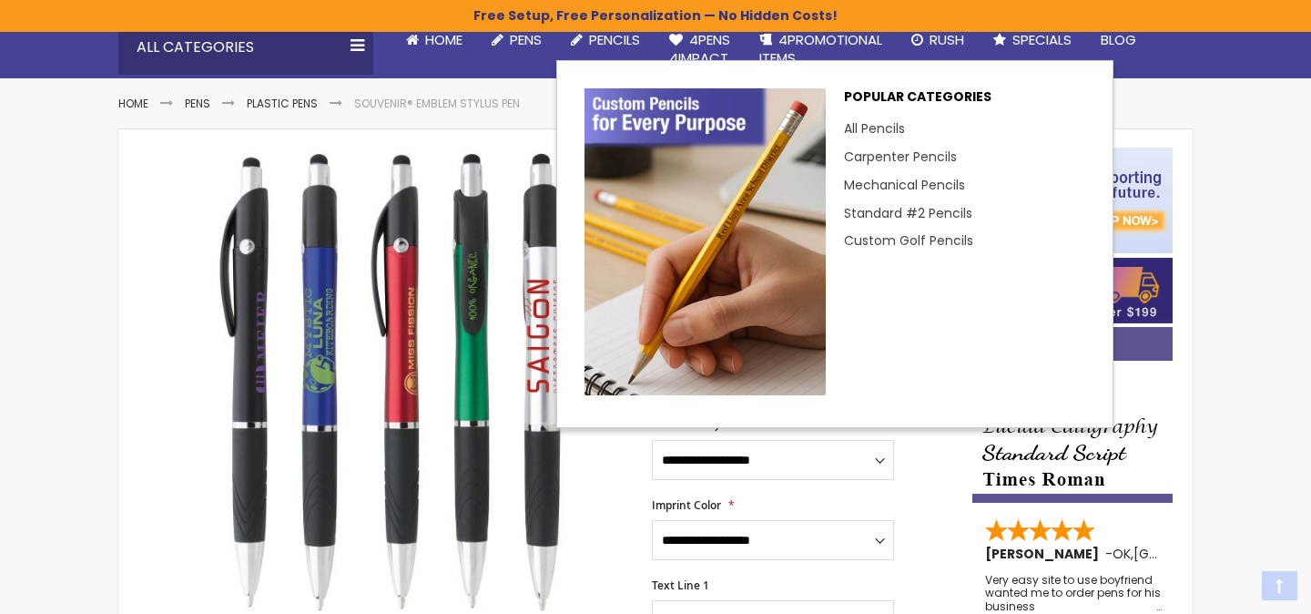
scroll to position [187, 0]
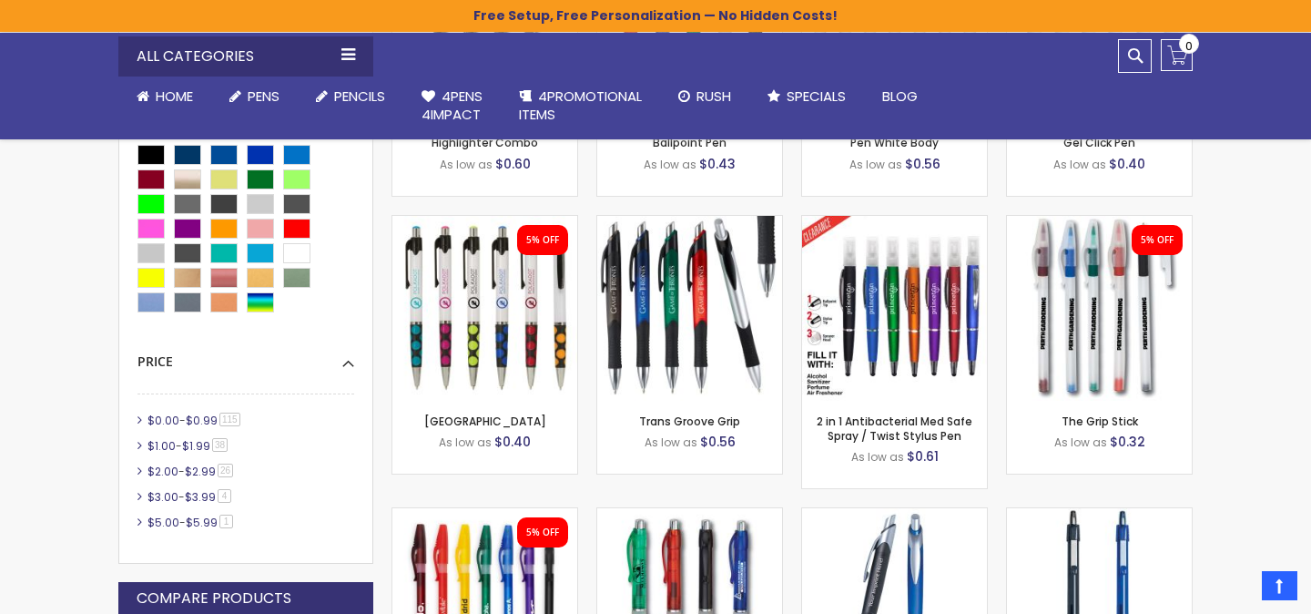
scroll to position [667, 0]
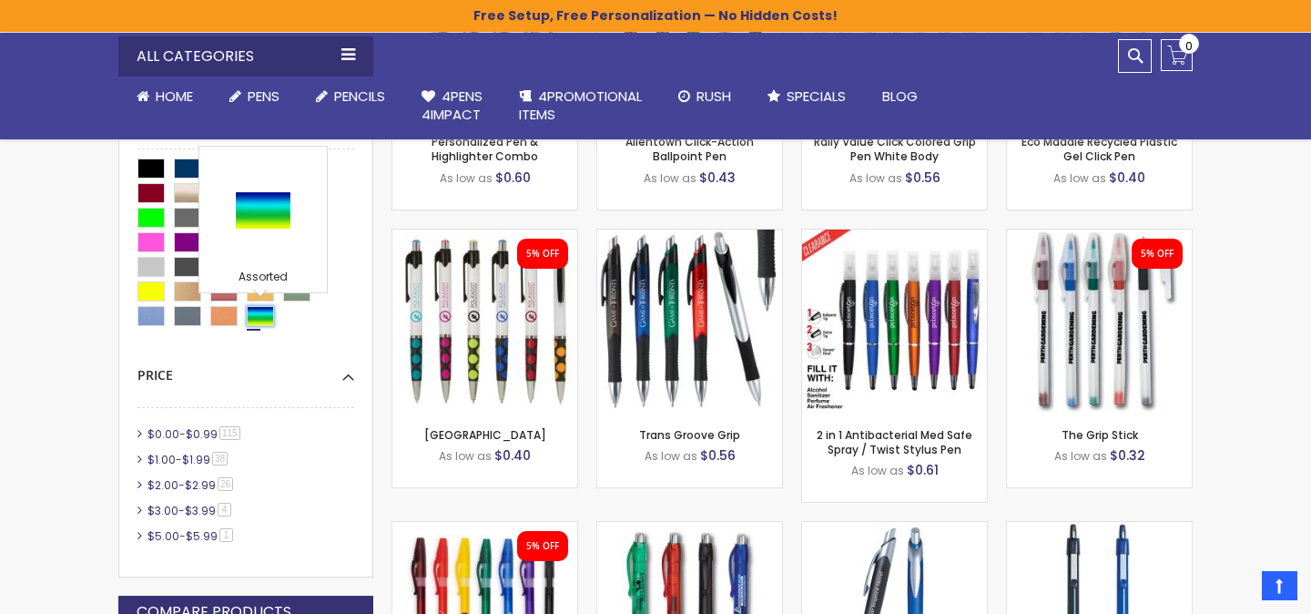
click at [262, 314] on div "Assorted" at bounding box center [260, 316] width 27 height 20
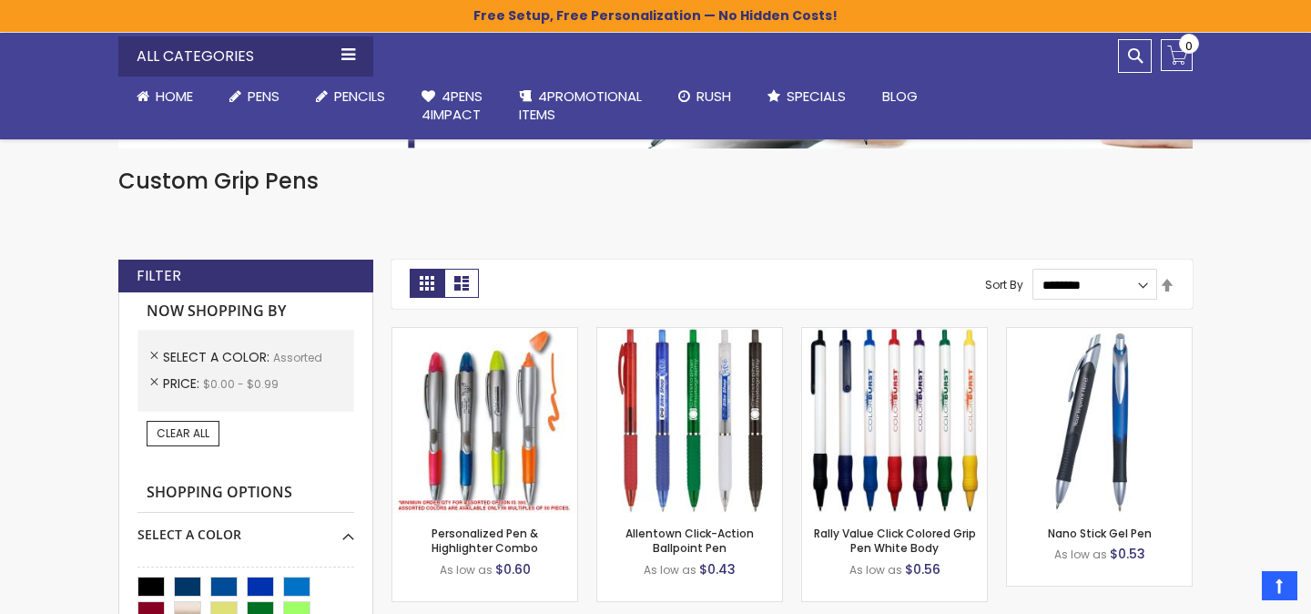
scroll to position [275, 0]
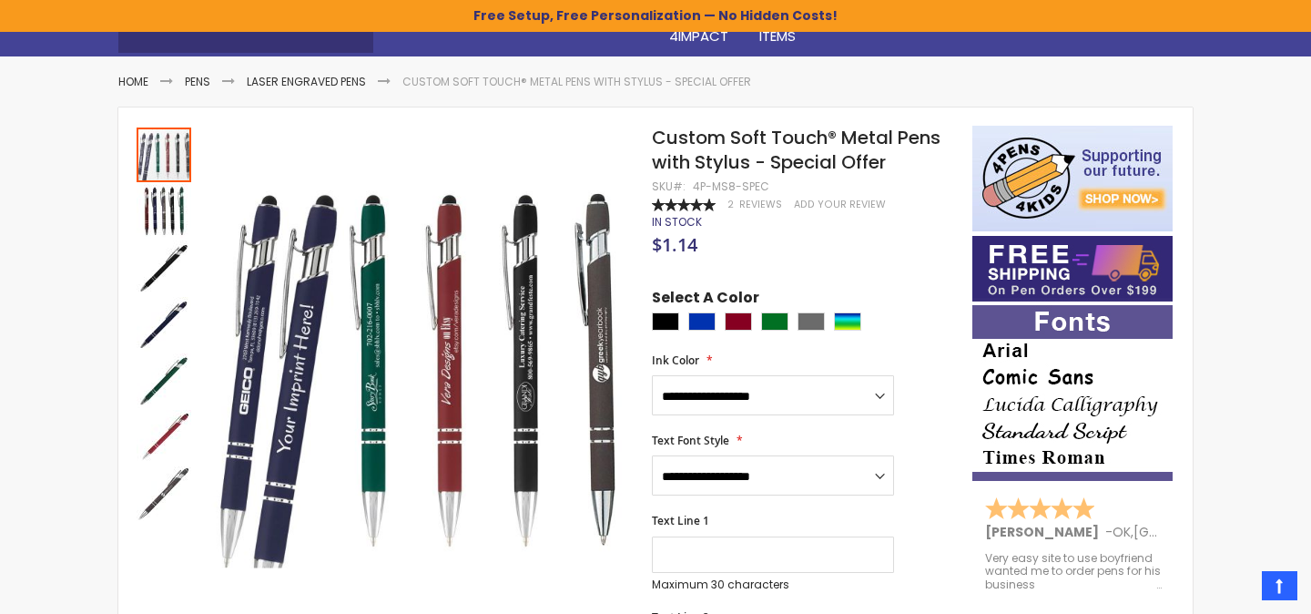
scroll to position [185, 0]
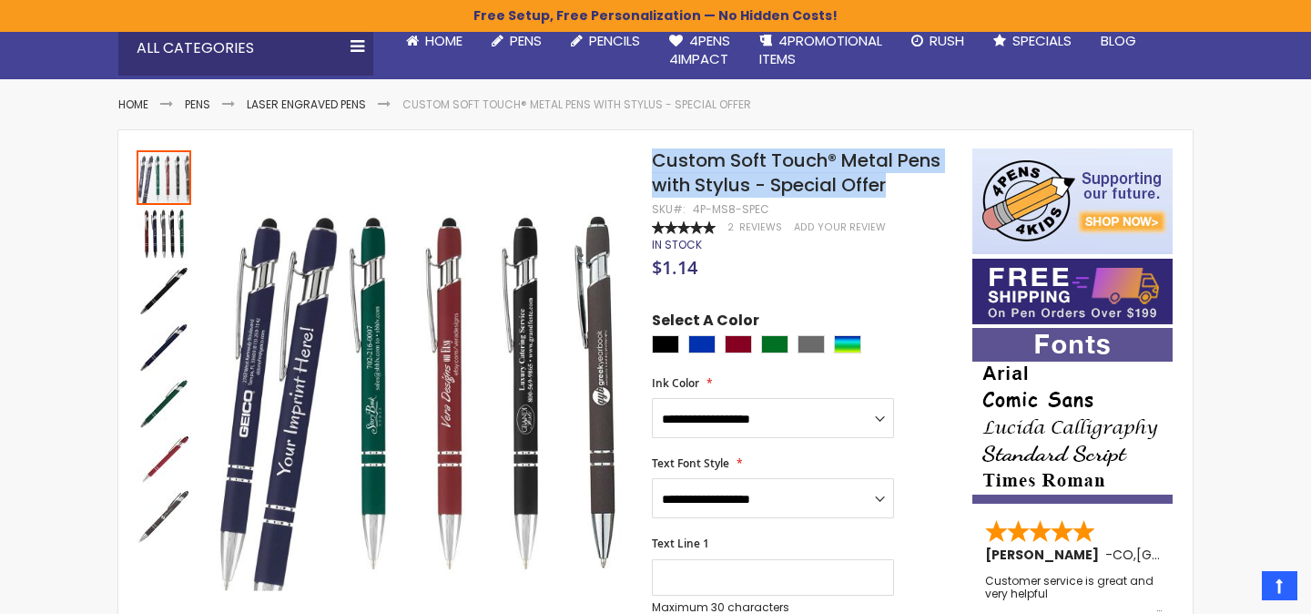
drag, startPoint x: 654, startPoint y: 156, endPoint x: 886, endPoint y: 188, distance: 234.4
click at [886, 188] on span "Custom Soft Touch® Metal Pens with Stylus - Special Offer" at bounding box center [796, 172] width 289 height 50
copy span "Custom Soft Touch® Metal Pens with Stylus - Special Offer"
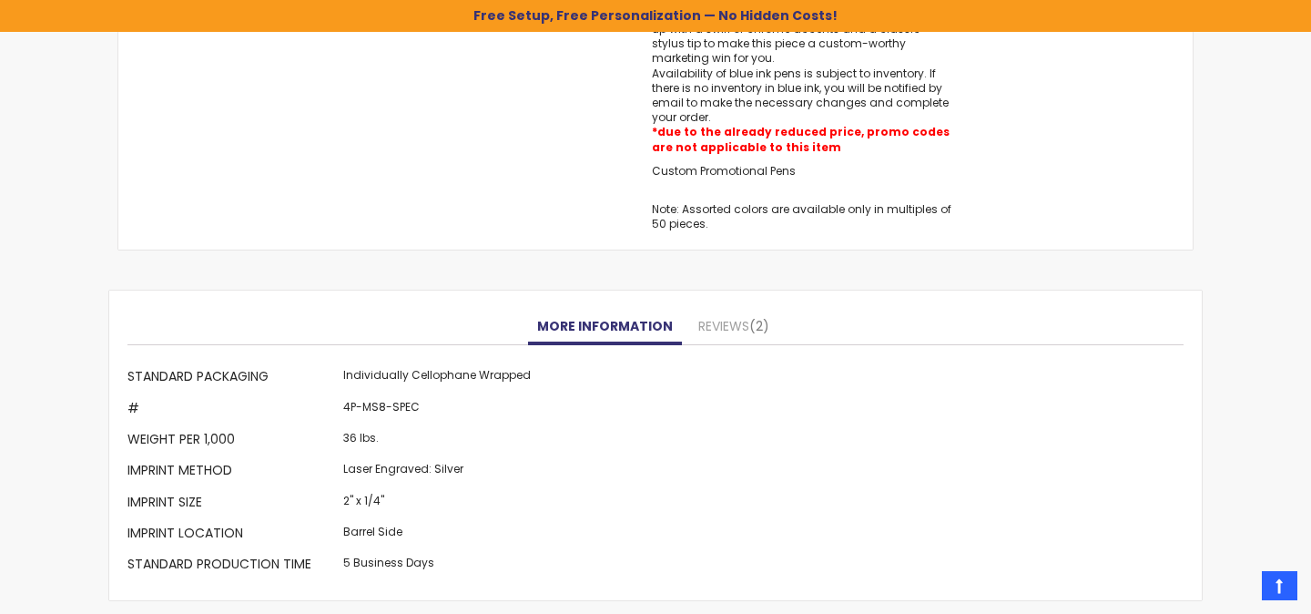
scroll to position [1608, 0]
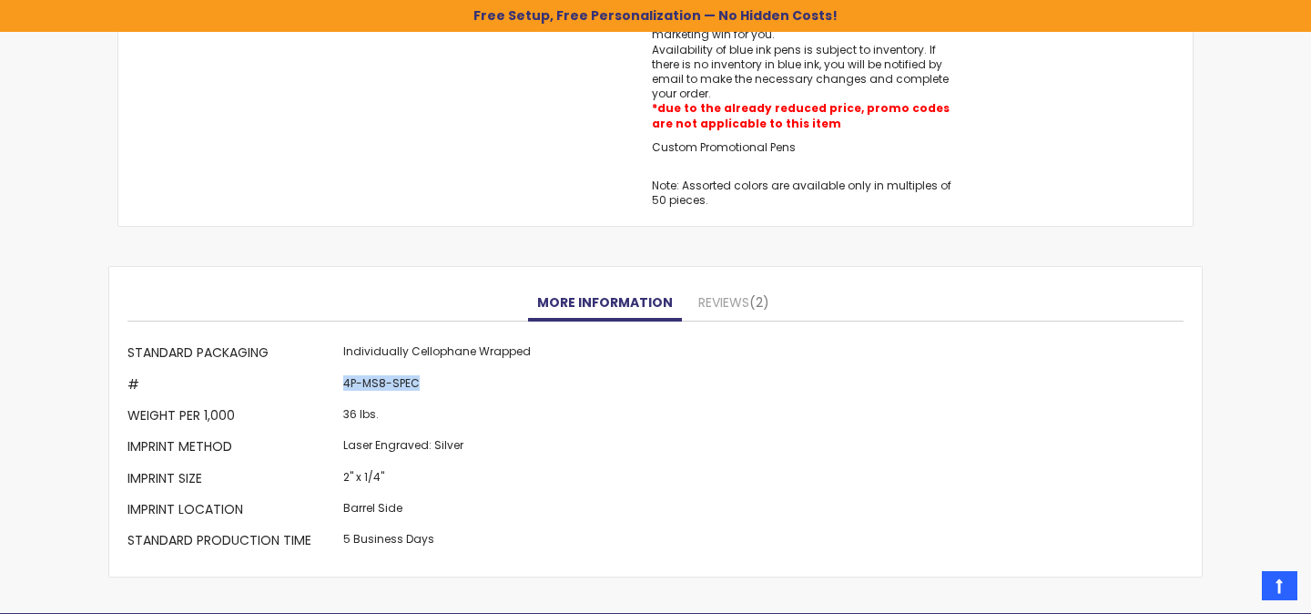
drag, startPoint x: 436, startPoint y: 381, endPoint x: 336, endPoint y: 386, distance: 100.2
click at [339, 386] on td "4P-MS8-SPEC" at bounding box center [437, 385] width 197 height 31
copy td "4P-MS8-SPEC"
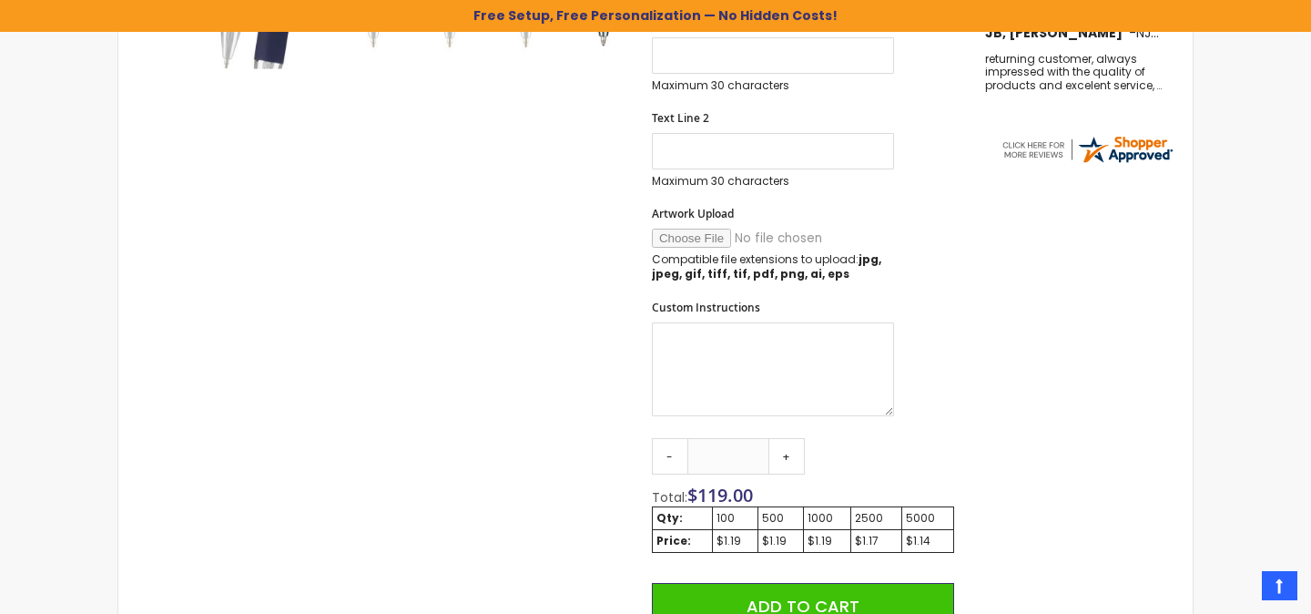
scroll to position [761, 0]
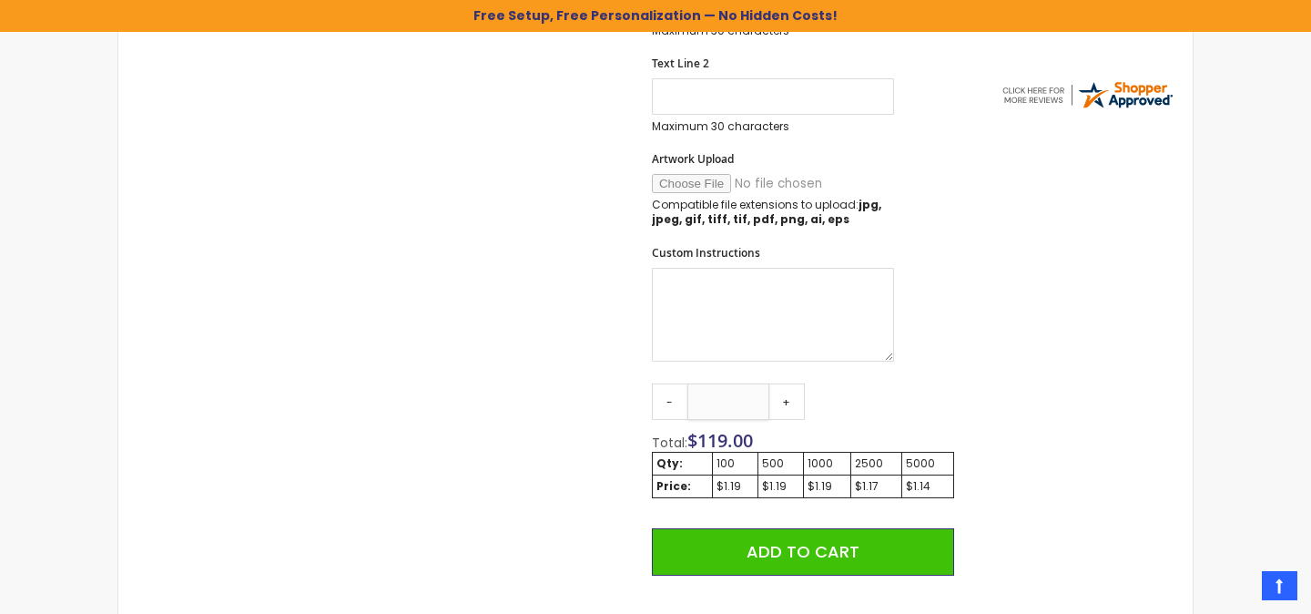
click at [724, 403] on input "***" at bounding box center [728, 401] width 82 height 36
click at [721, 402] on input "***" at bounding box center [728, 401] width 82 height 36
type input "***"
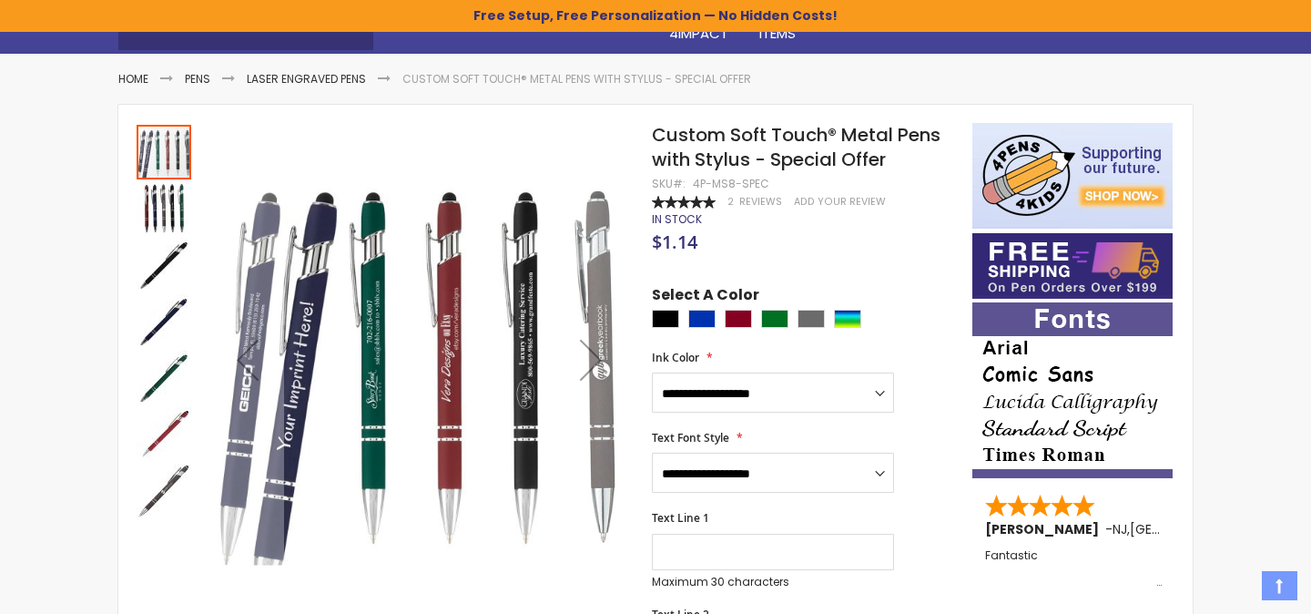
scroll to position [228, 0]
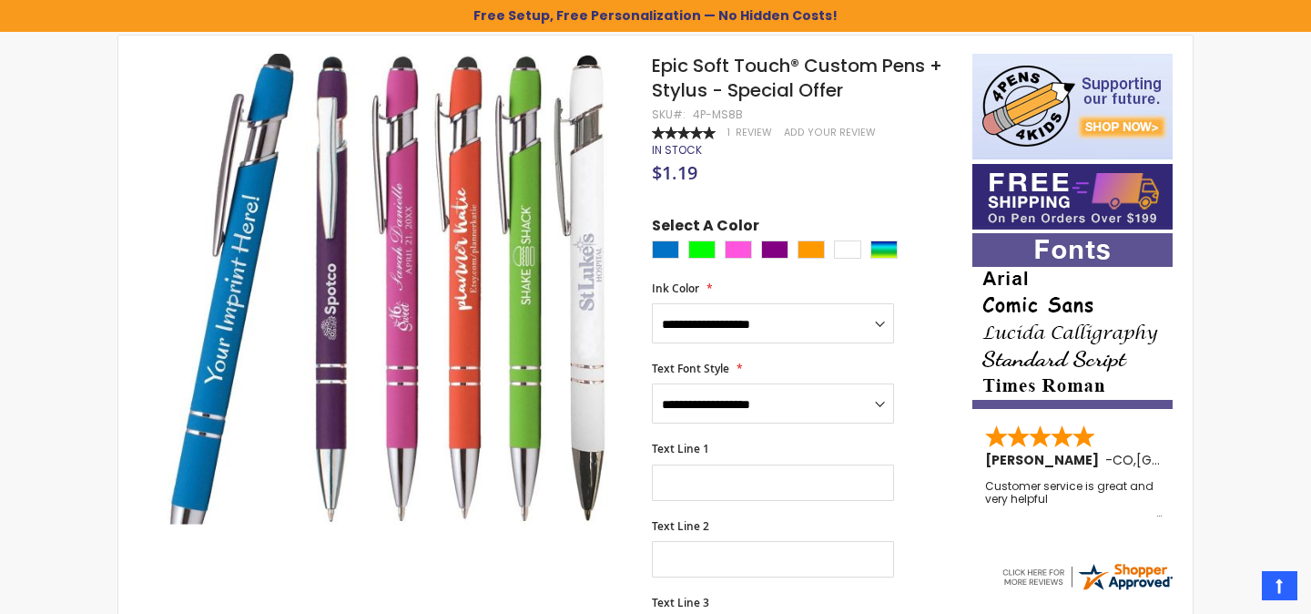
scroll to position [275, 0]
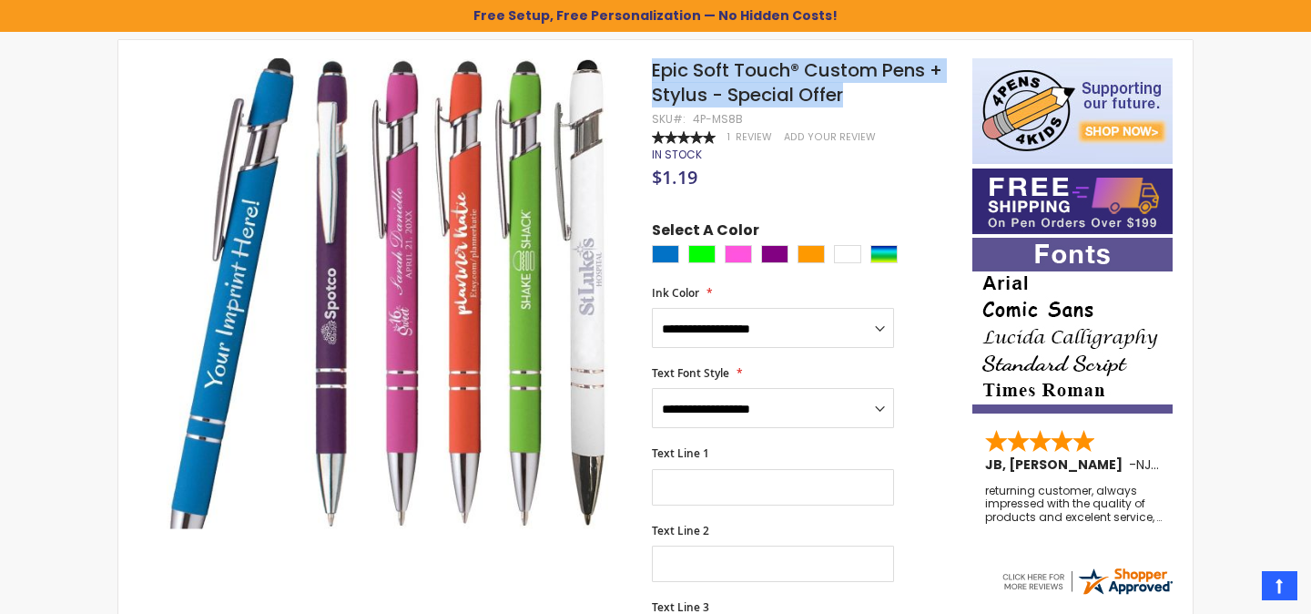
drag, startPoint x: 853, startPoint y: 92, endPoint x: 654, endPoint y: 72, distance: 199.4
click at [654, 72] on h1 "Epic Soft Touch® Custom Pens + Stylus - Special Offer" at bounding box center [803, 82] width 302 height 49
copy span "Epic Soft Touch® Custom Pens + Stylus - Special Offer"
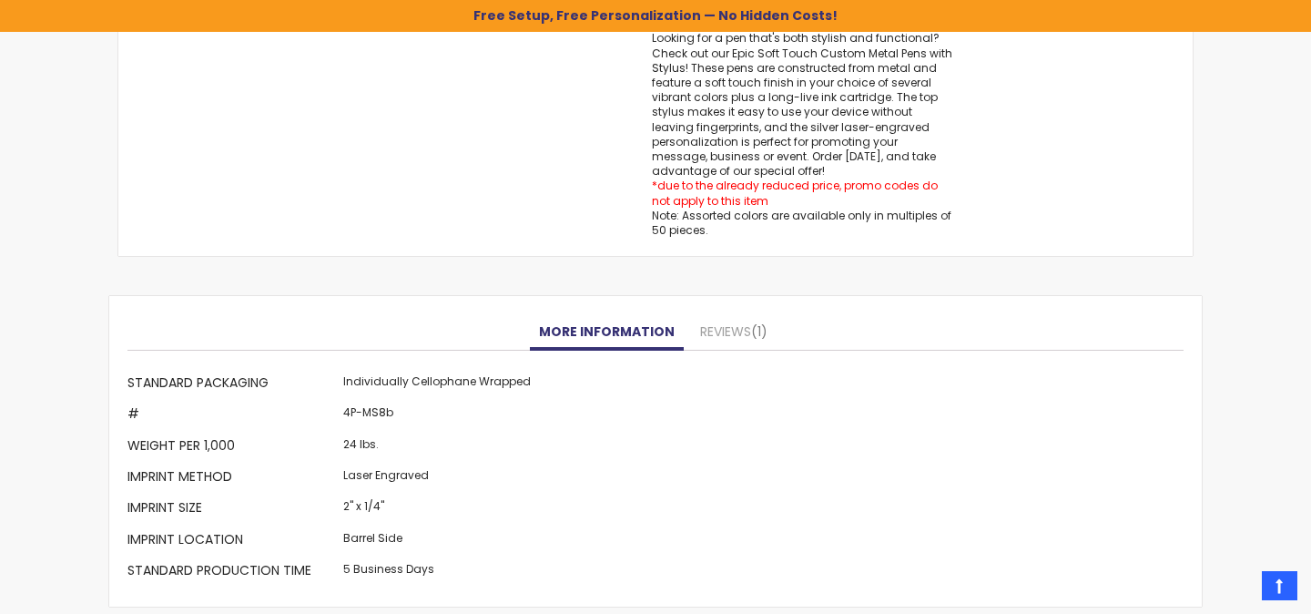
scroll to position [1607, 0]
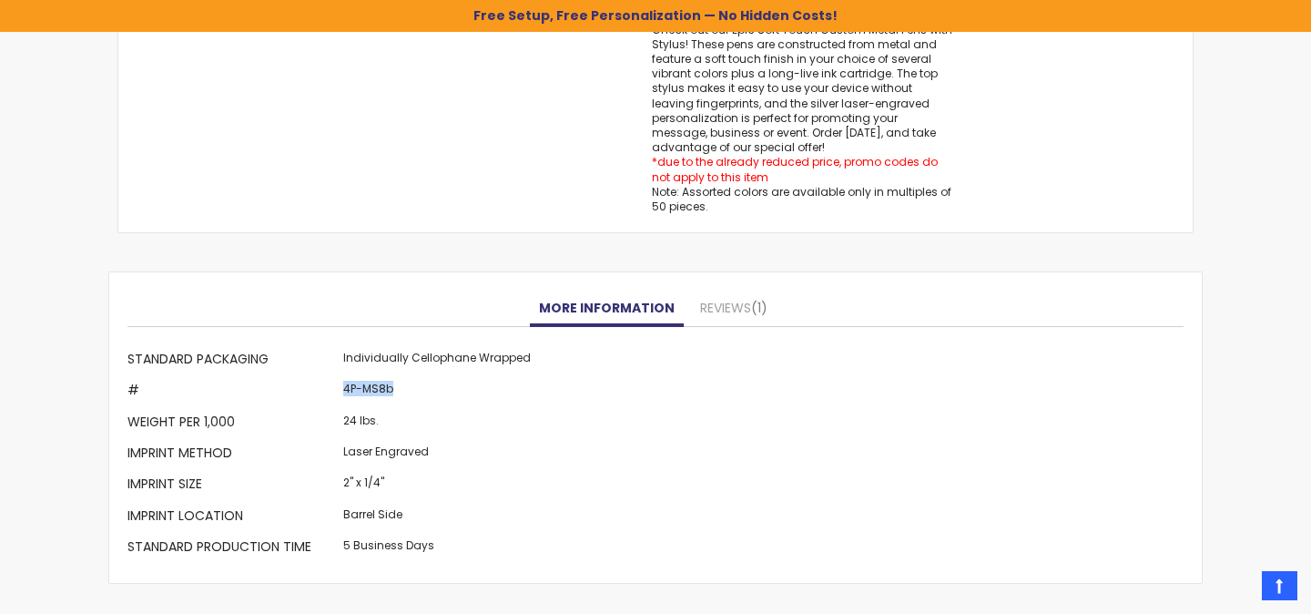
drag, startPoint x: 342, startPoint y: 393, endPoint x: 470, endPoint y: 392, distance: 127.4
click at [470, 392] on td "4P-MS8b" at bounding box center [437, 392] width 197 height 31
copy td "4P-MS8b"
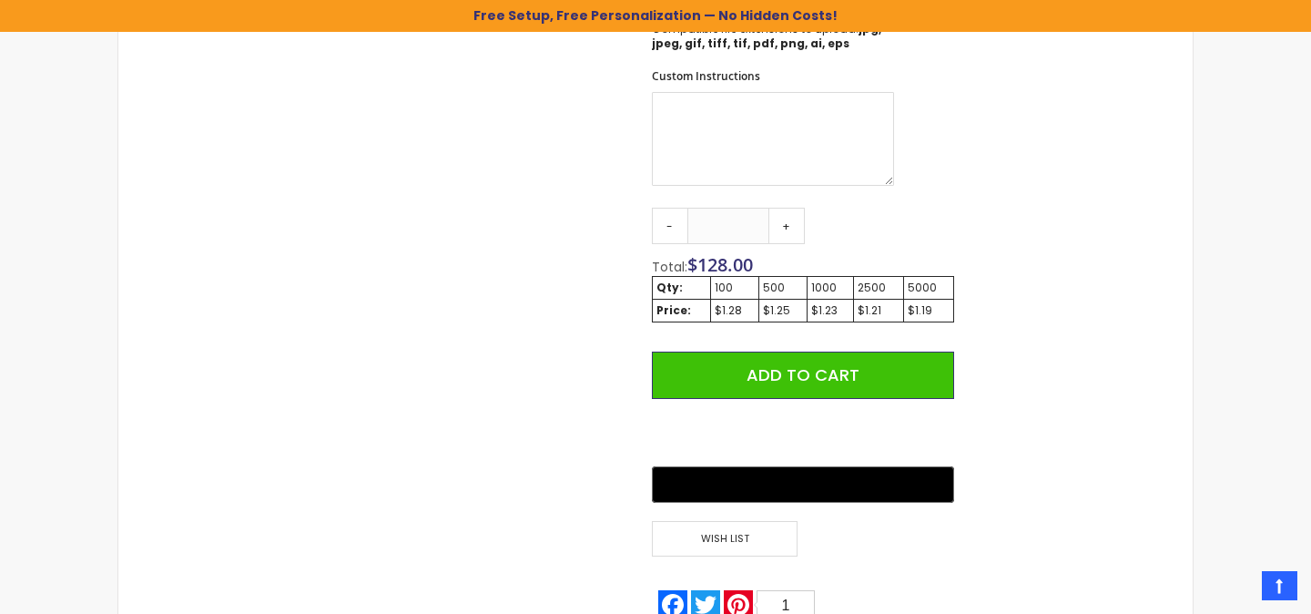
scroll to position [968, 0]
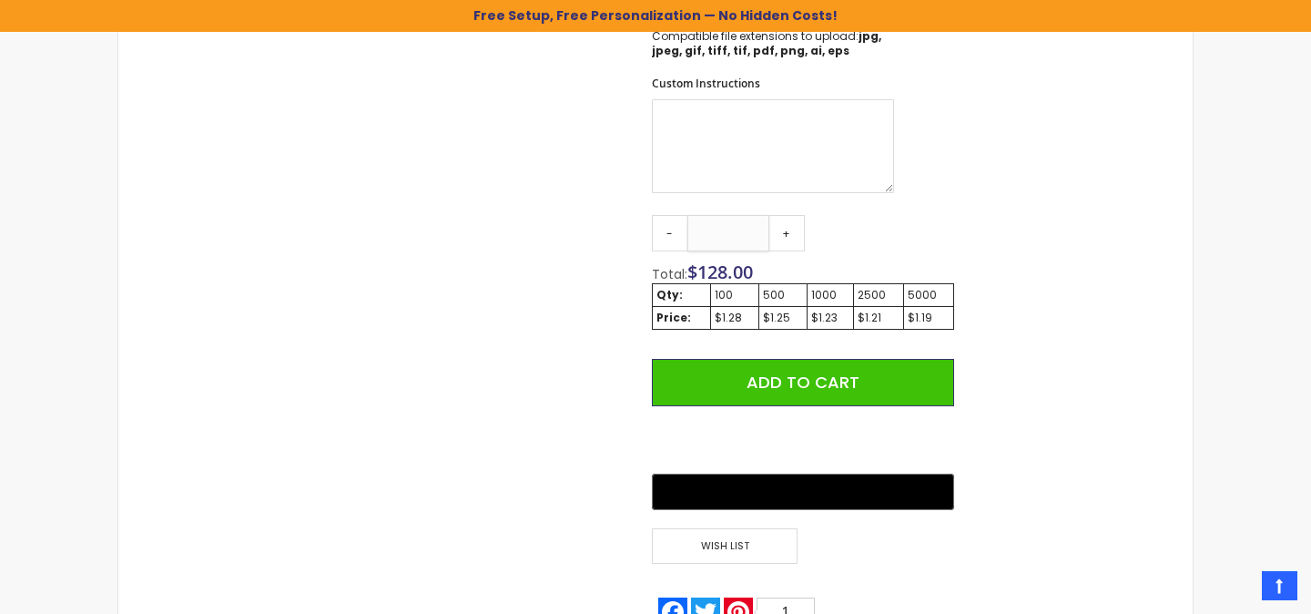
click at [730, 235] on input "***" at bounding box center [728, 233] width 82 height 36
type input "***"
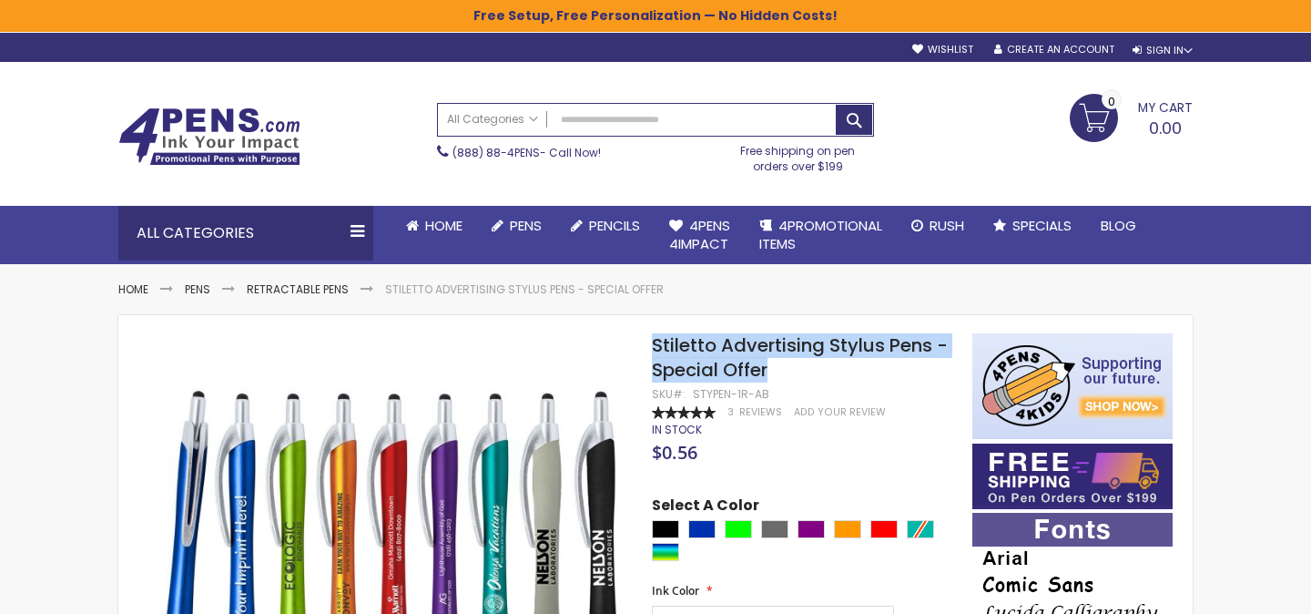
drag, startPoint x: 653, startPoint y: 340, endPoint x: 786, endPoint y: 372, distance: 136.7
click at [786, 372] on h1 "Stiletto Advertising Stylus Pens - Special Offer" at bounding box center [803, 357] width 302 height 49
copy span "Stiletto Advertising Stylus Pens - Special Offer"
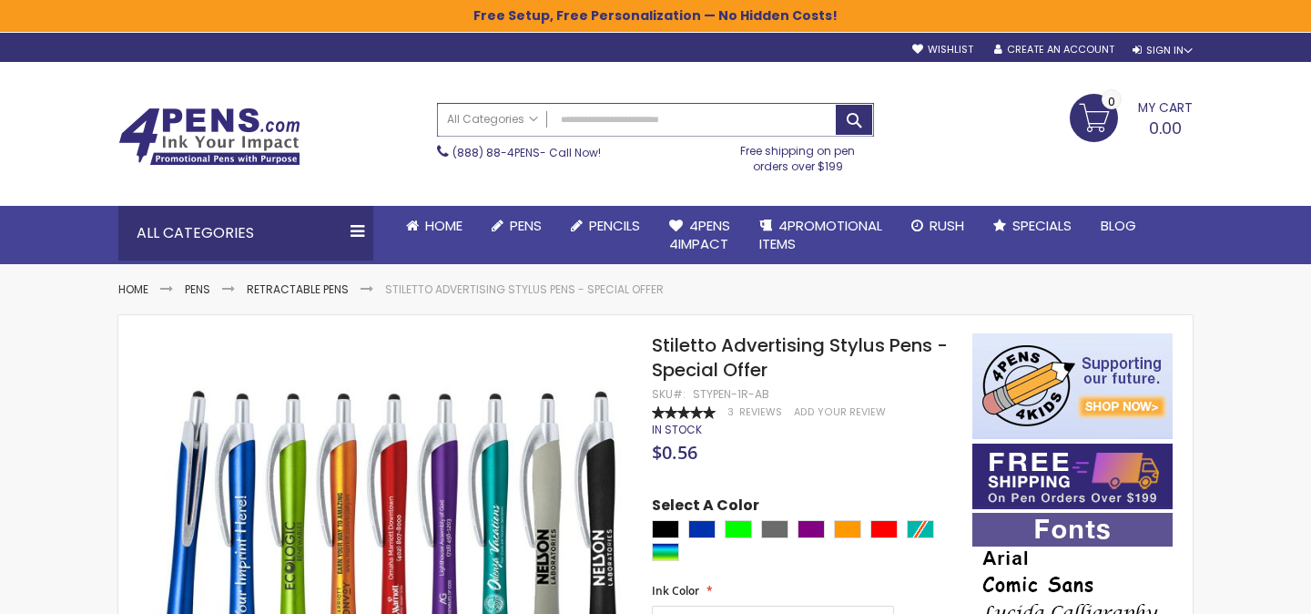
click at [585, 123] on input "Search" at bounding box center [655, 120] width 435 height 32
paste input "**********"
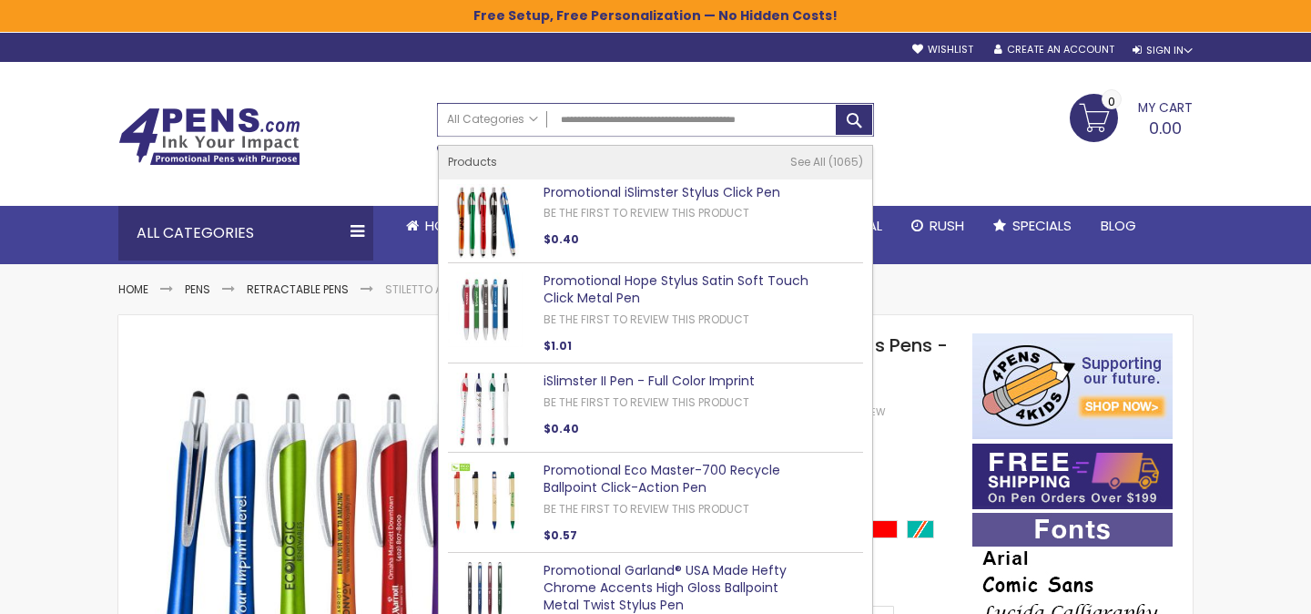
type input "**********"
click at [661, 185] on link "Promotional iSlimster Stylus Click Pen" at bounding box center [661, 192] width 237 height 18
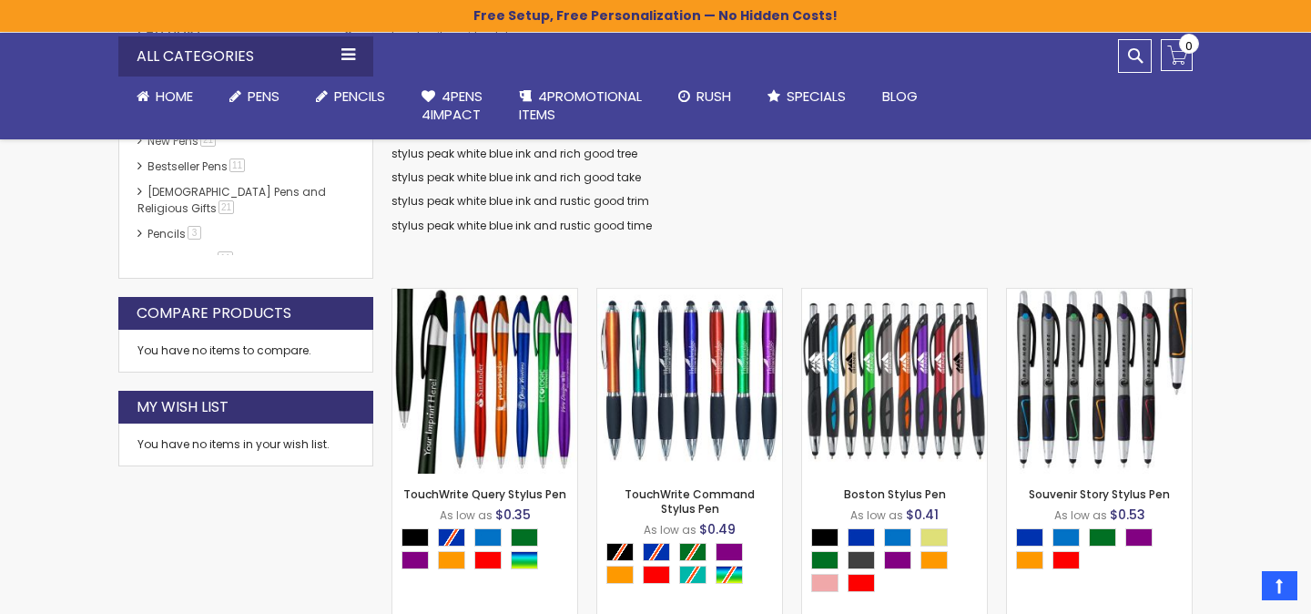
scroll to position [448, 0]
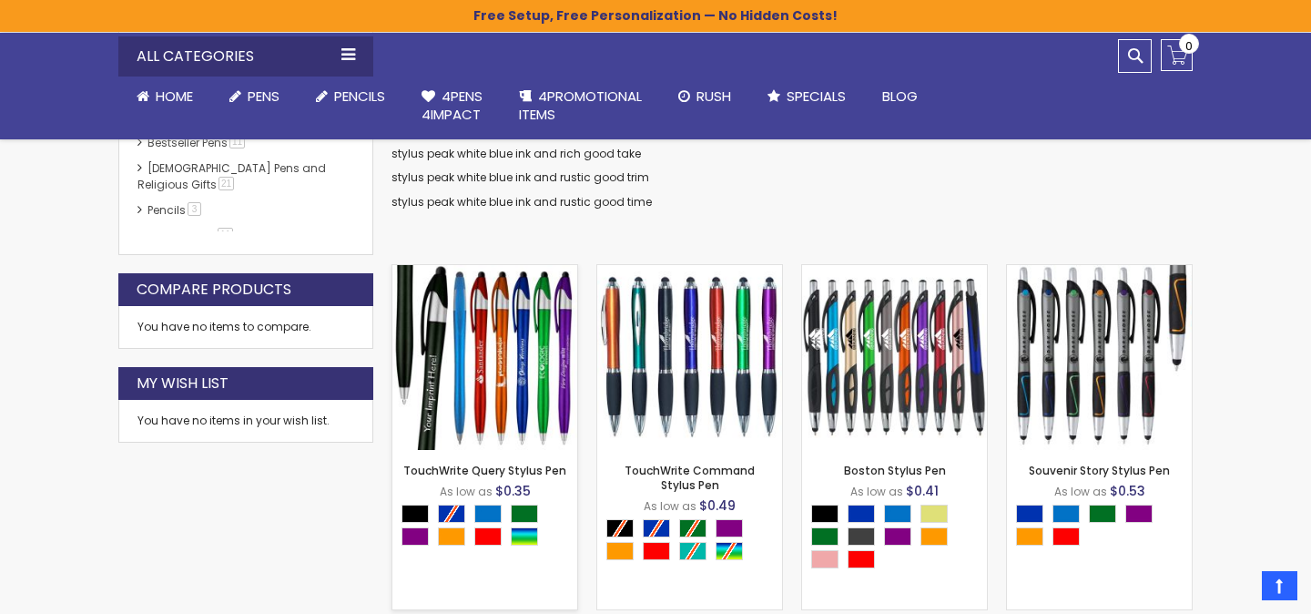
click at [478, 354] on img at bounding box center [484, 357] width 185 height 185
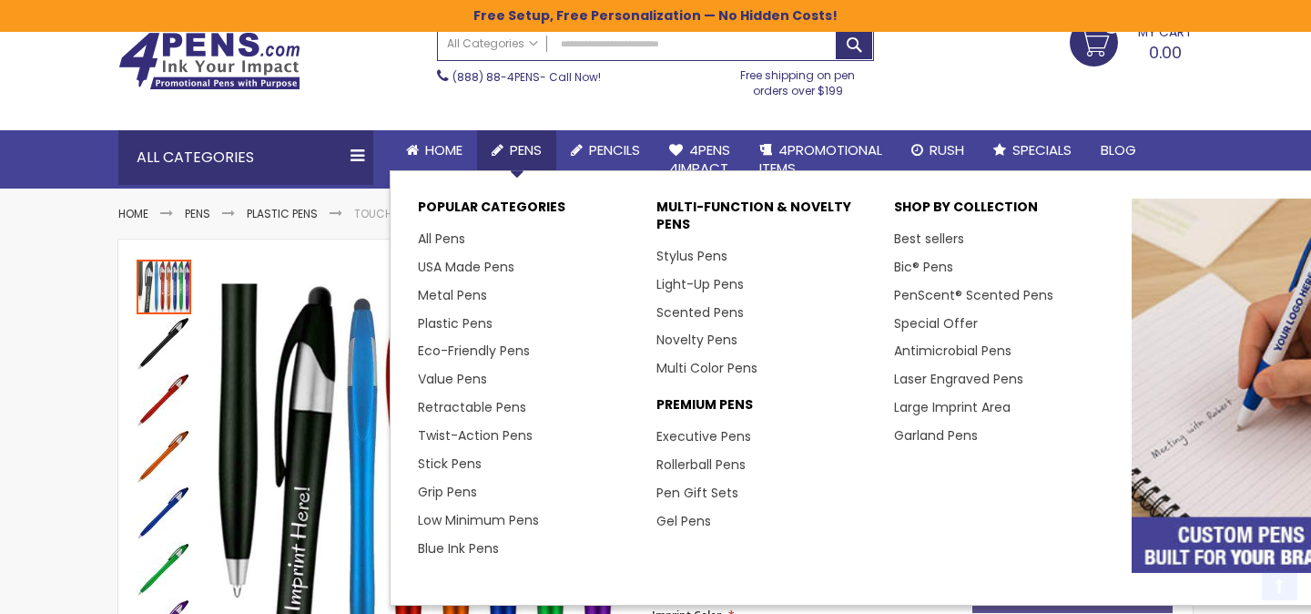
scroll to position [174, 0]
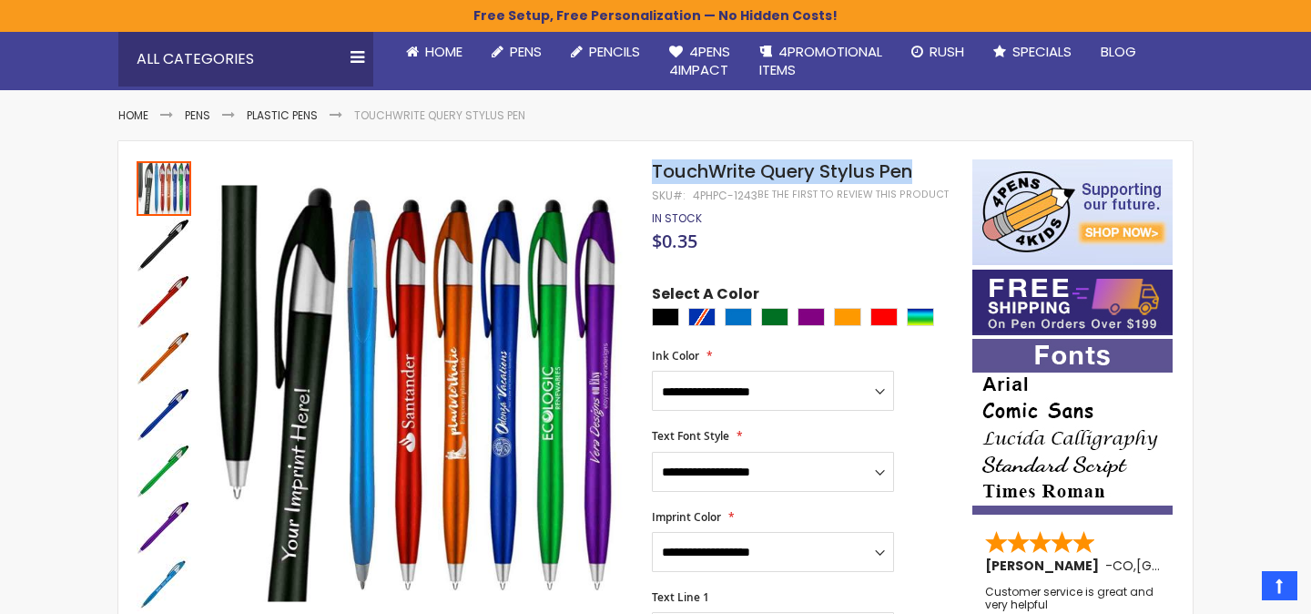
drag, startPoint x: 928, startPoint y: 171, endPoint x: 645, endPoint y: 172, distance: 282.2
copy div "Skip to the end of the images gallery Skip to the beginning of the images galle…"
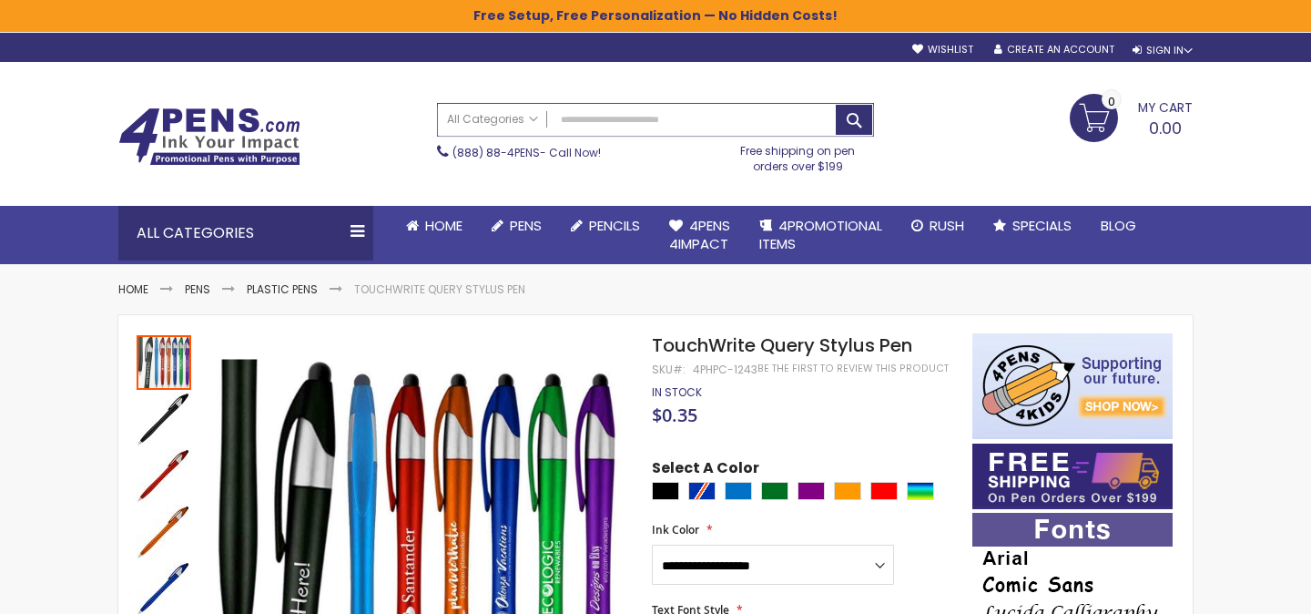
click at [644, 125] on input "Search" at bounding box center [655, 120] width 435 height 32
paste input "**********"
type input "**********"
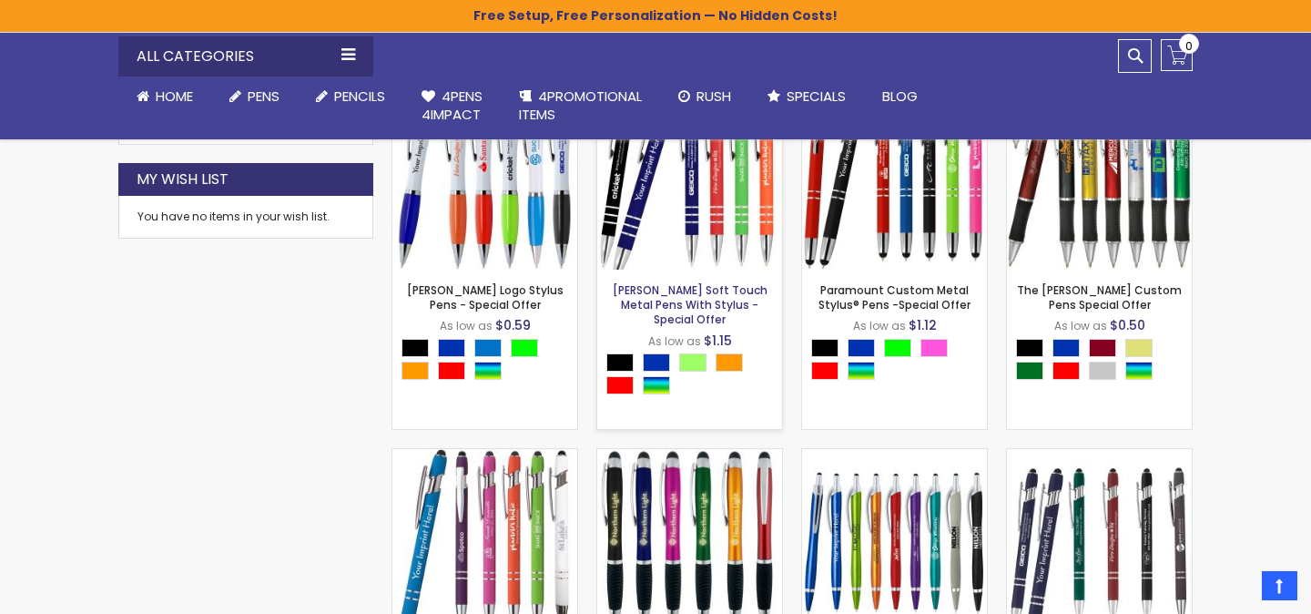
scroll to position [508, 0]
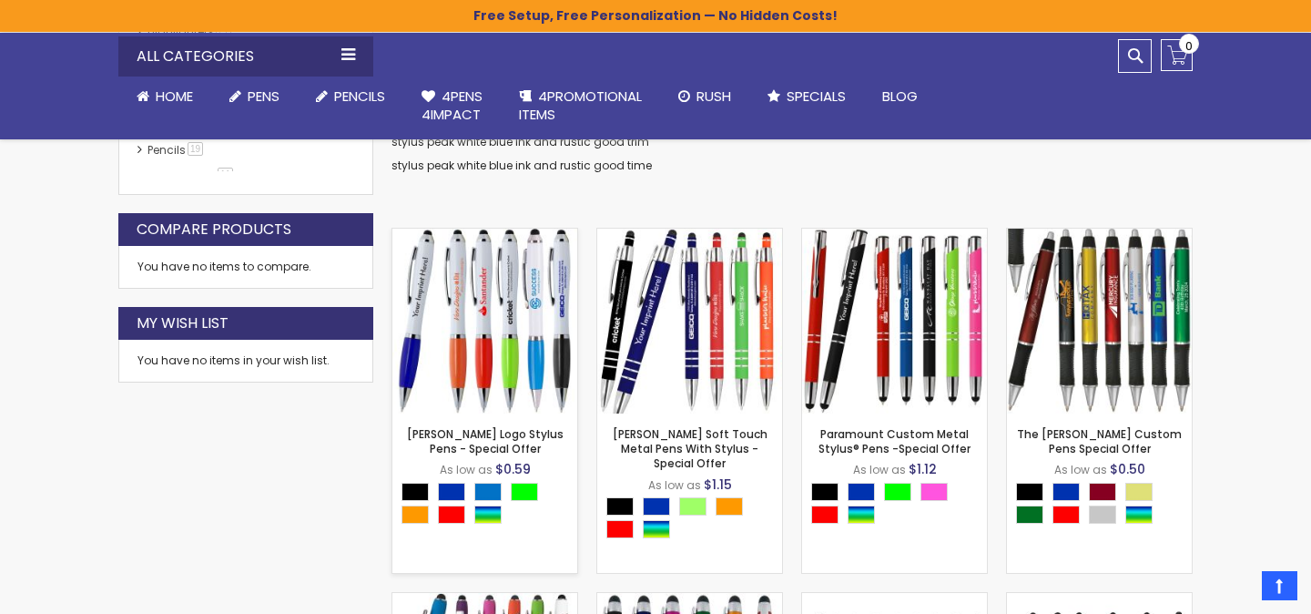
click at [464, 267] on img at bounding box center [484, 320] width 185 height 185
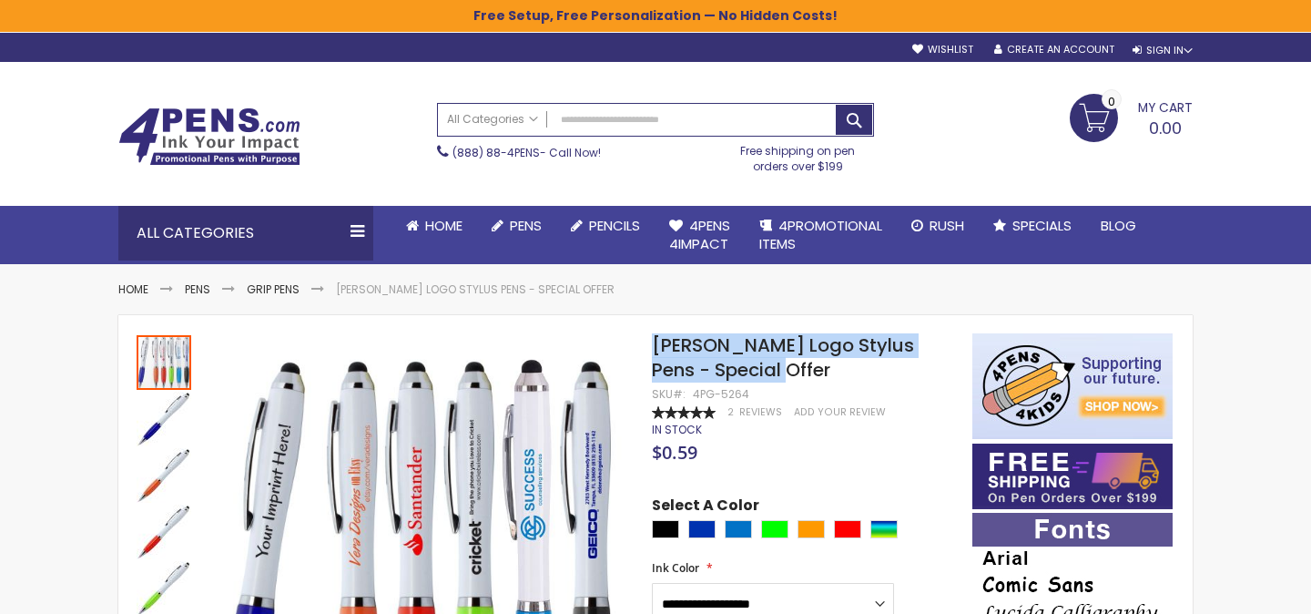
drag, startPoint x: 654, startPoint y: 342, endPoint x: 768, endPoint y: 366, distance: 117.1
click at [768, 366] on span "[PERSON_NAME] Logo Stylus Pens - Special Offer" at bounding box center [783, 357] width 262 height 50
copy span "[PERSON_NAME] Logo Stylus Pens - Special Offer"
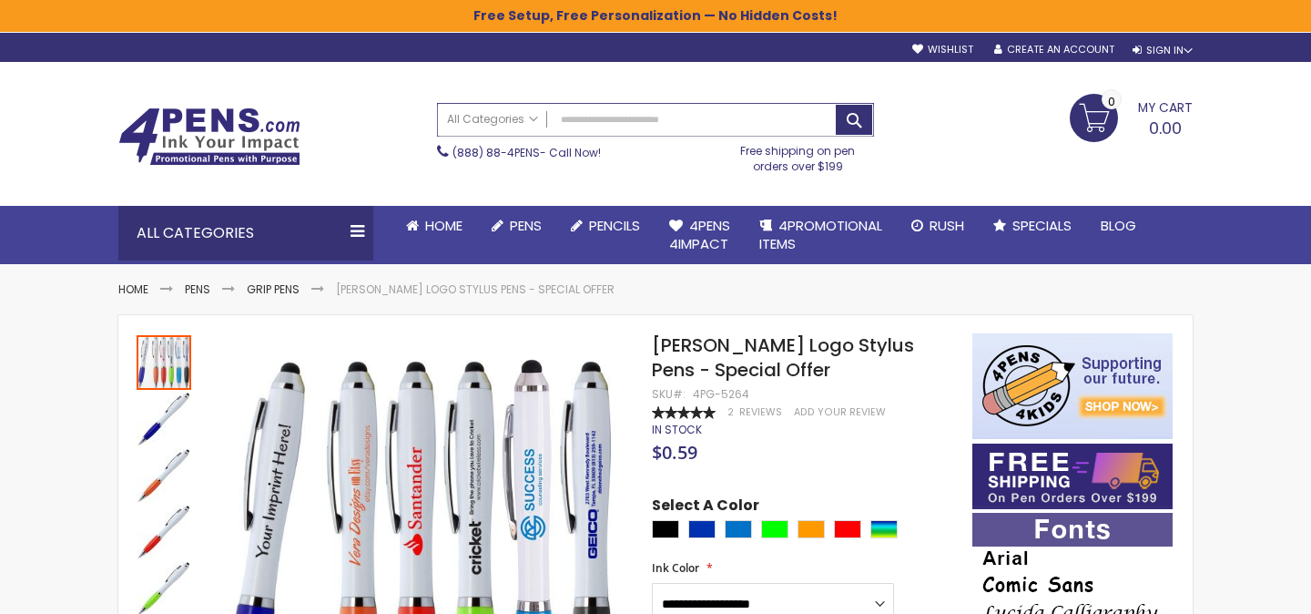
click at [610, 113] on input "Search" at bounding box center [655, 120] width 435 height 32
paste input "**********"
type input "**********"
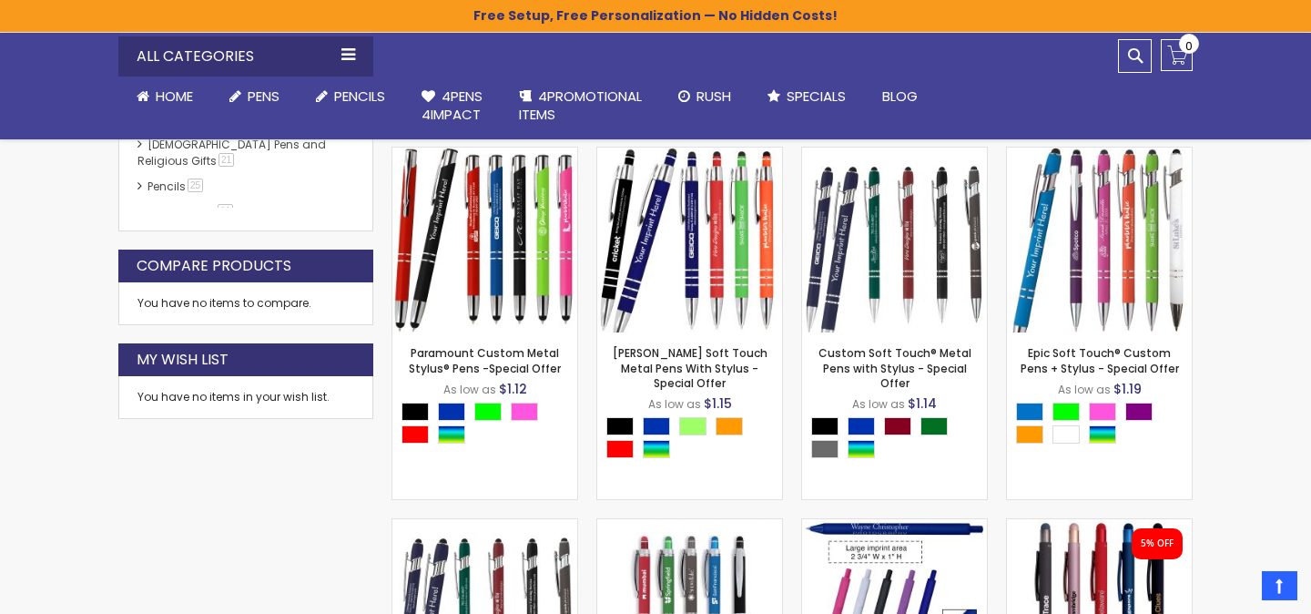
scroll to position [492, 0]
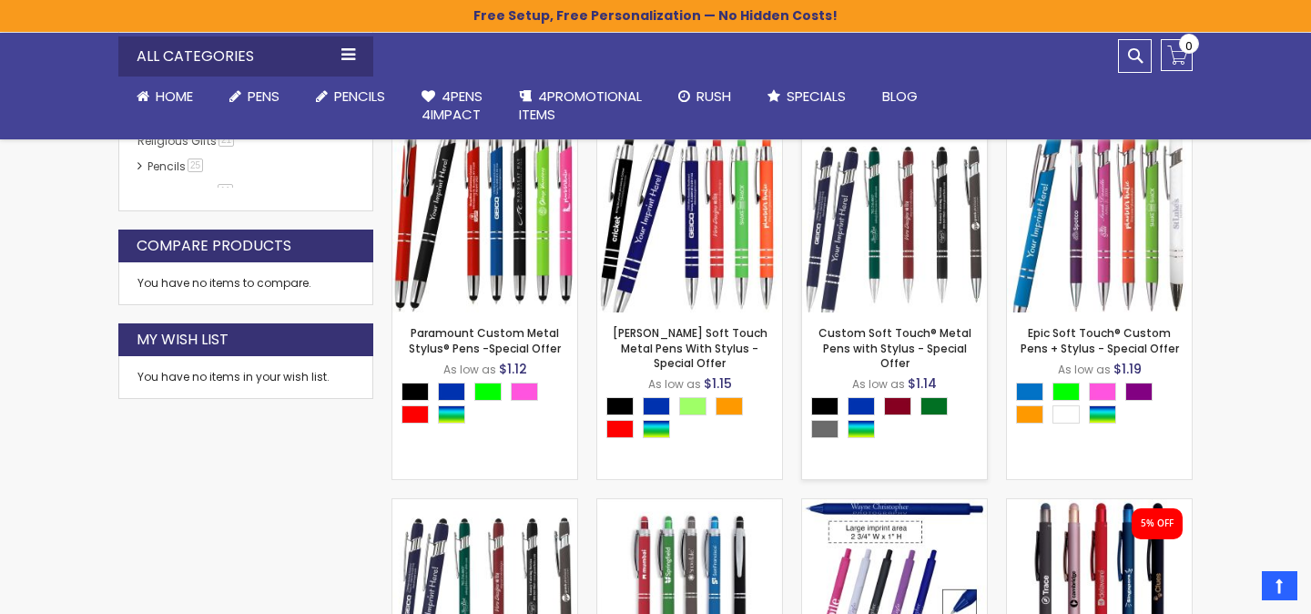
click at [894, 198] on img at bounding box center [894, 219] width 185 height 185
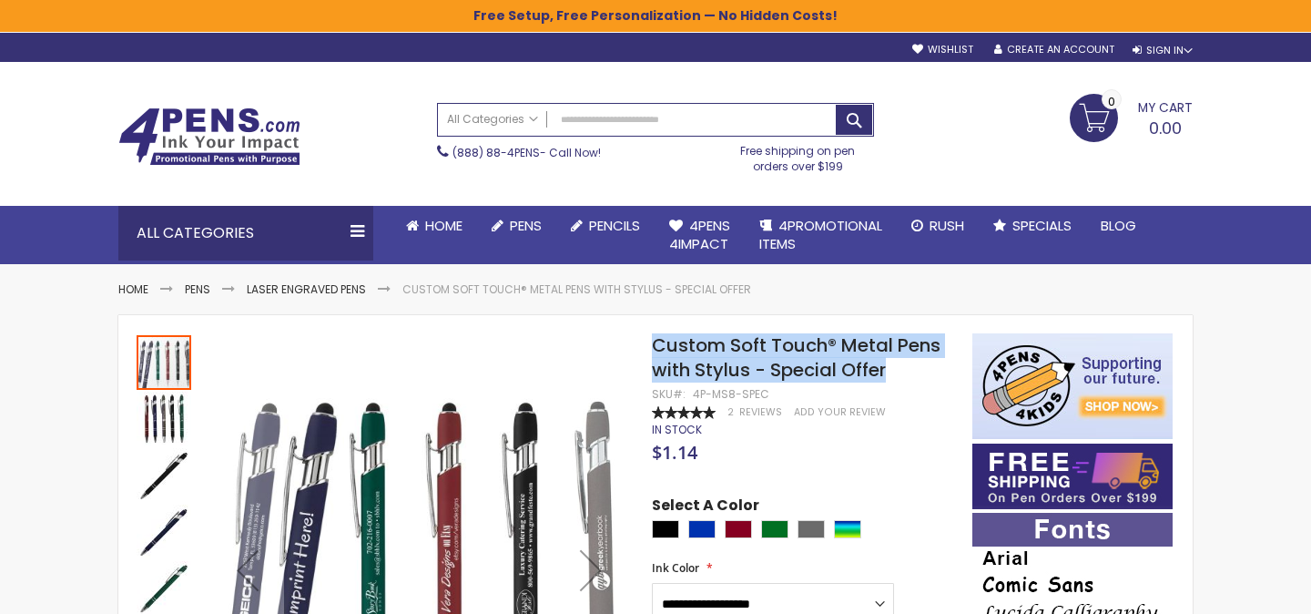
drag, startPoint x: 654, startPoint y: 343, endPoint x: 892, endPoint y: 365, distance: 239.5
click at [892, 365] on h1 "Custom Soft Touch® Metal Pens with Stylus - Special Offer" at bounding box center [803, 357] width 302 height 49
copy span "Custom Soft Touch® Metal Pens with Stylus - Special Offer"
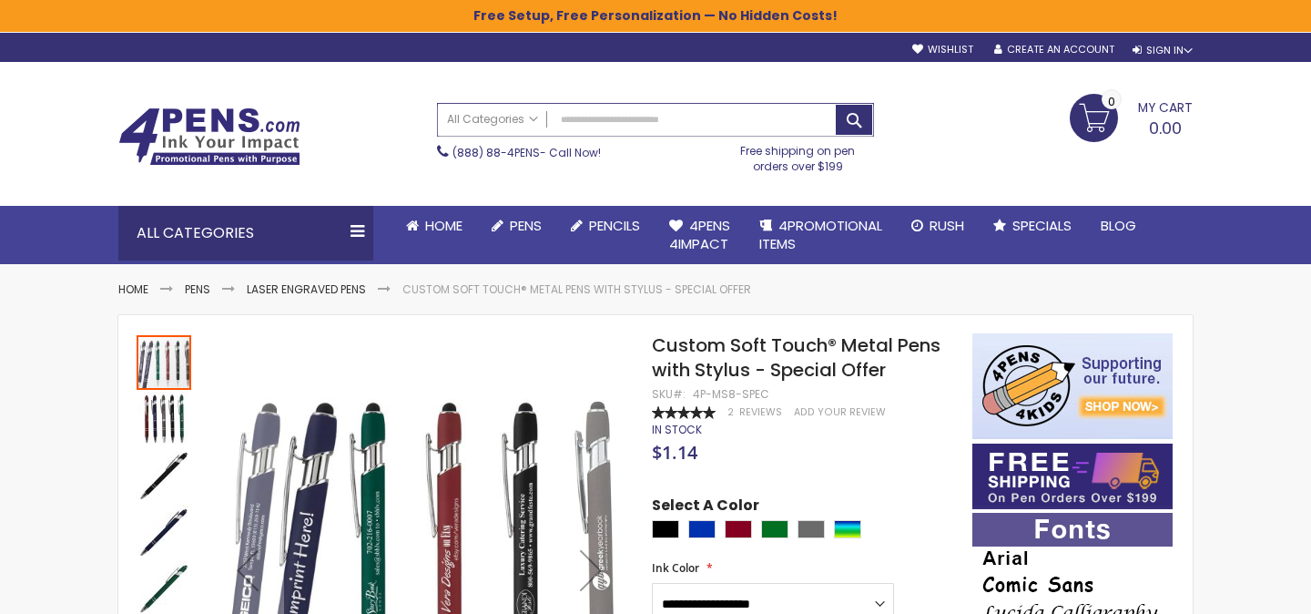
click at [597, 124] on input "Search" at bounding box center [655, 120] width 435 height 32
paste input "**********"
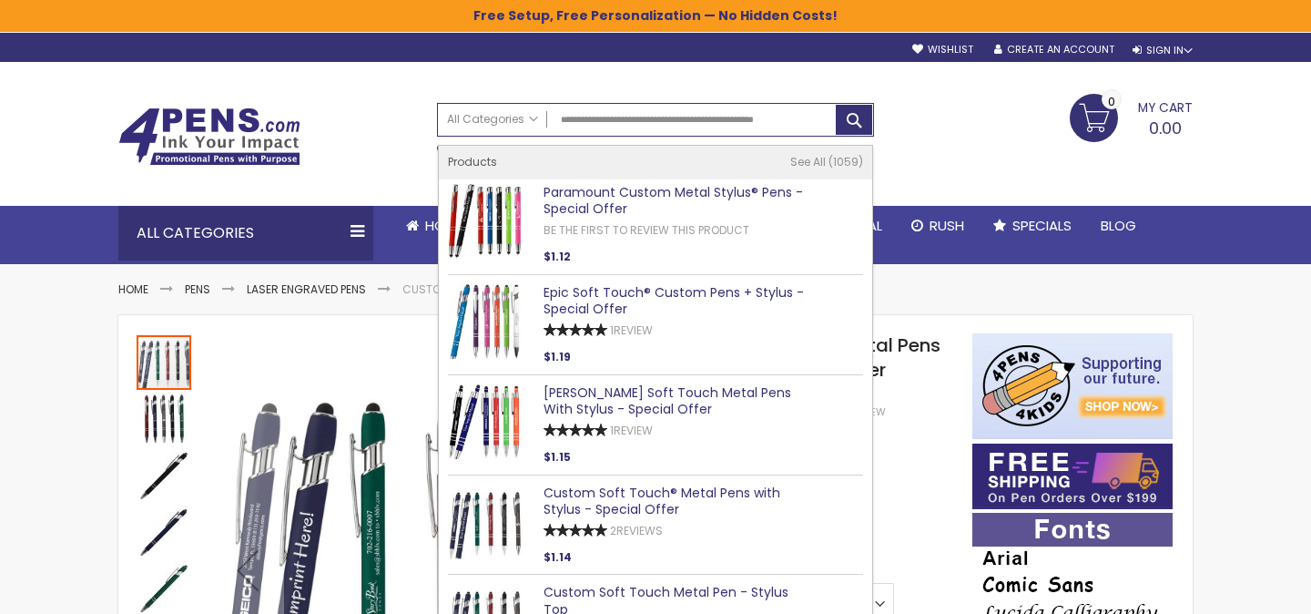
click at [629, 293] on link "Epic Soft Touch® Custom Pens + Stylus - Special Offer" at bounding box center [673, 300] width 260 height 35
type input "**********"
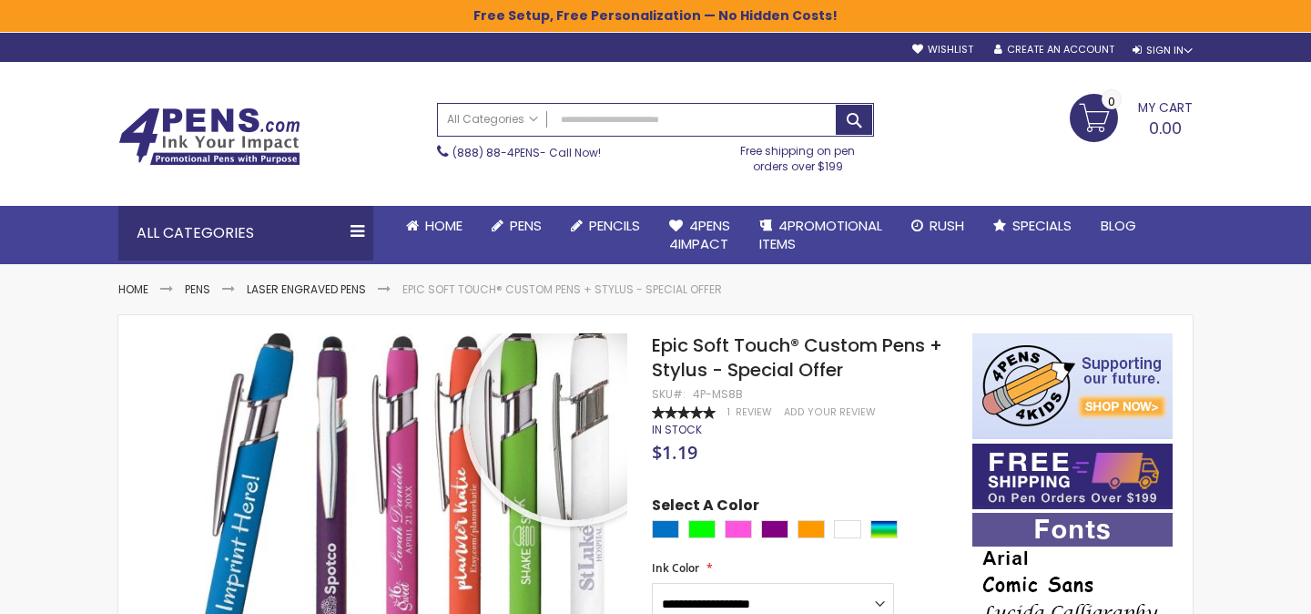
scroll to position [142, 0]
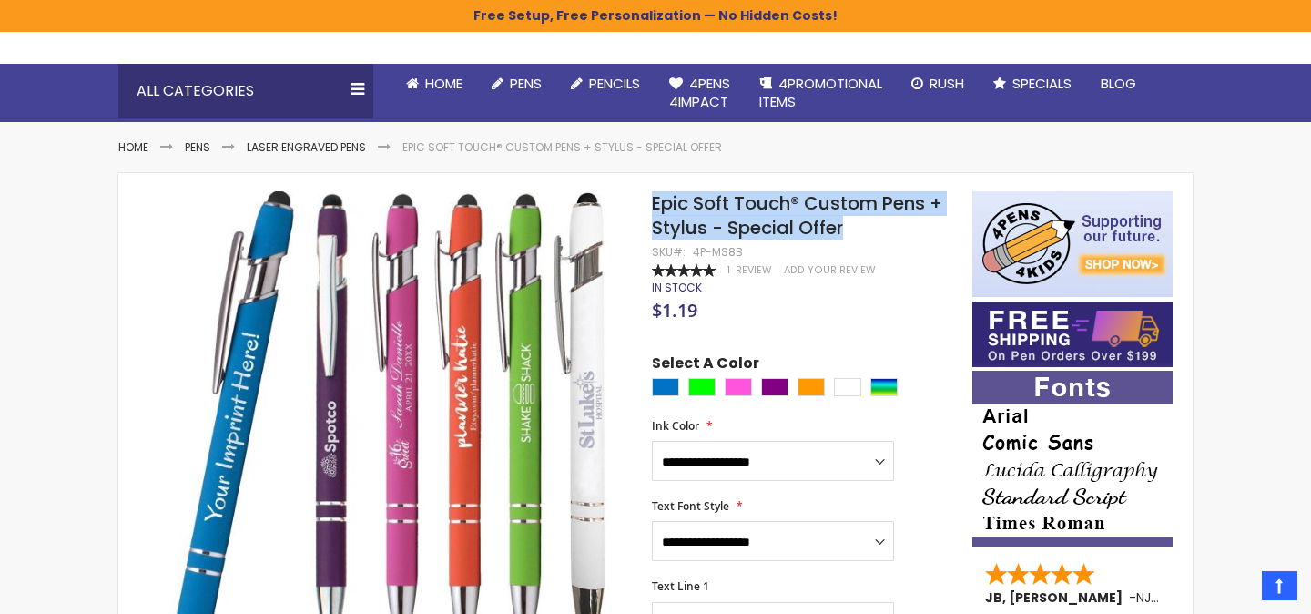
drag, startPoint x: 654, startPoint y: 198, endPoint x: 850, endPoint y: 228, distance: 198.9
click at [850, 228] on h1 "Epic Soft Touch® Custom Pens + Stylus - Special Offer" at bounding box center [803, 215] width 302 height 49
copy span "Epic Soft Touch® Custom Pens + Stylus - Special Offer"
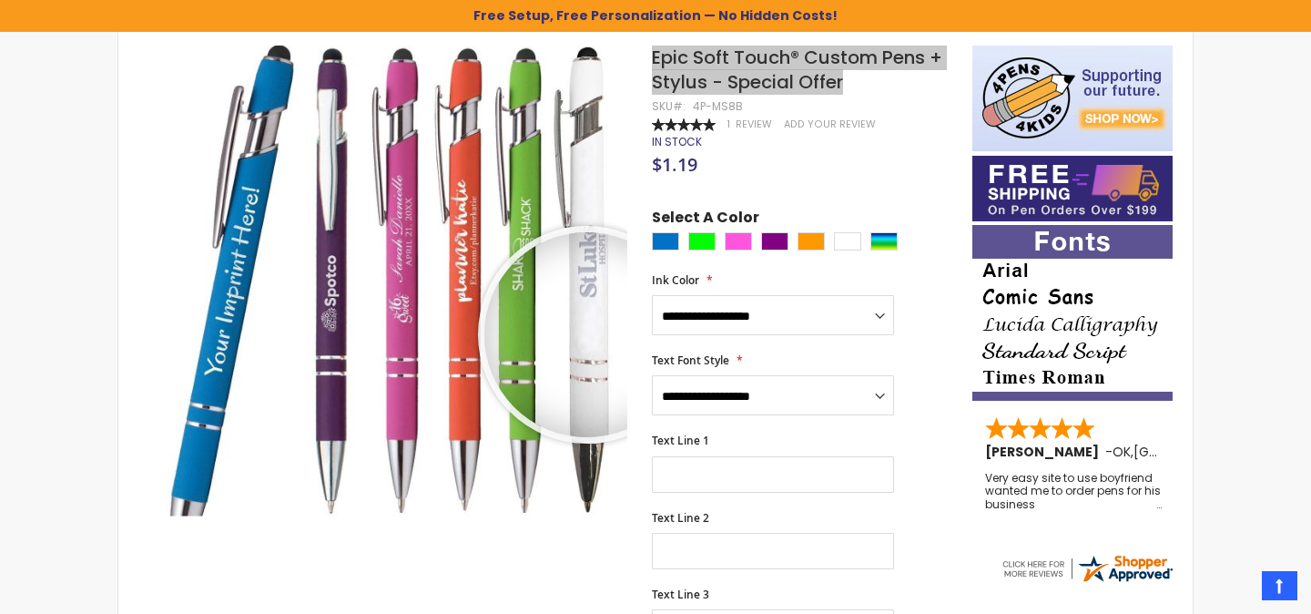
scroll to position [319, 0]
